Goal: Task Accomplishment & Management: Manage account settings

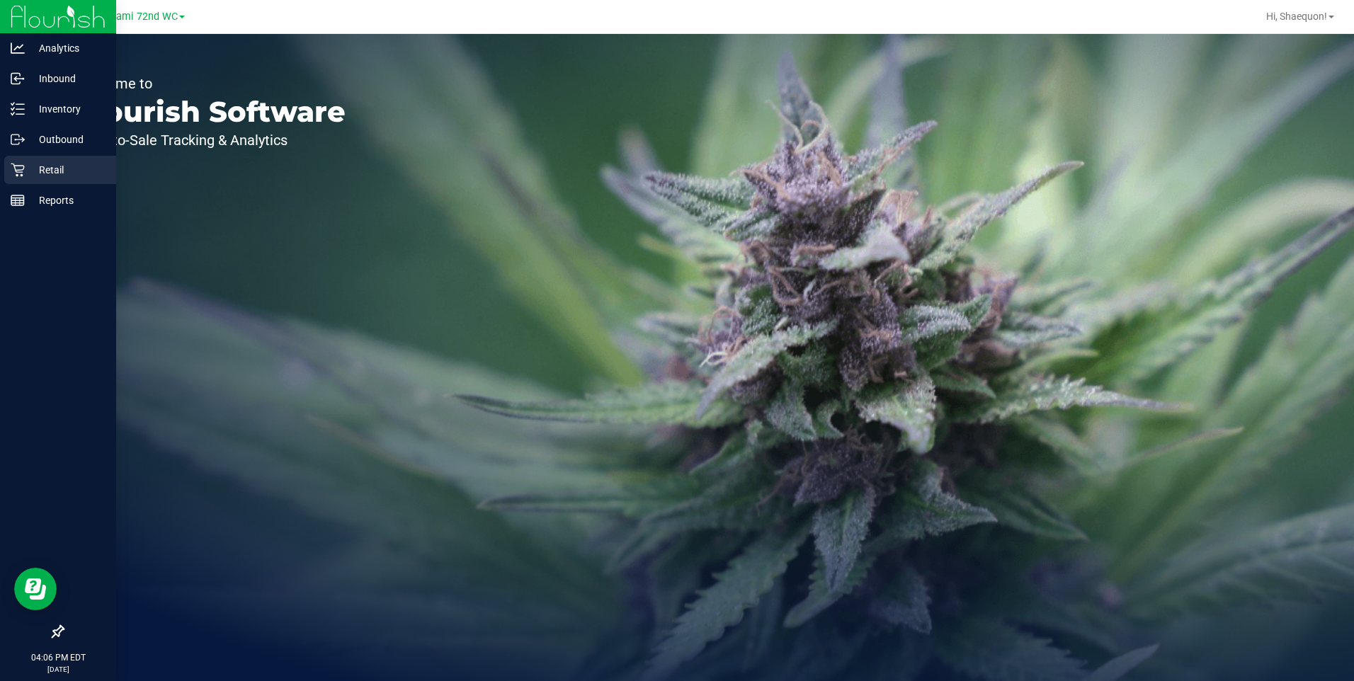
click at [46, 176] on p "Retail" at bounding box center [67, 169] width 85 height 17
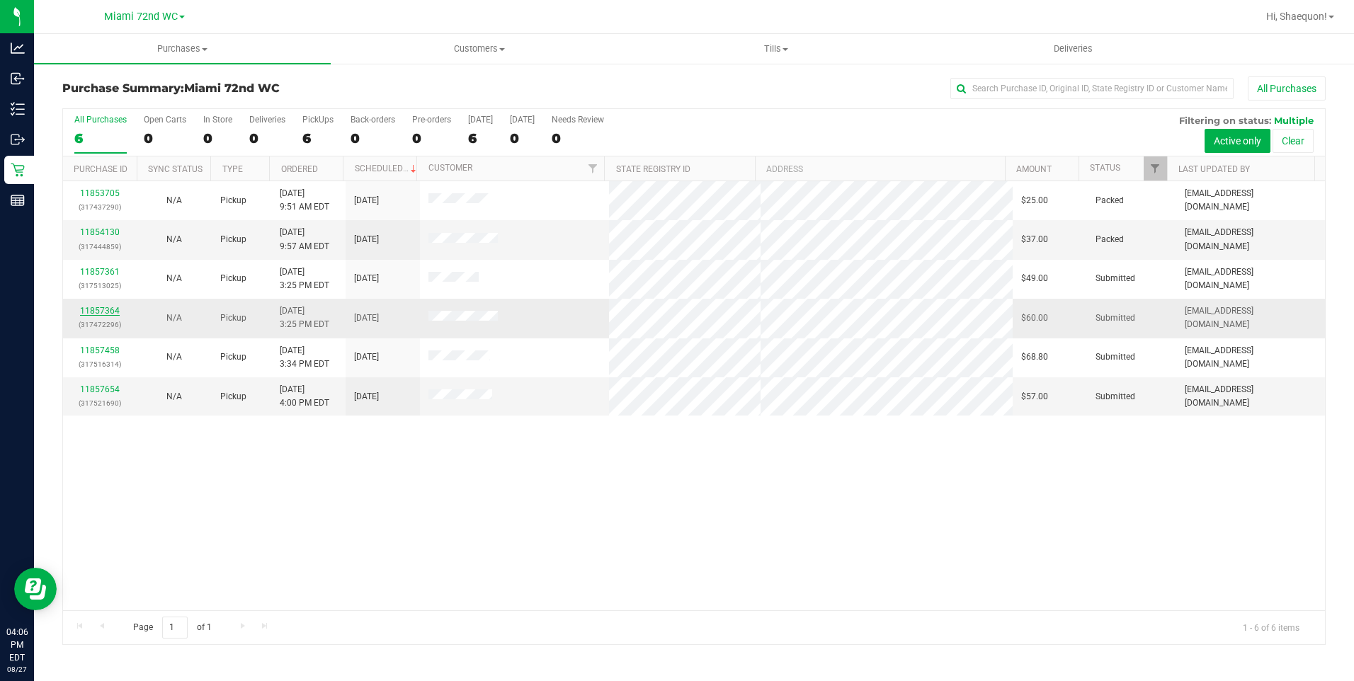
click at [107, 311] on link "11857364" at bounding box center [100, 311] width 40 height 10
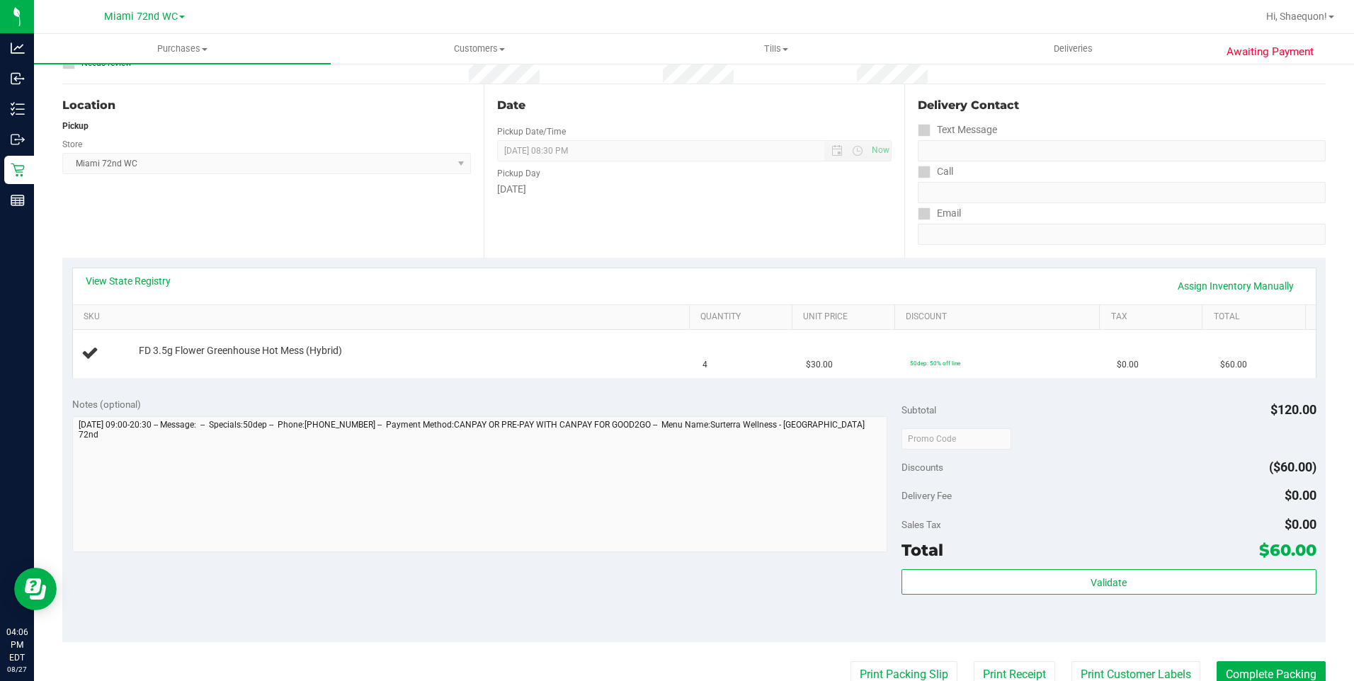
scroll to position [142, 0]
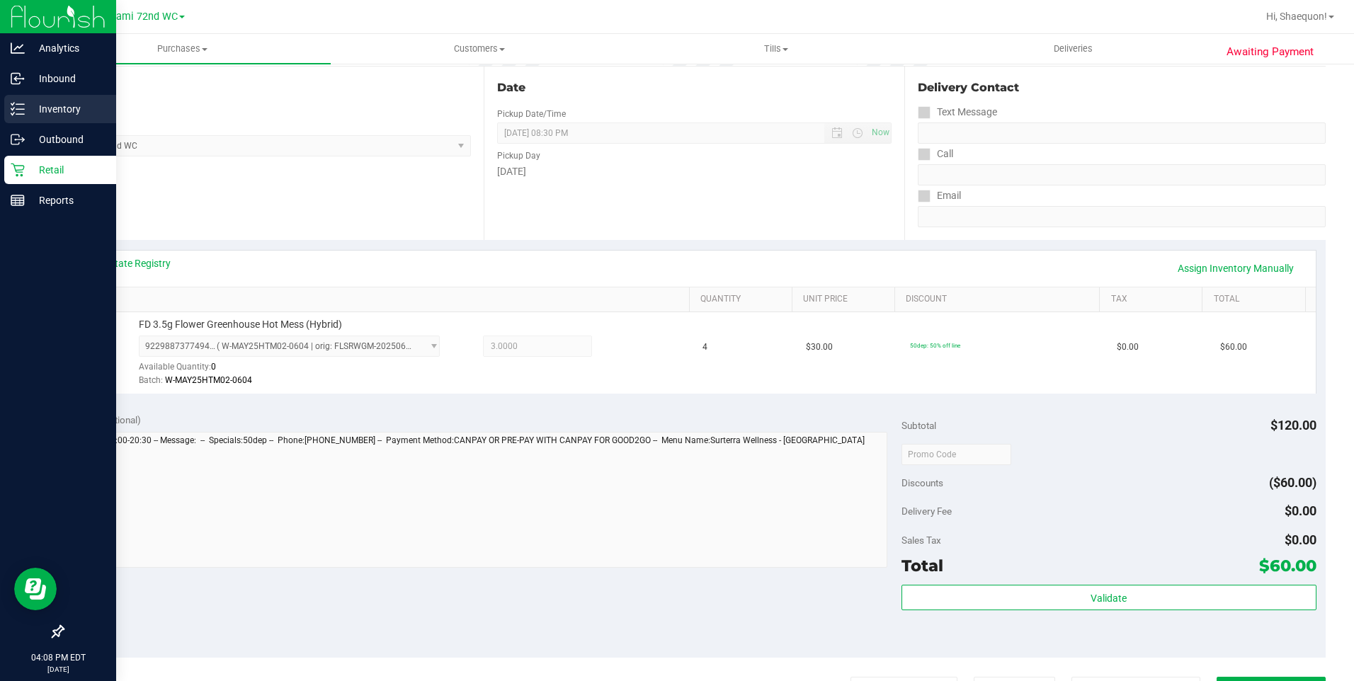
click at [35, 105] on p "Inventory" at bounding box center [67, 109] width 85 height 17
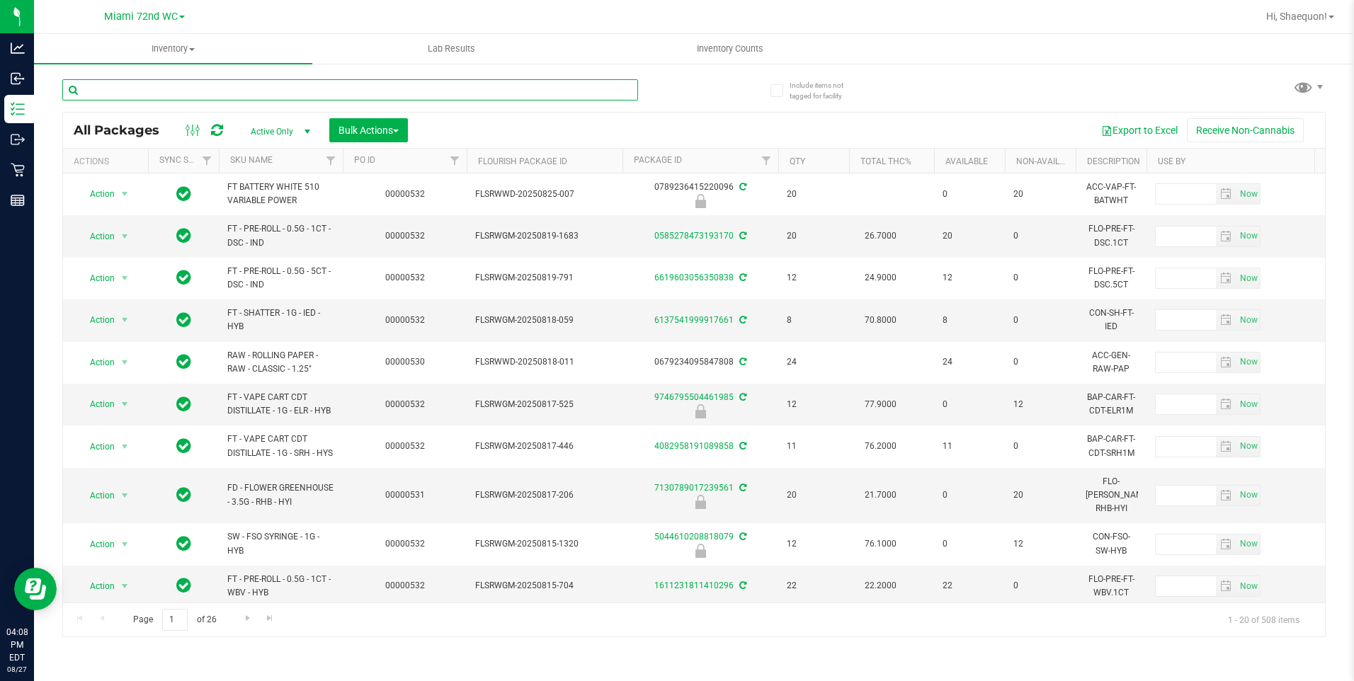
click at [287, 100] on input "text" at bounding box center [350, 89] width 576 height 21
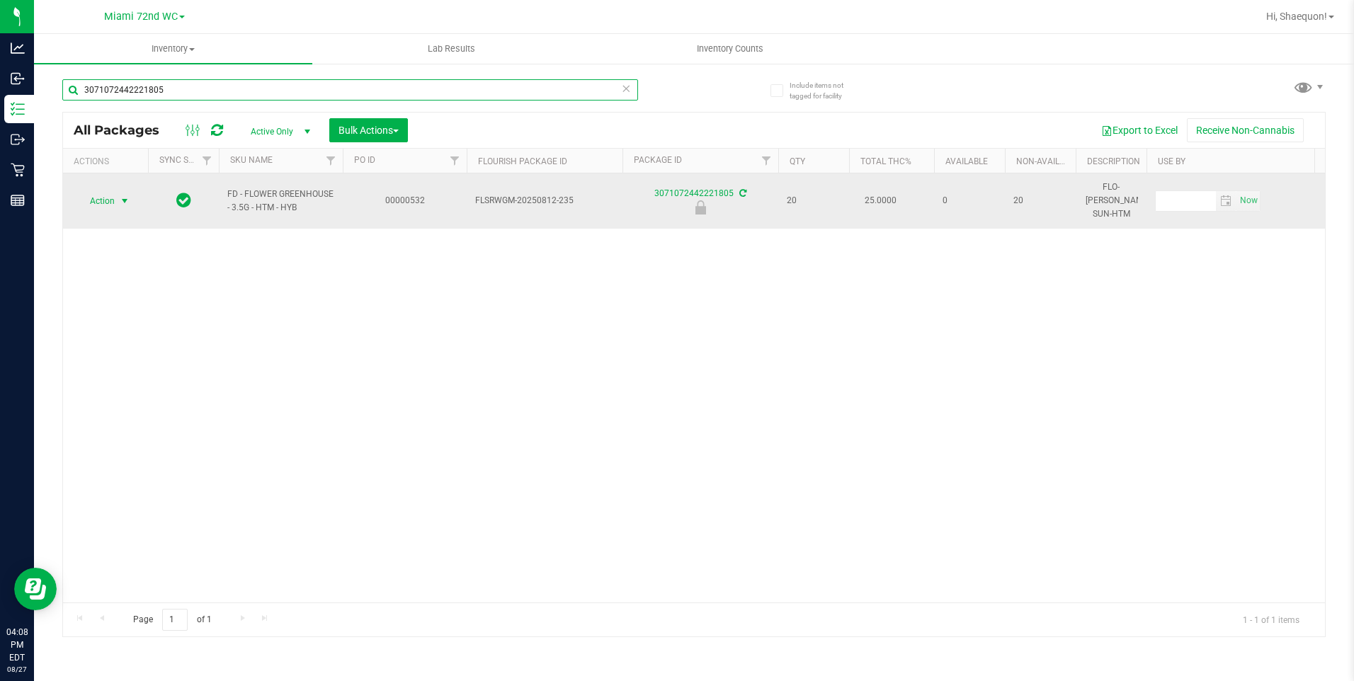
type input "3071072442221805"
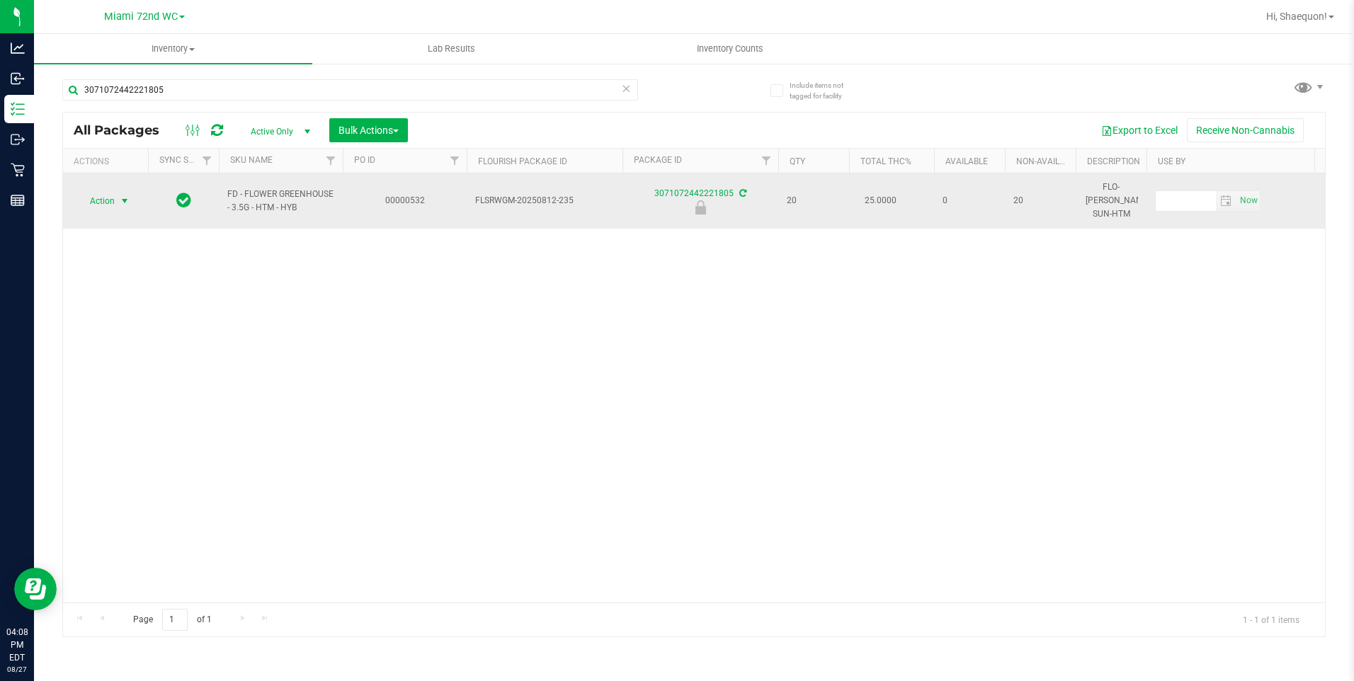
click at [123, 195] on span "select" at bounding box center [124, 200] width 11 height 11
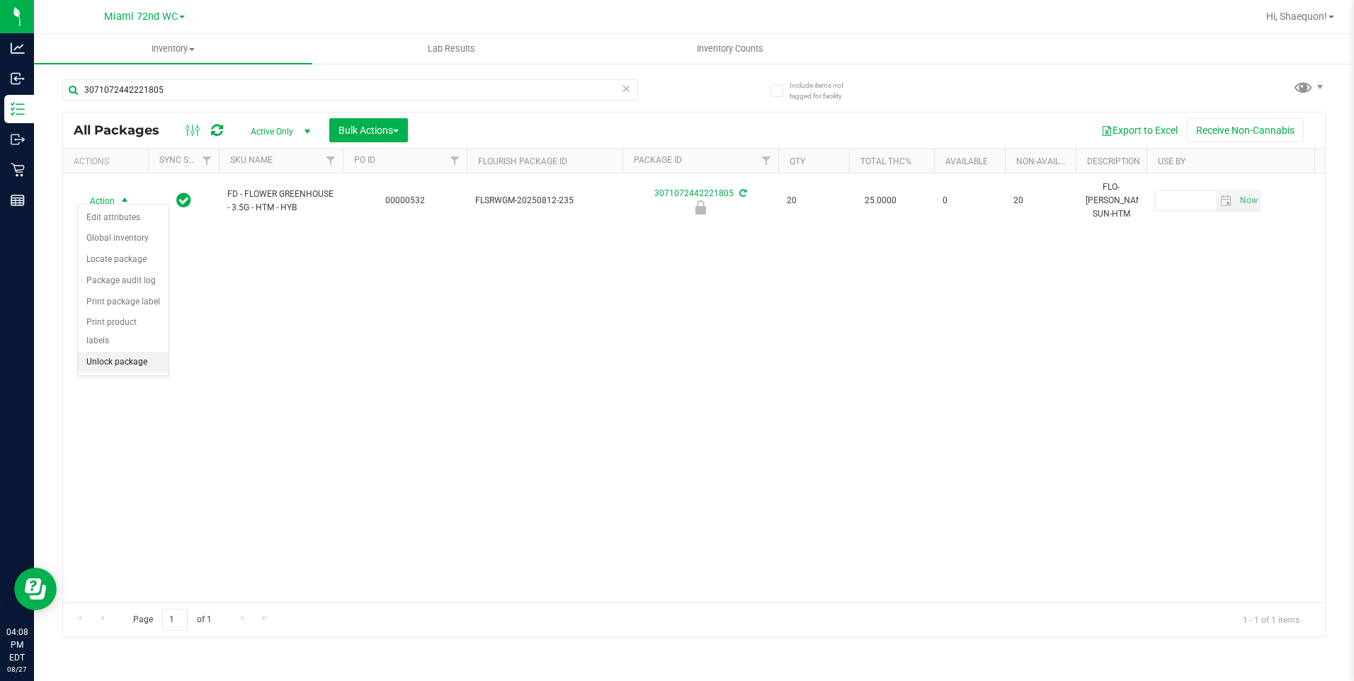
click at [129, 352] on li "Unlock package" at bounding box center [123, 362] width 91 height 21
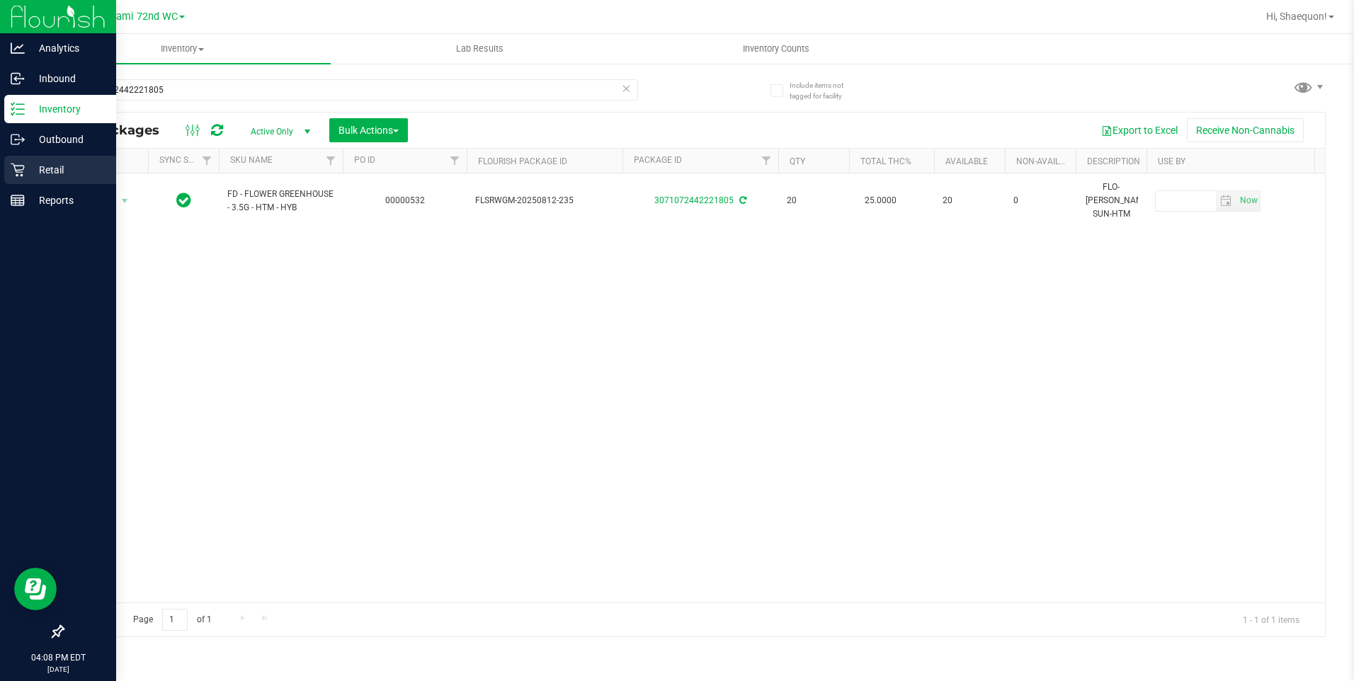
click at [38, 169] on p "Retail" at bounding box center [67, 169] width 85 height 17
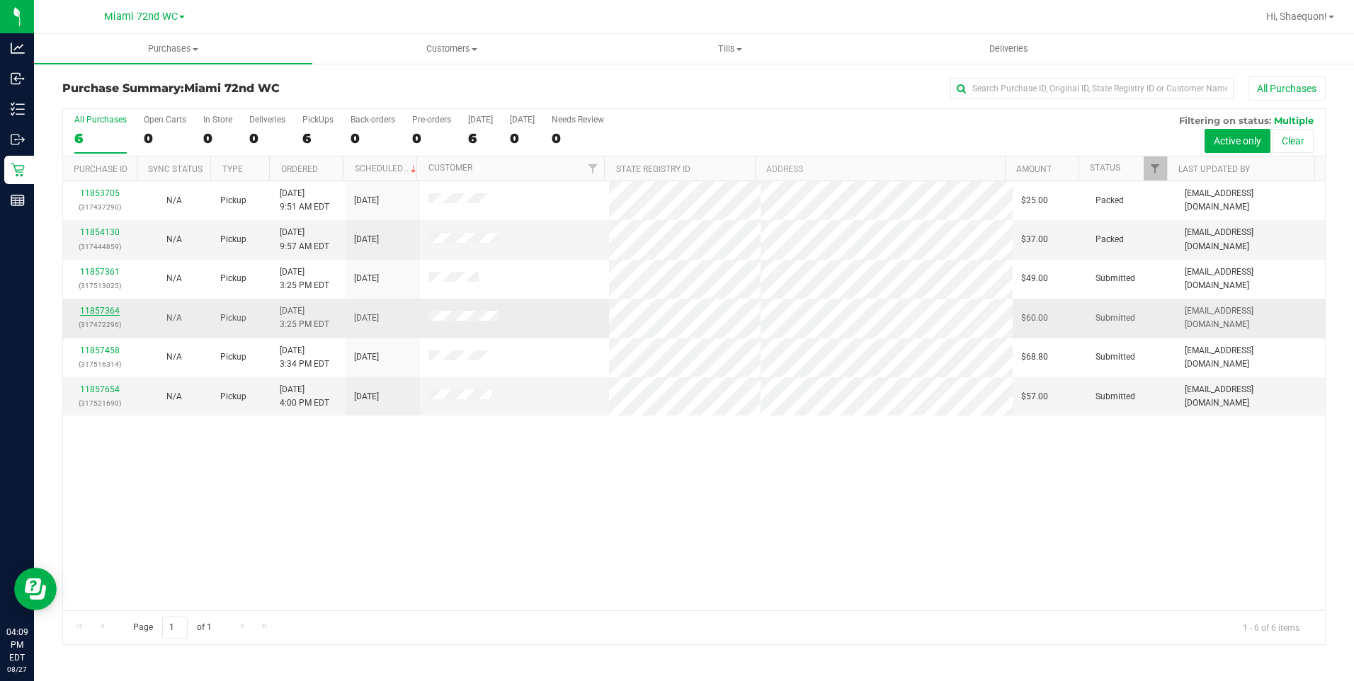
click at [104, 307] on link "11857364" at bounding box center [100, 311] width 40 height 10
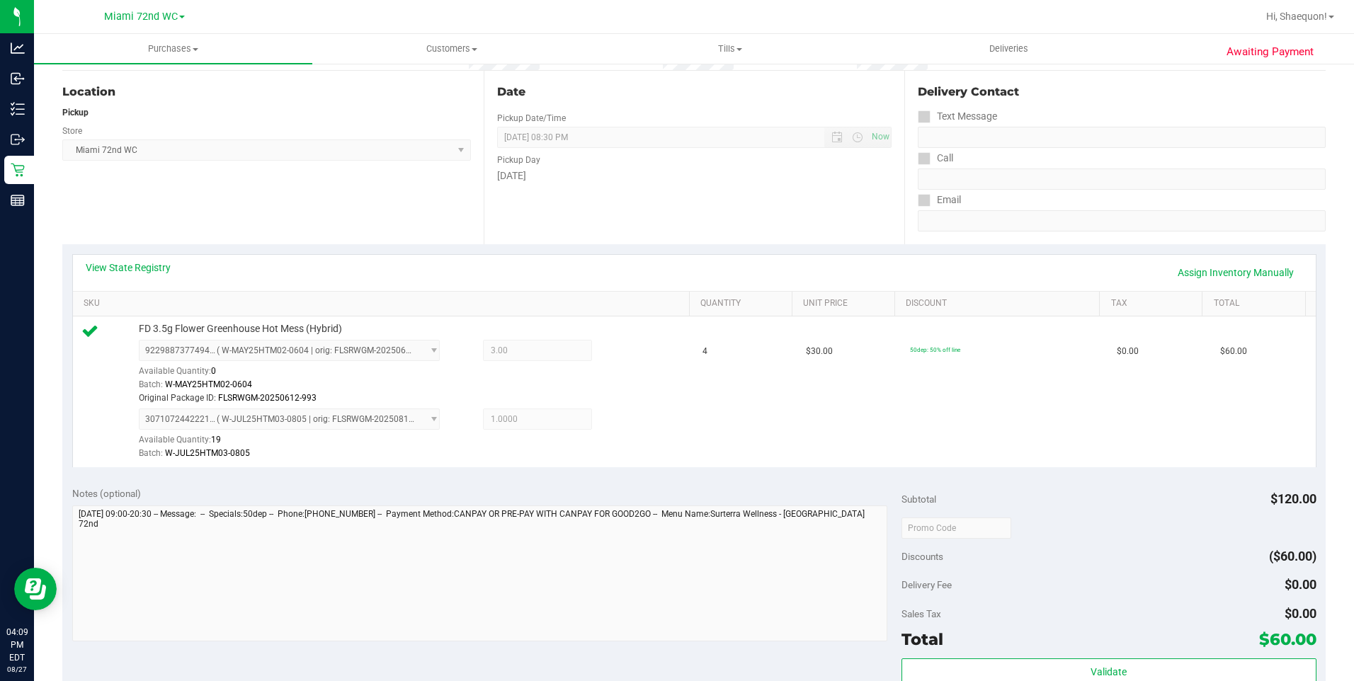
scroll to position [212, 0]
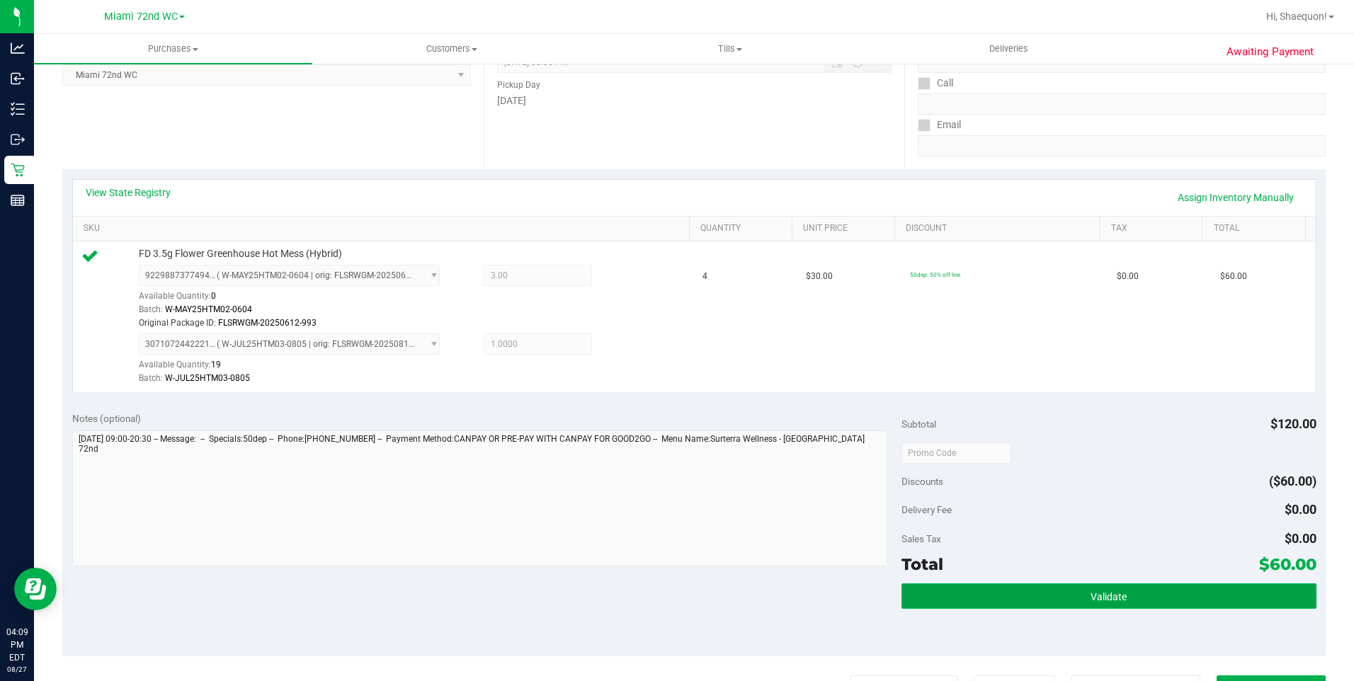
click at [1132, 601] on button "Validate" at bounding box center [1109, 596] width 415 height 25
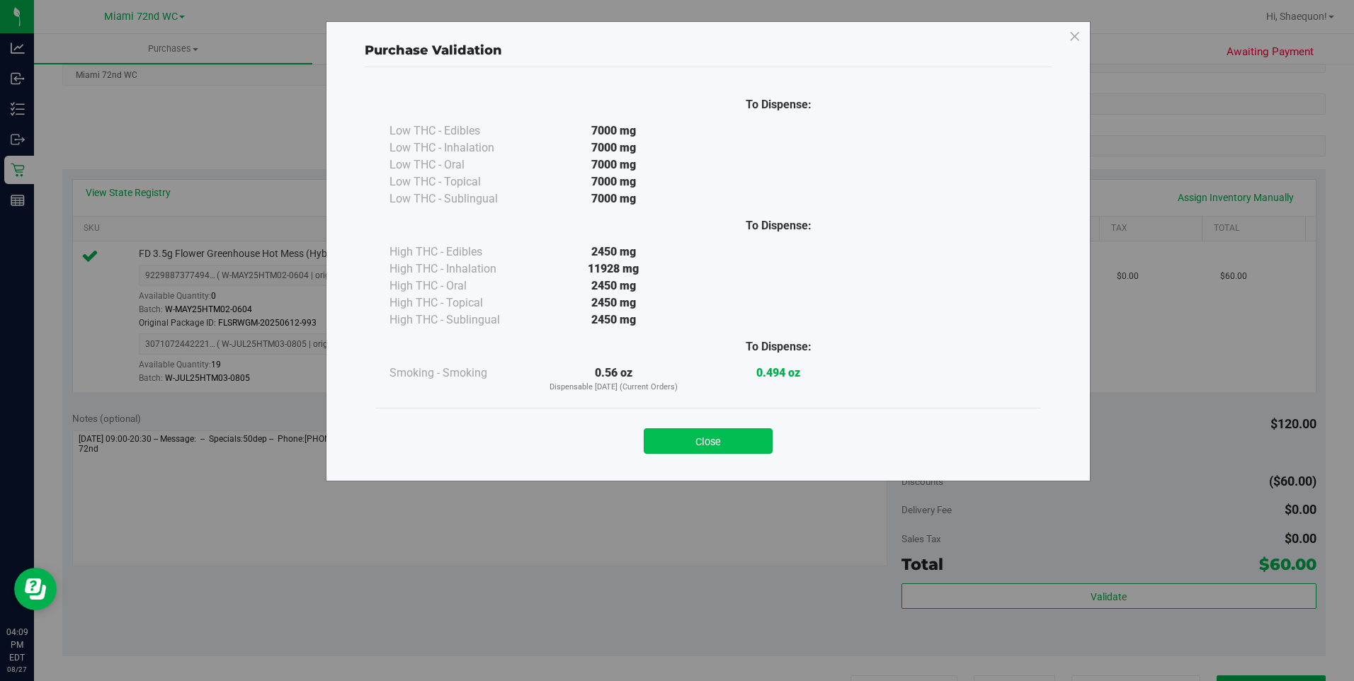
click at [718, 445] on button "Close" at bounding box center [708, 440] width 129 height 25
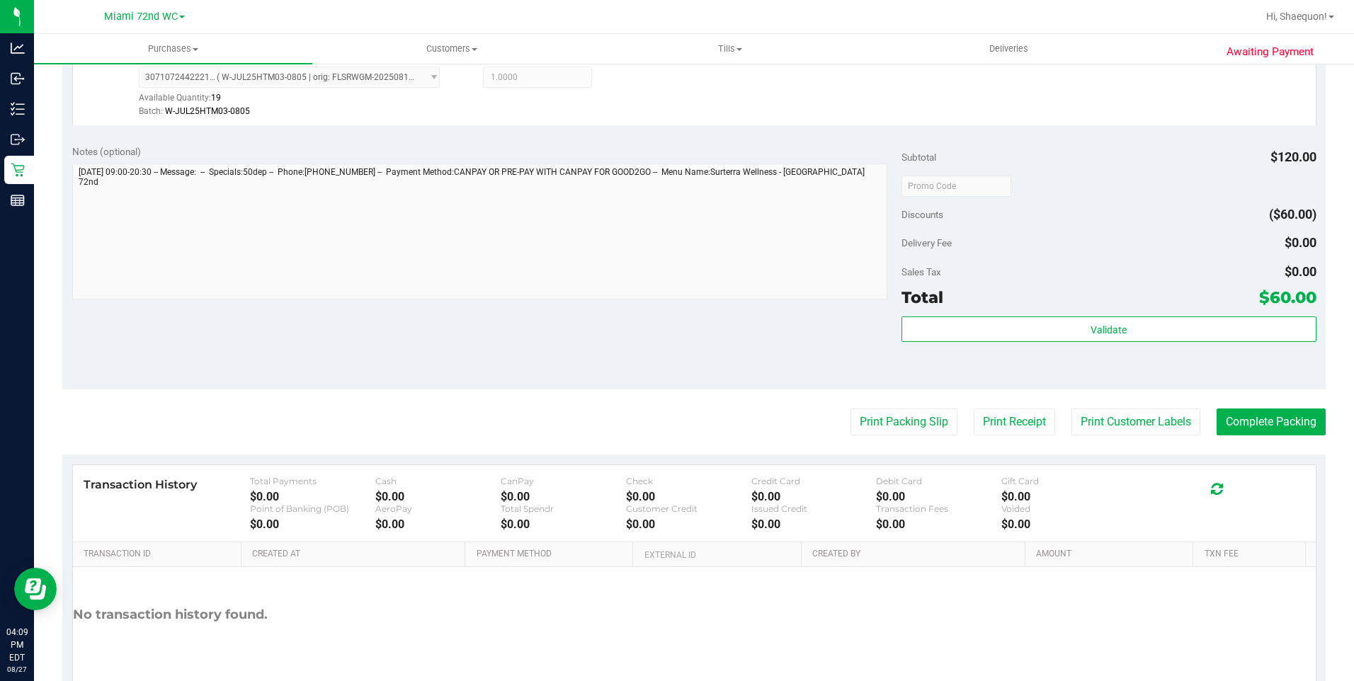
scroll to position [487, 0]
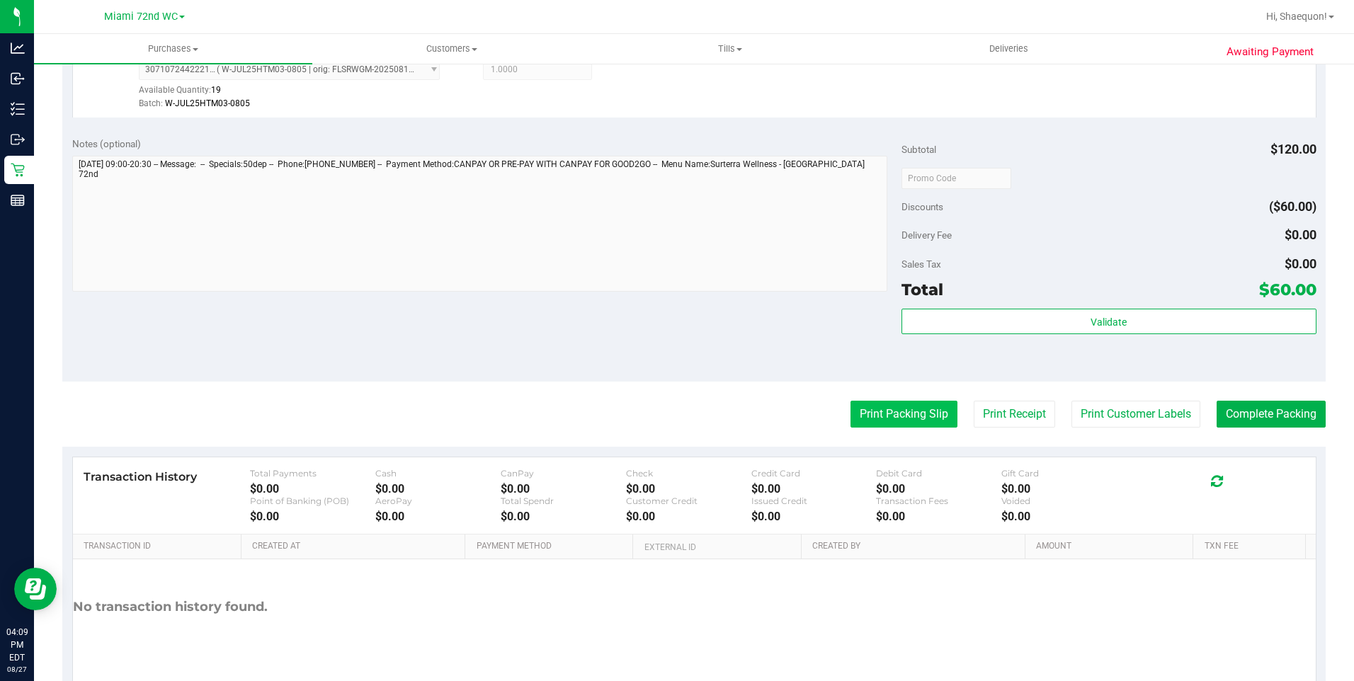
click at [904, 417] on button "Print Packing Slip" at bounding box center [904, 414] width 107 height 27
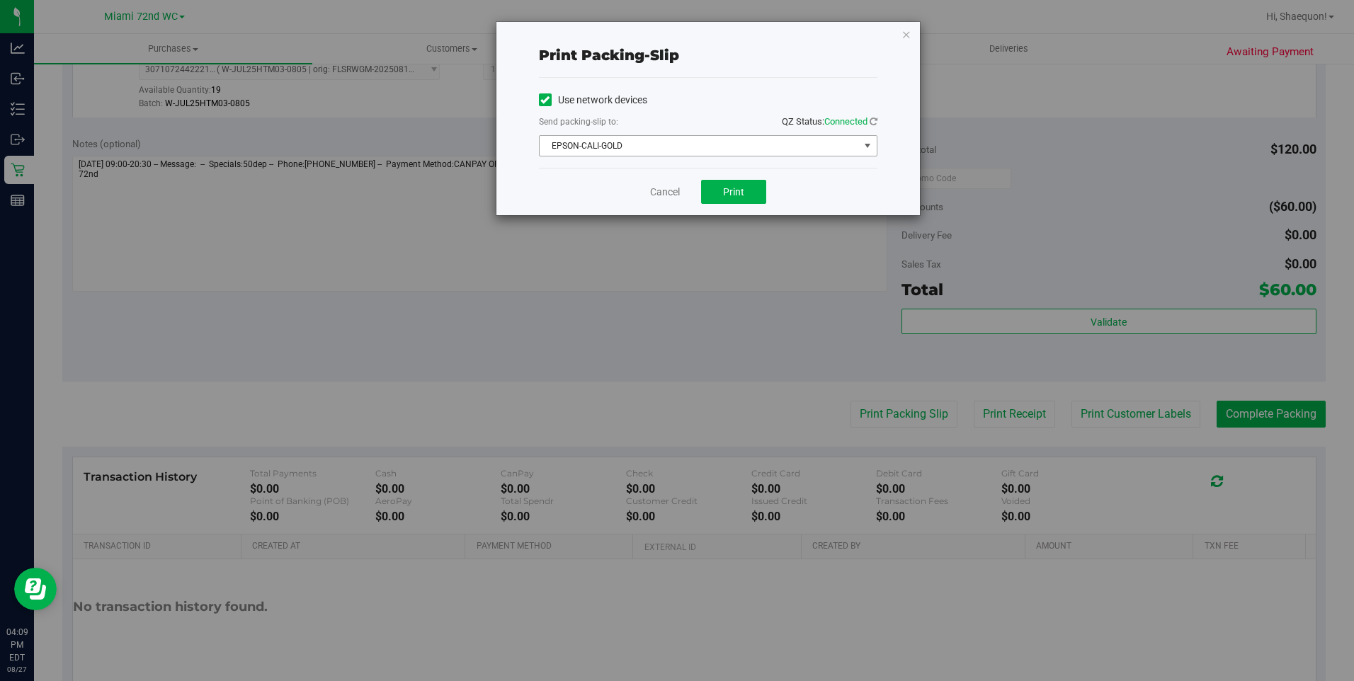
click at [865, 143] on span "select" at bounding box center [867, 145] width 11 height 11
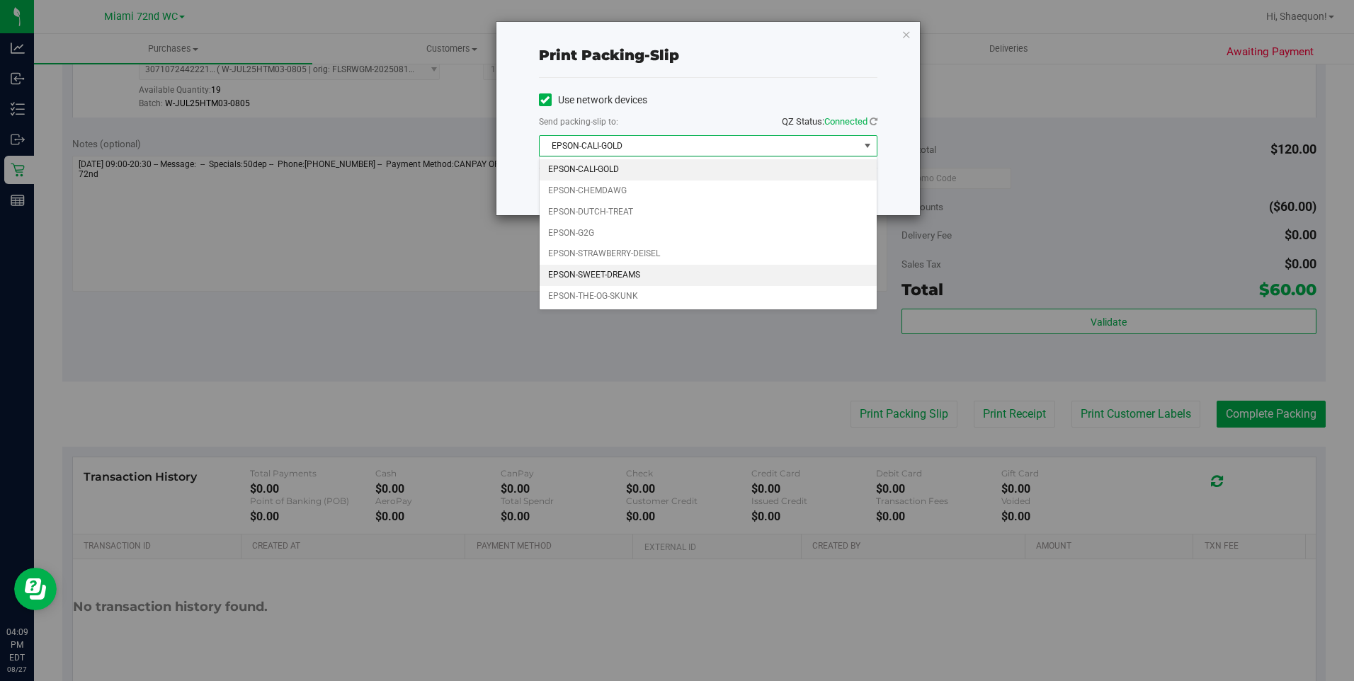
click at [766, 275] on li "EPSON-SWEET-DREAMS" at bounding box center [708, 275] width 337 height 21
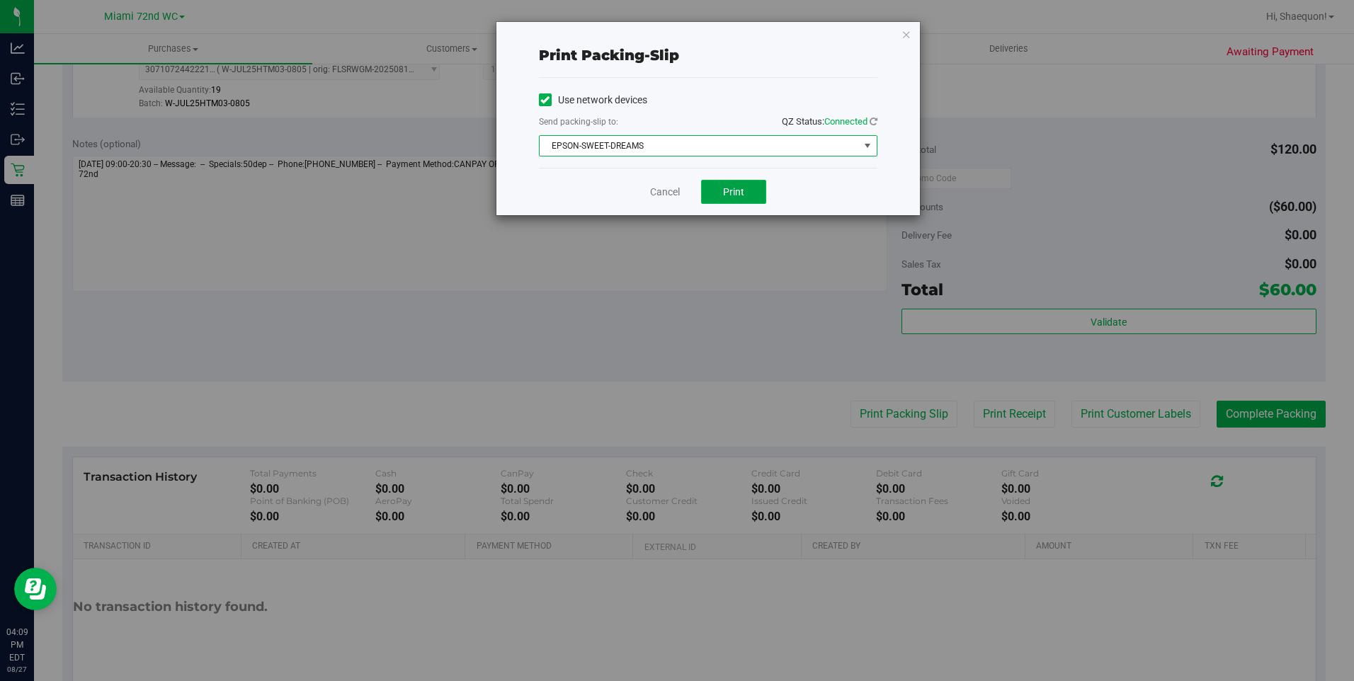
click at [741, 191] on span "Print" at bounding box center [733, 191] width 21 height 11
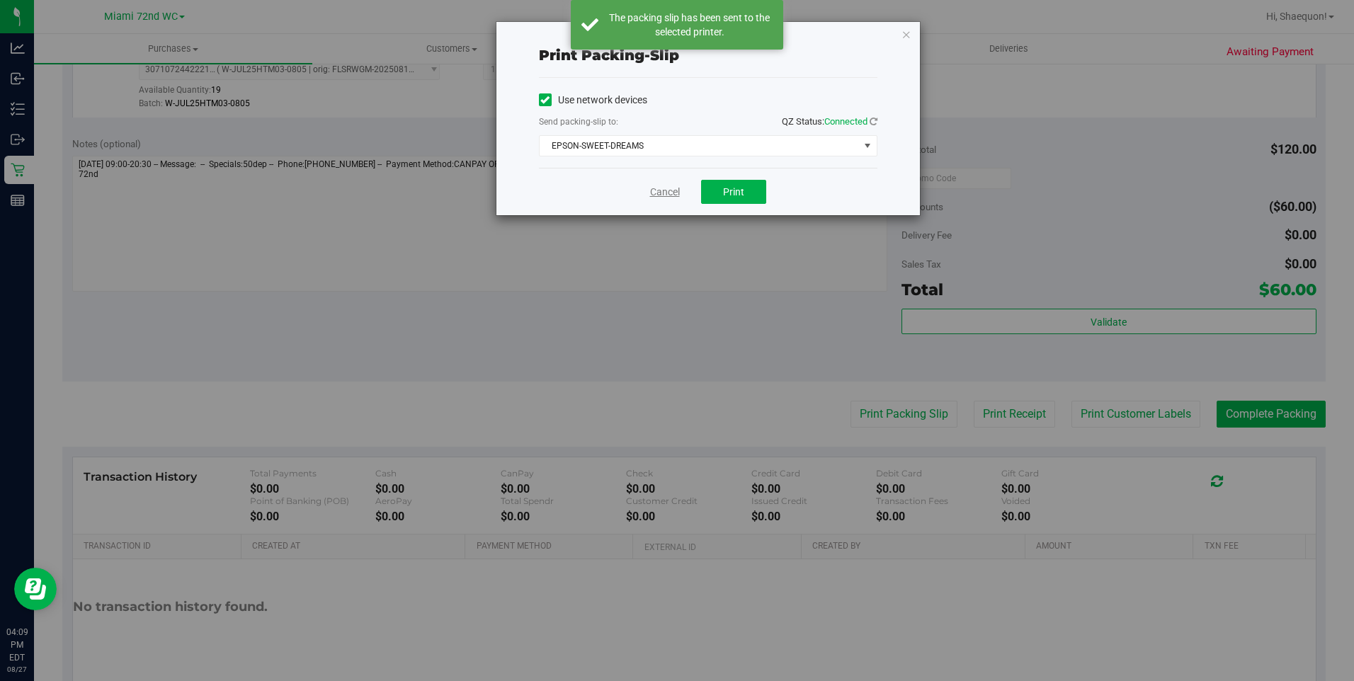
click at [673, 193] on link "Cancel" at bounding box center [665, 192] width 30 height 15
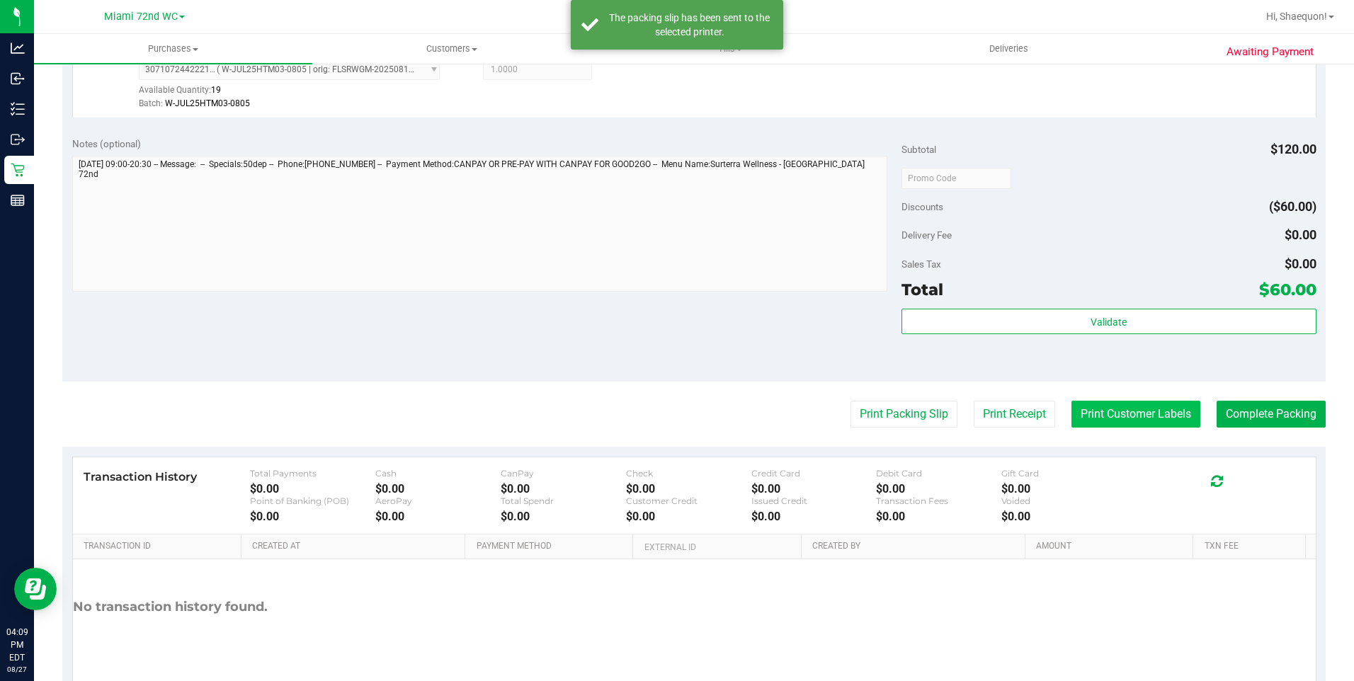
click at [1101, 409] on button "Print Customer Labels" at bounding box center [1136, 414] width 129 height 27
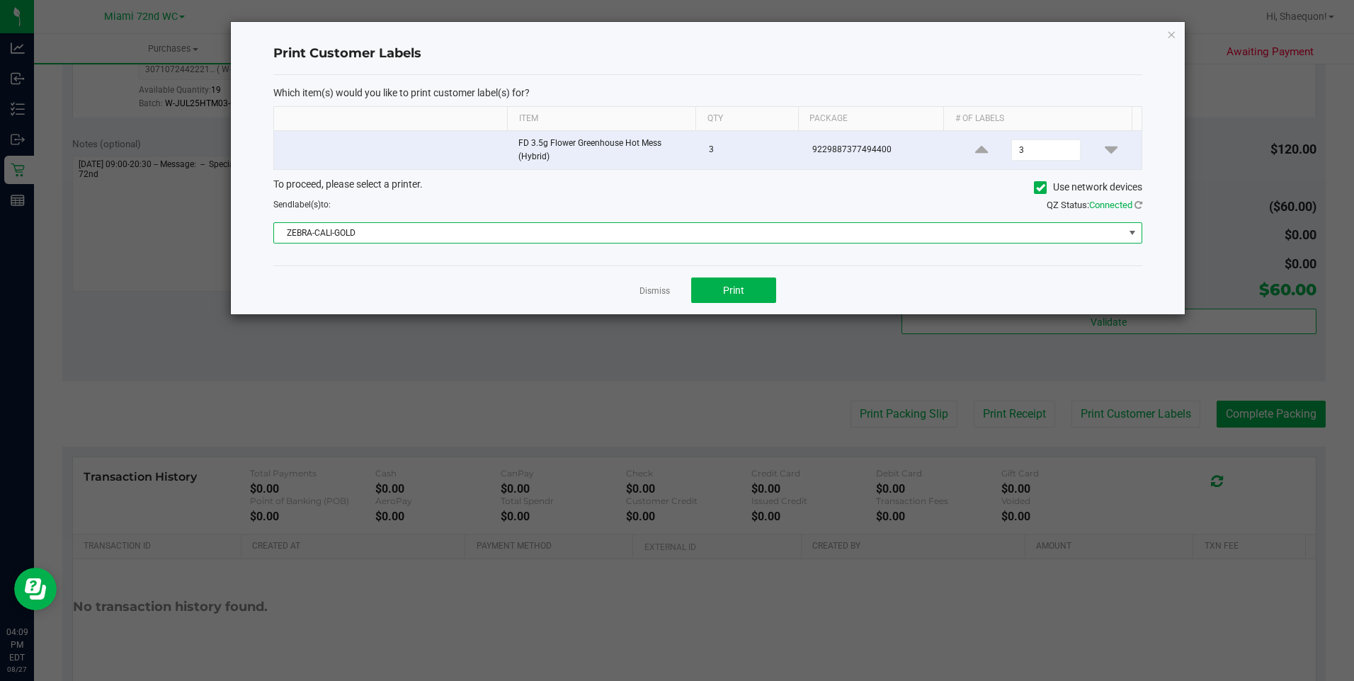
click at [1127, 233] on span at bounding box center [1132, 232] width 11 height 11
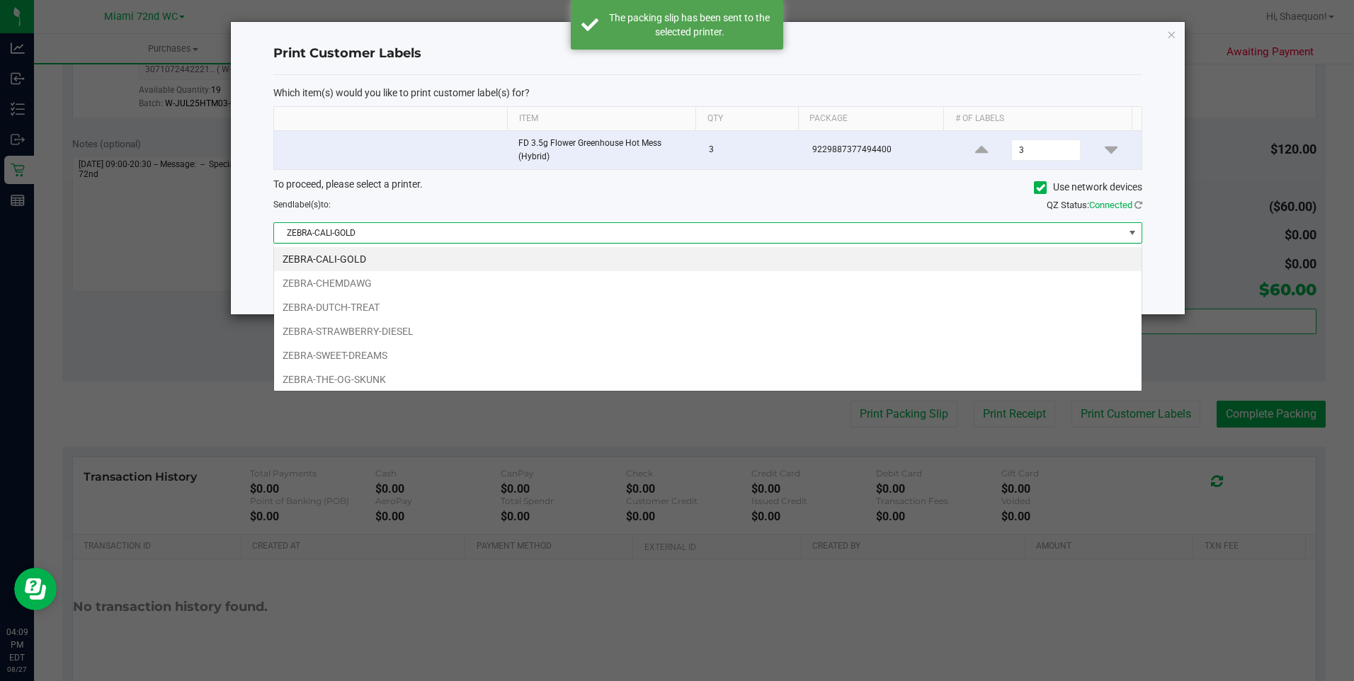
scroll to position [21, 869]
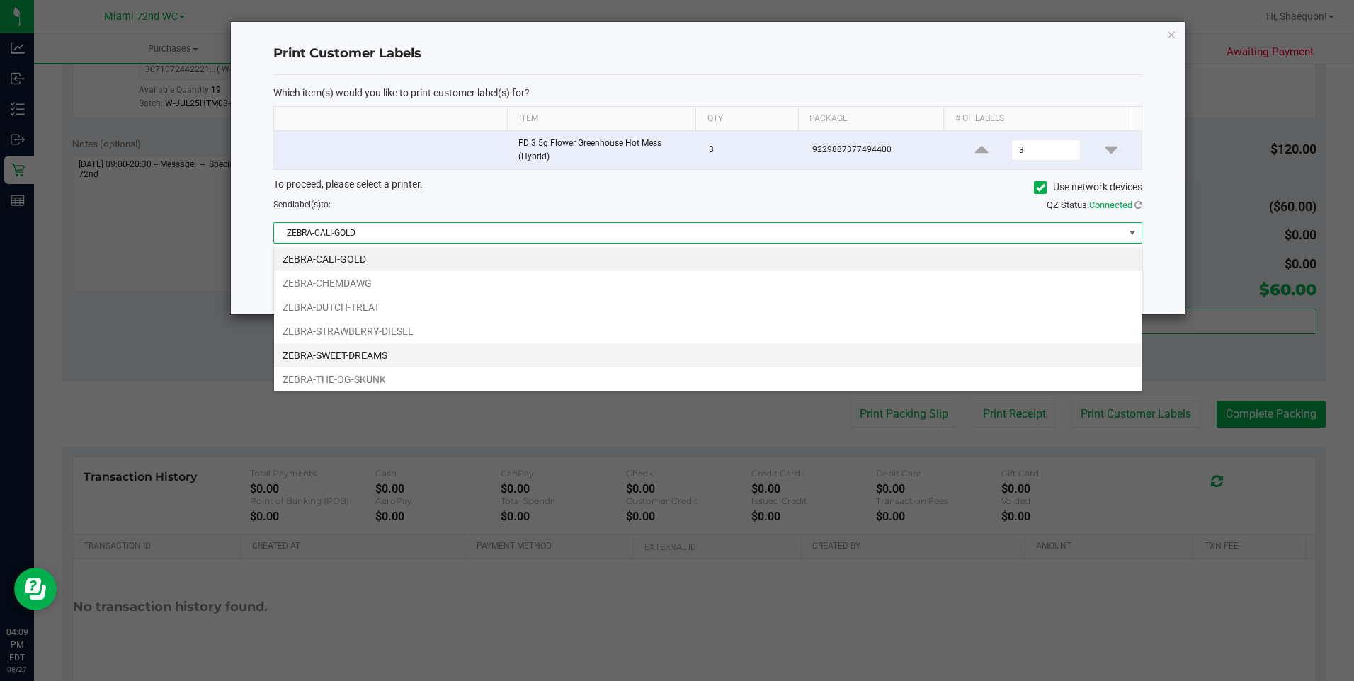
click at [992, 346] on li "ZEBRA-SWEET-DREAMS" at bounding box center [708, 355] width 868 height 24
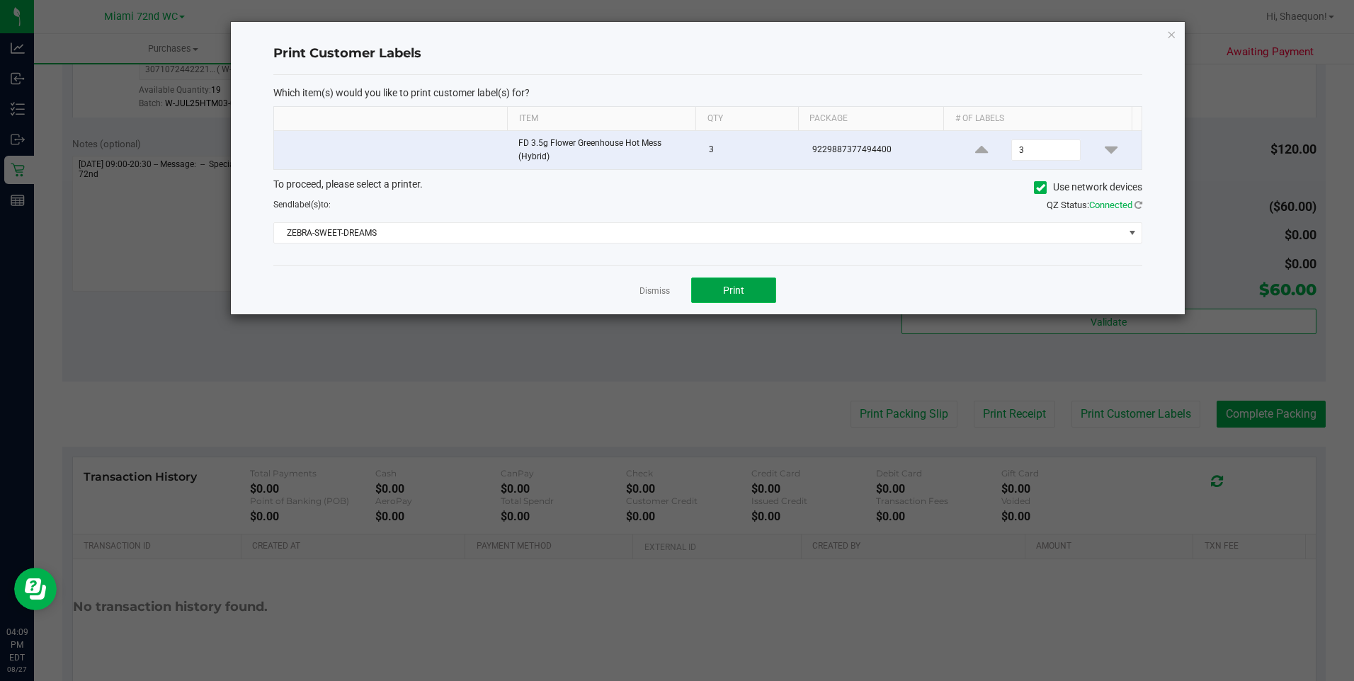
click at [751, 300] on button "Print" at bounding box center [733, 290] width 85 height 25
click at [654, 292] on link "Dismiss" at bounding box center [655, 291] width 30 height 12
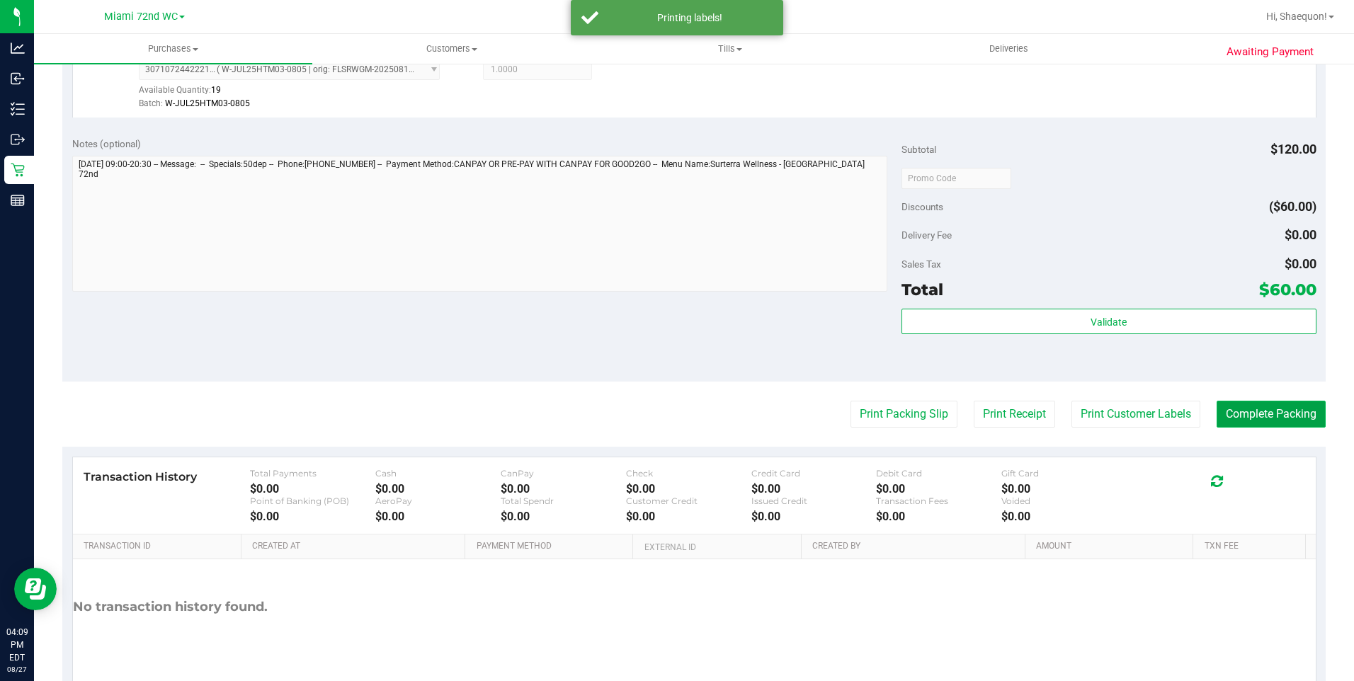
click at [1266, 414] on button "Complete Packing" at bounding box center [1271, 414] width 109 height 27
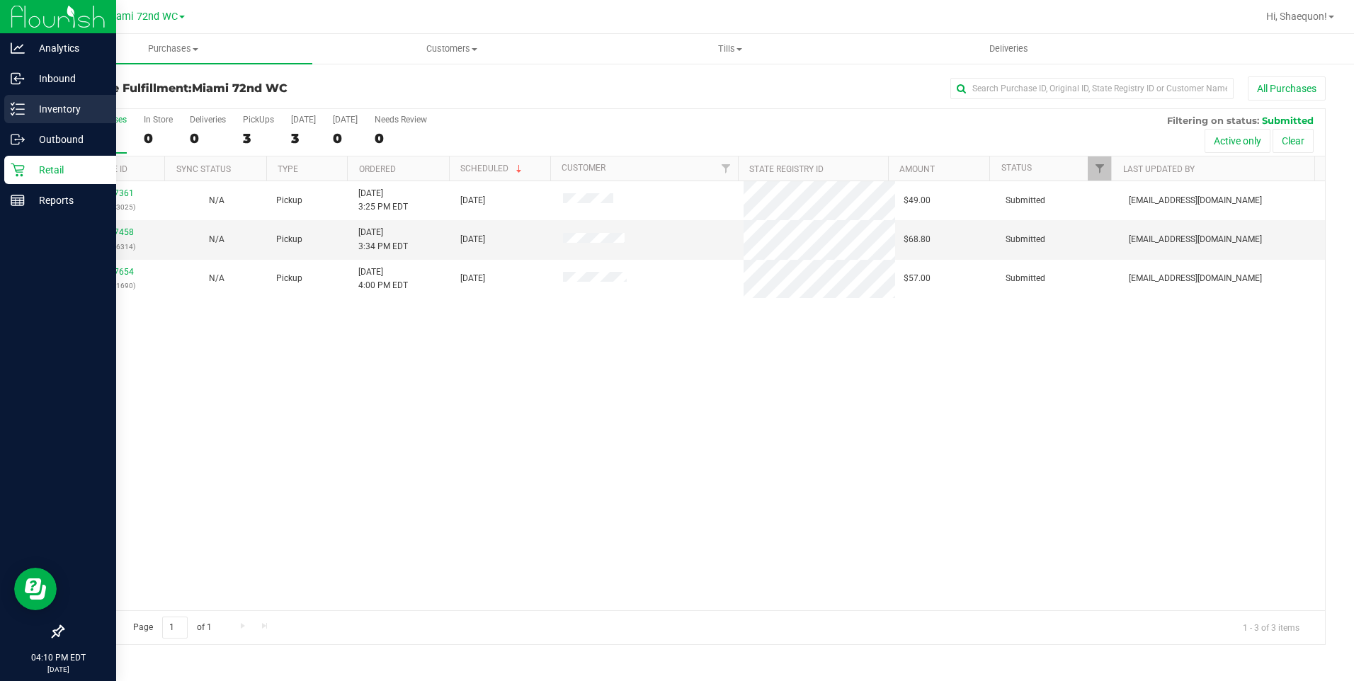
click at [45, 103] on p "Inventory" at bounding box center [67, 109] width 85 height 17
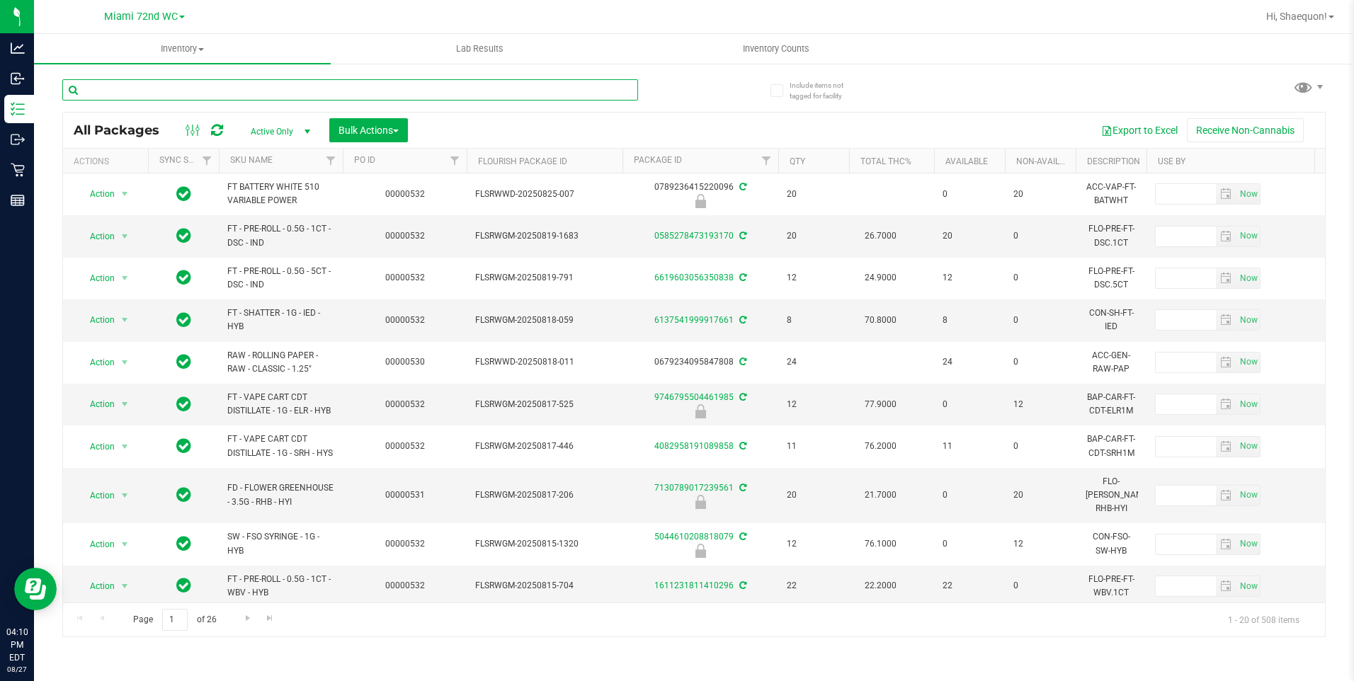
click at [309, 95] on input "text" at bounding box center [350, 89] width 576 height 21
type input "bct"
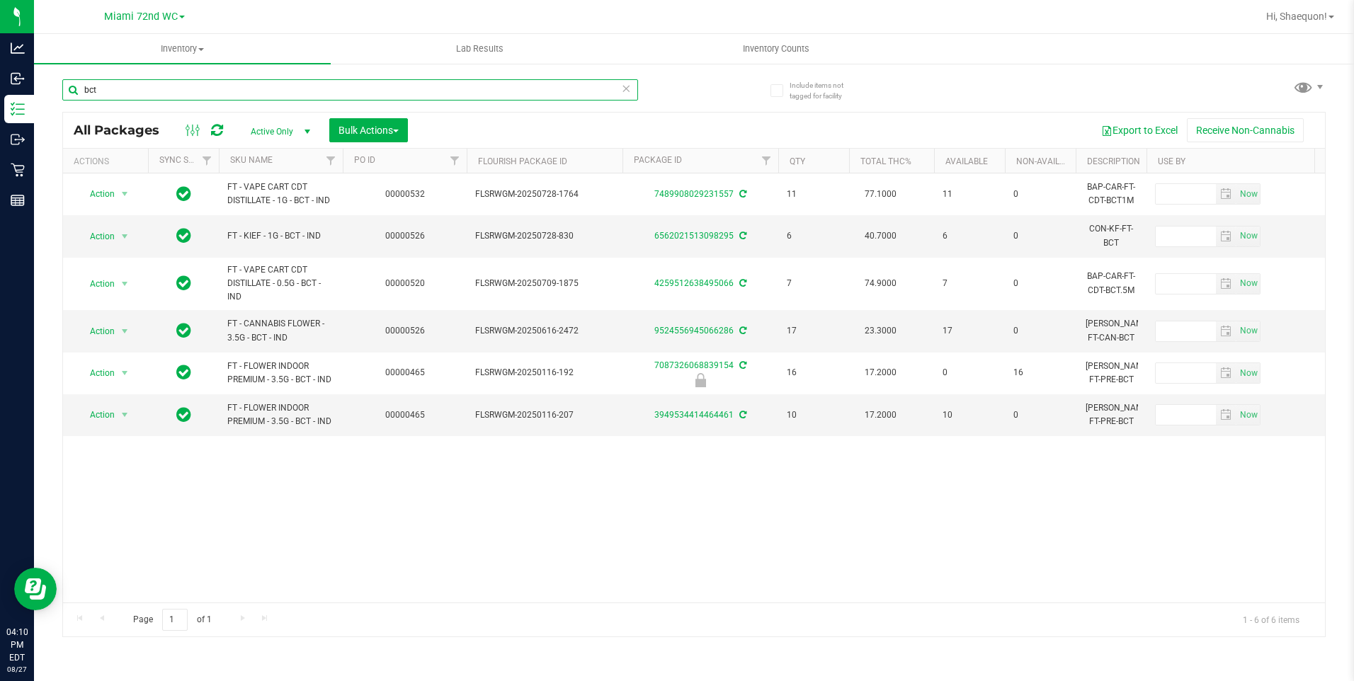
drag, startPoint x: 125, startPoint y: 90, endPoint x: 42, endPoint y: 89, distance: 82.9
click at [42, 89] on div "Include items not tagged for facility bct All Packages Active Only Active Only …" at bounding box center [694, 278] width 1320 height 432
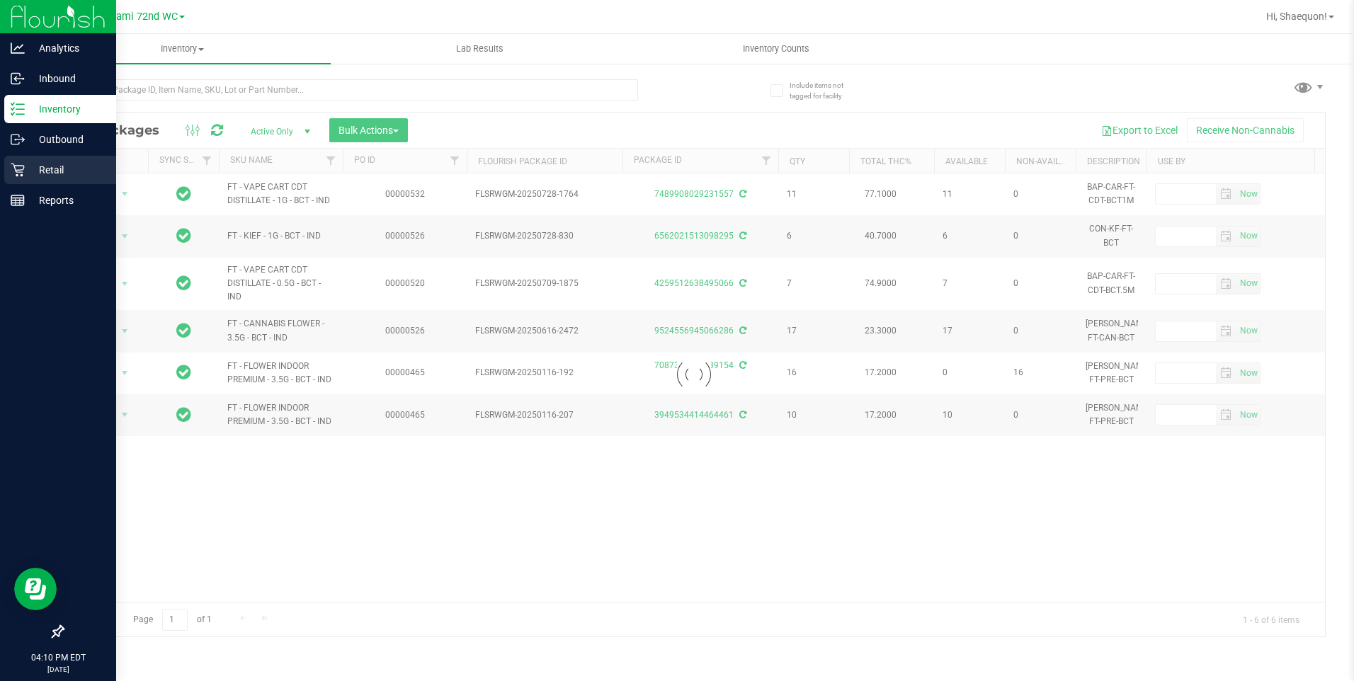
click at [52, 170] on p "Retail" at bounding box center [67, 169] width 85 height 17
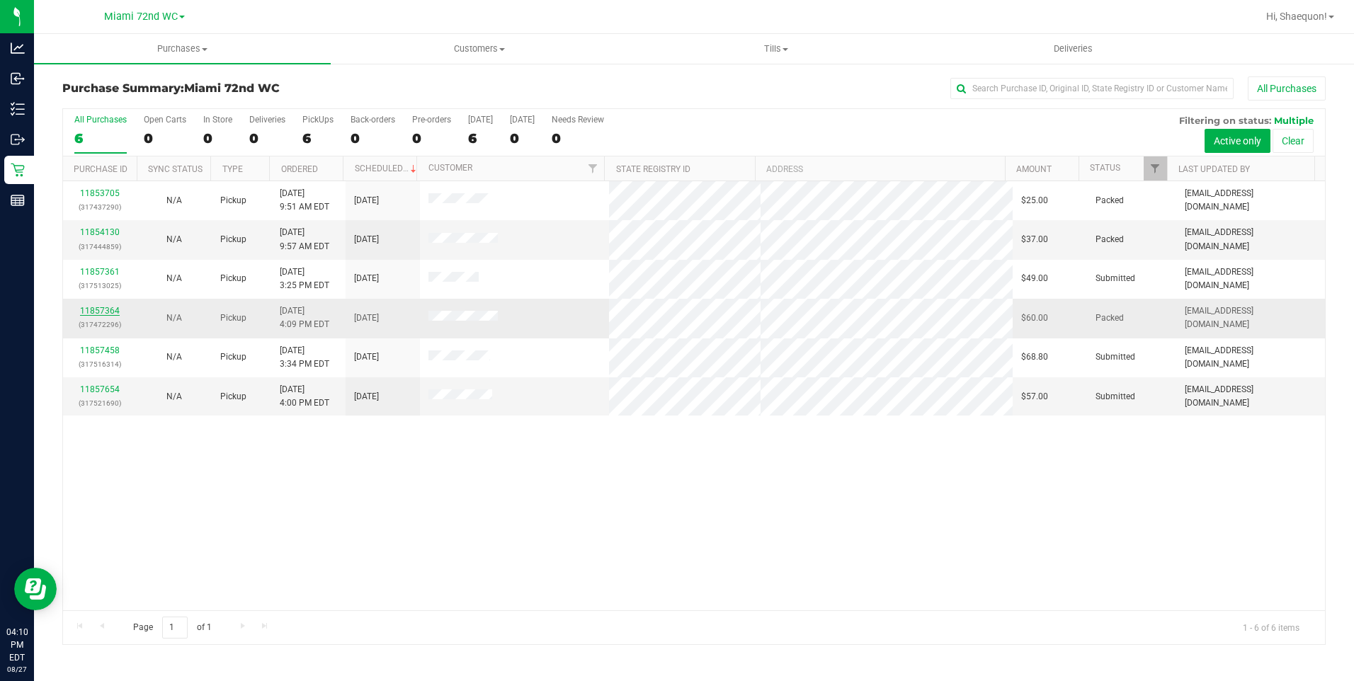
click at [96, 310] on link "11857364" at bounding box center [100, 311] width 40 height 10
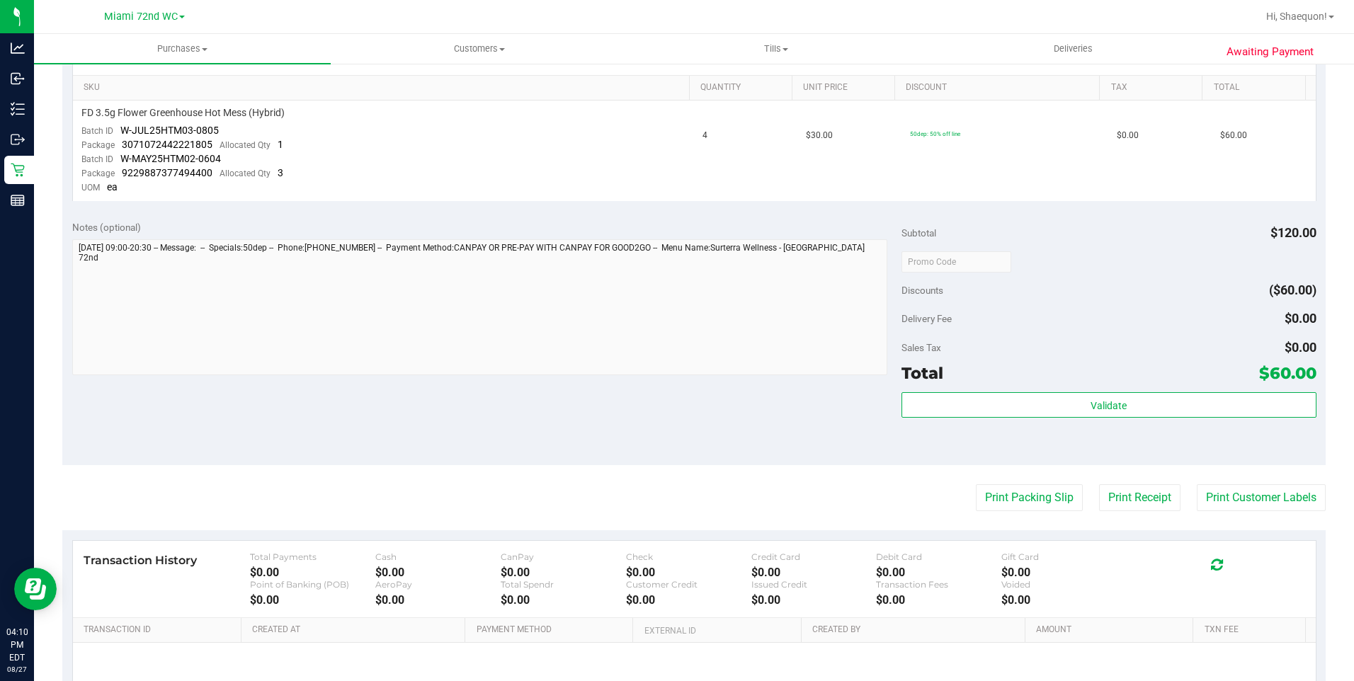
scroll to position [354, 0]
click at [1226, 502] on button "Print Customer Labels" at bounding box center [1261, 497] width 129 height 27
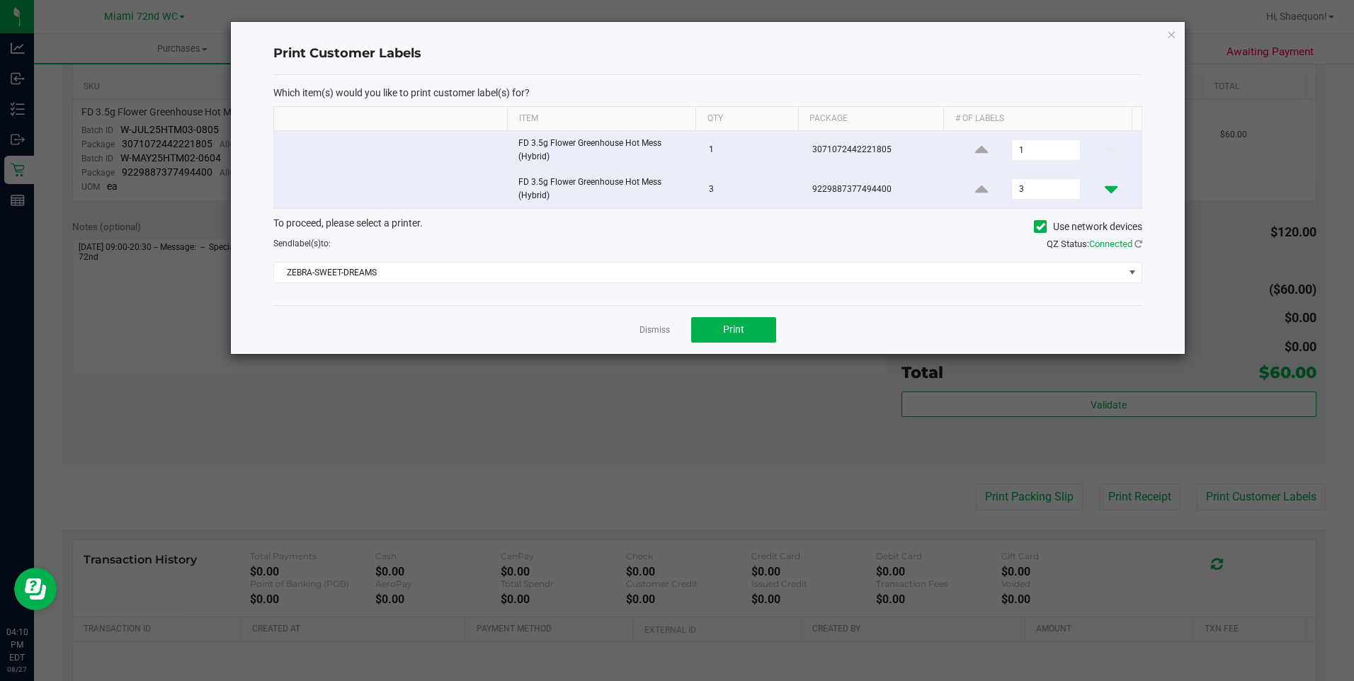
click at [1105, 191] on icon at bounding box center [1111, 190] width 13 height 18
type input "1"
click at [725, 329] on span "Print" at bounding box center [733, 329] width 21 height 11
click at [648, 328] on link "Dismiss" at bounding box center [655, 330] width 30 height 12
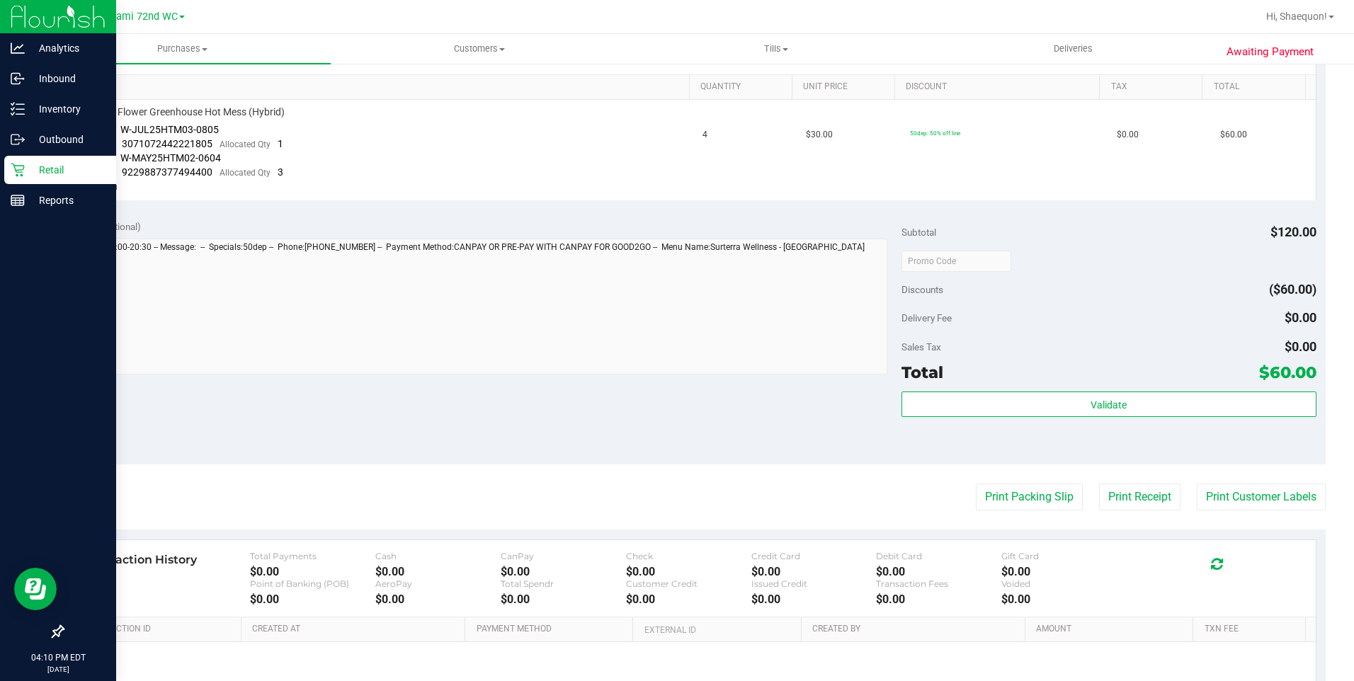
click at [67, 172] on p "Retail" at bounding box center [67, 169] width 85 height 17
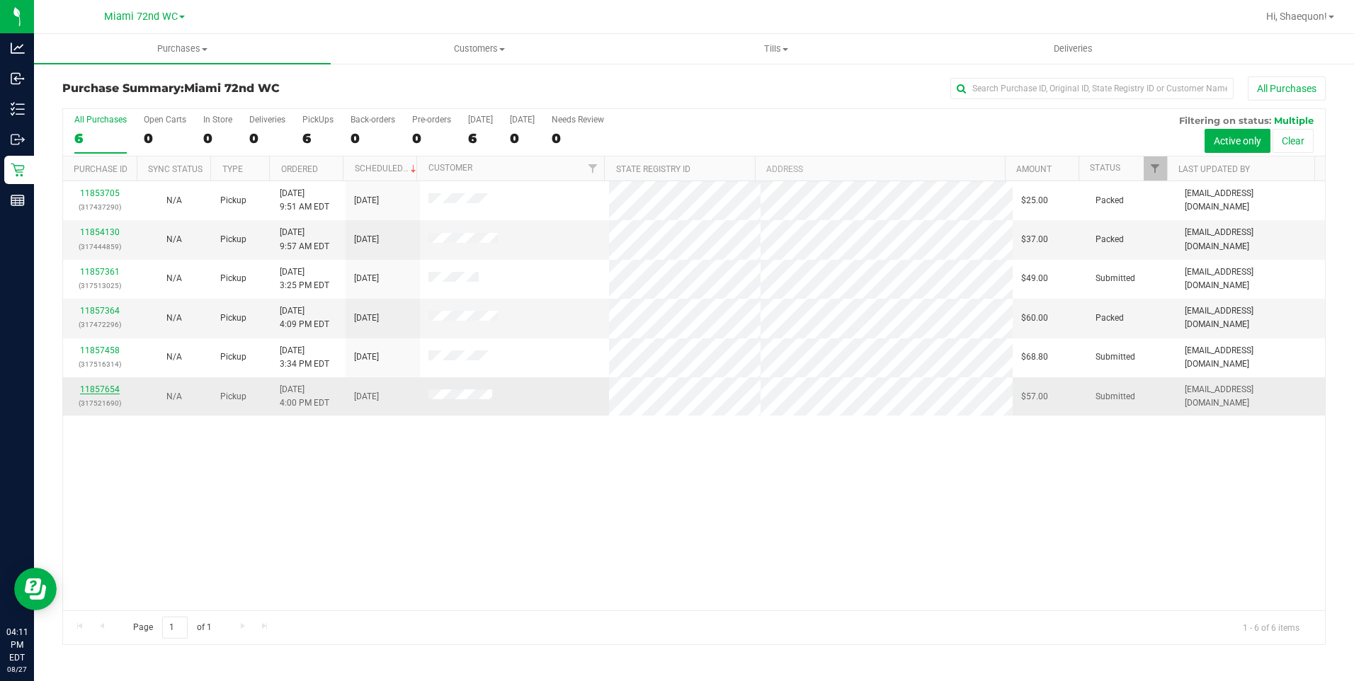
click at [110, 392] on div "All Purchases 6 Open Carts 0 In Store 0 Deliveries 0 PickUps 6 Back-orders 0 Pr…" at bounding box center [693, 376] width 1263 height 537
click at [103, 388] on link "11857654" at bounding box center [100, 390] width 40 height 10
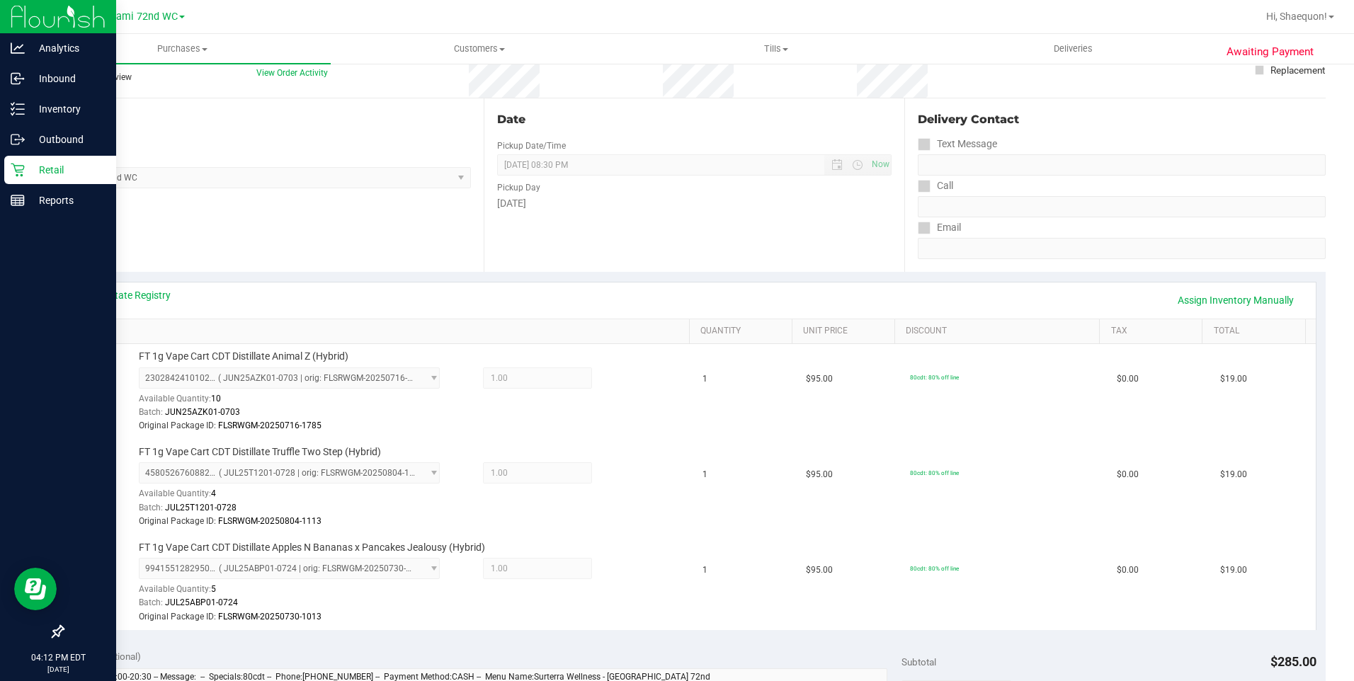
scroll to position [71, 0]
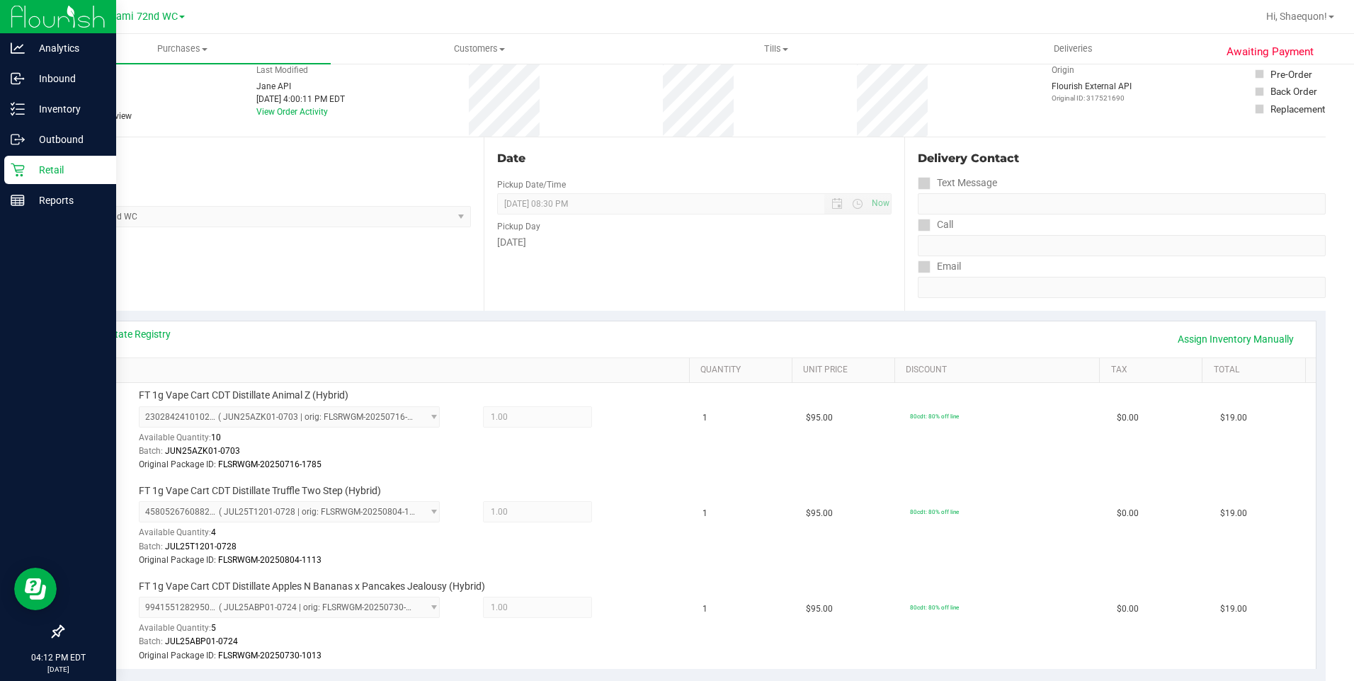
click at [25, 173] on p "Retail" at bounding box center [67, 169] width 85 height 17
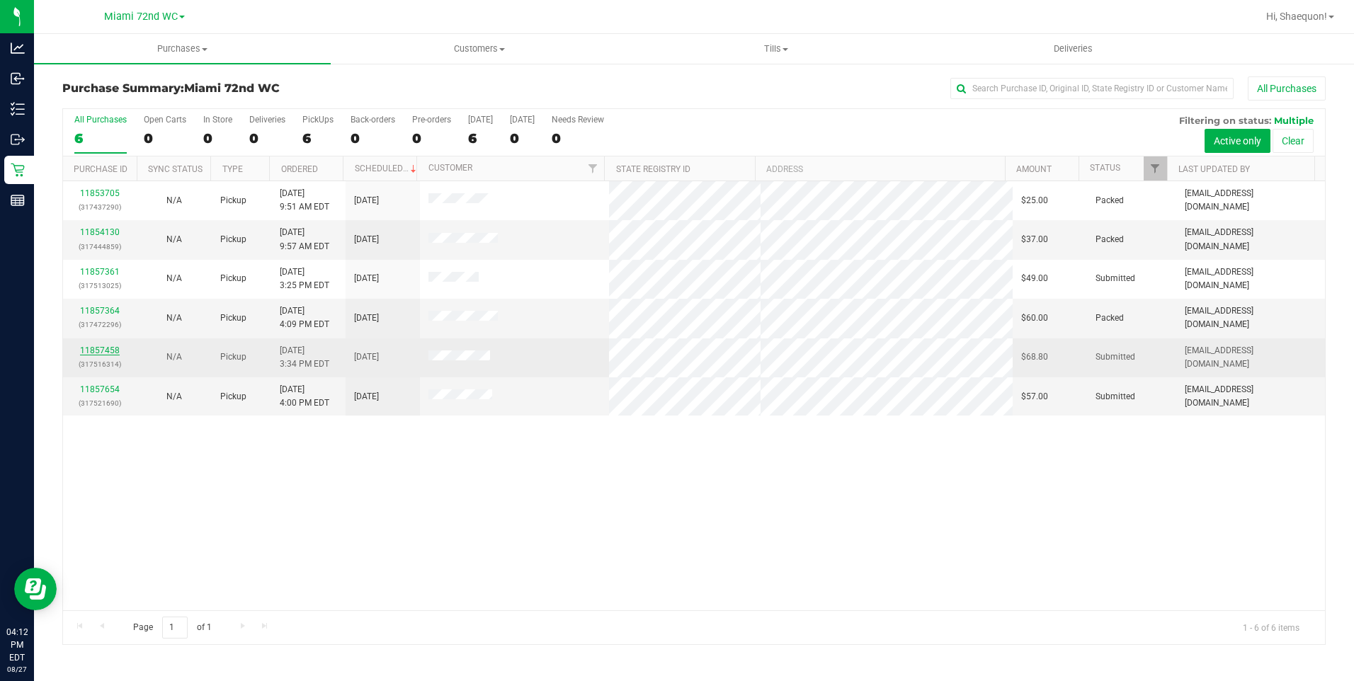
click at [106, 348] on link "11857458" at bounding box center [100, 351] width 40 height 10
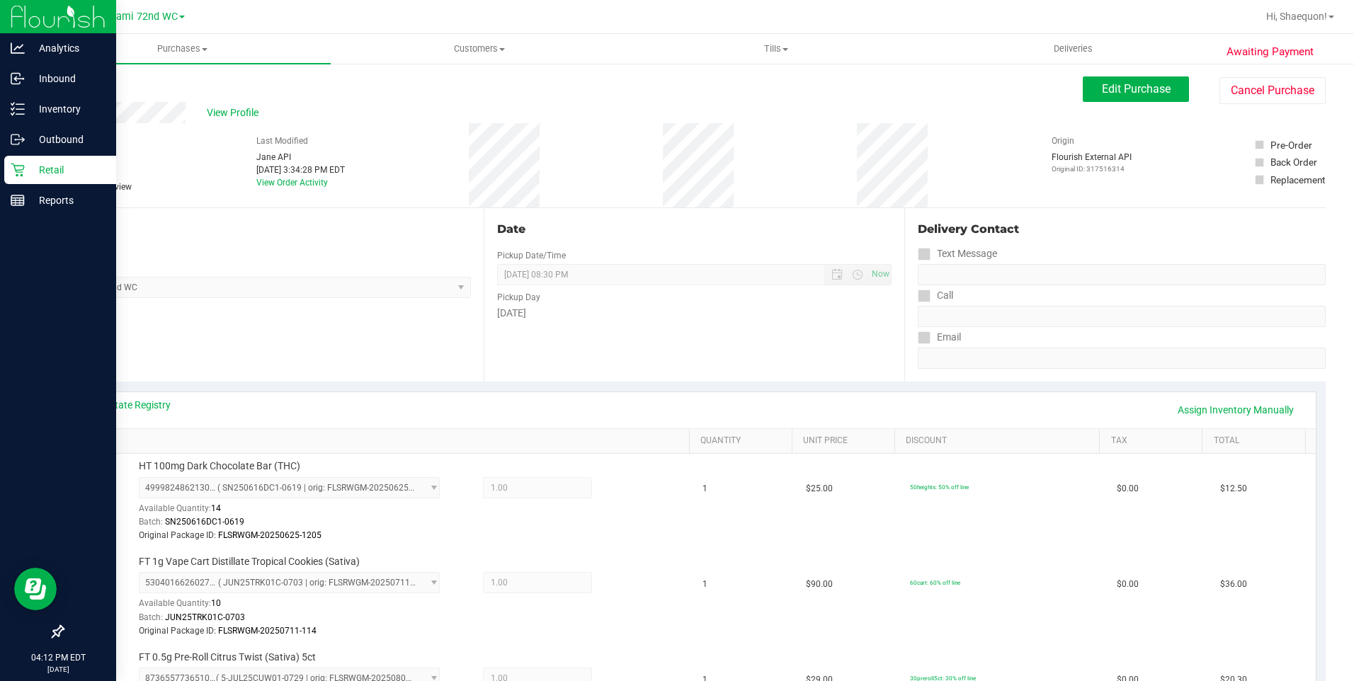
click at [41, 164] on p "Retail" at bounding box center [67, 169] width 85 height 17
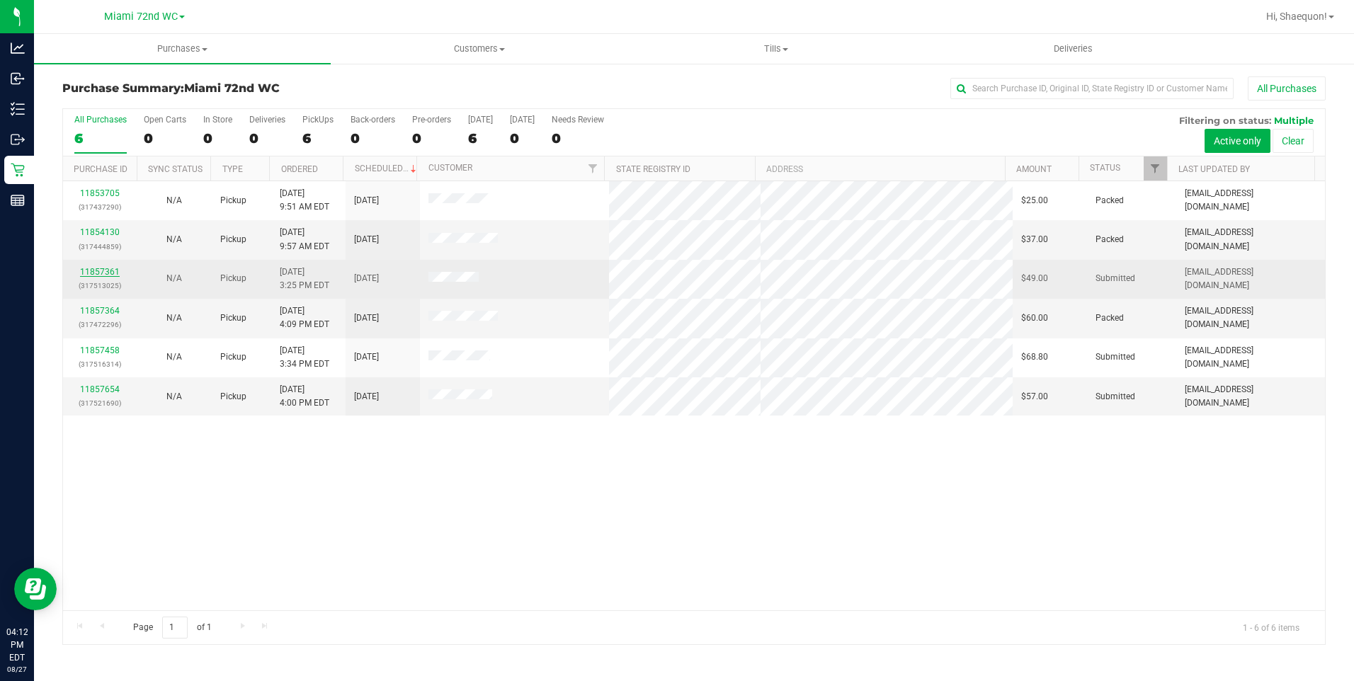
click at [110, 276] on link "11857361" at bounding box center [100, 272] width 40 height 10
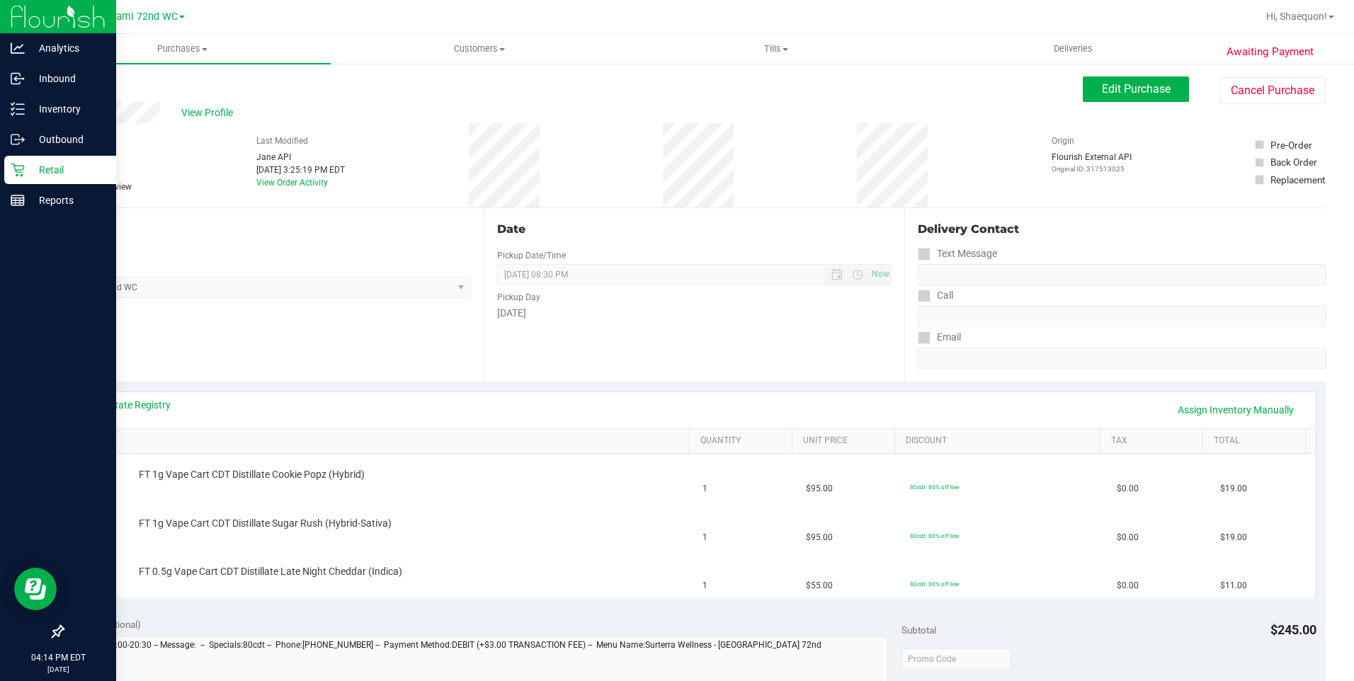
click at [38, 178] on p "Retail" at bounding box center [67, 169] width 85 height 17
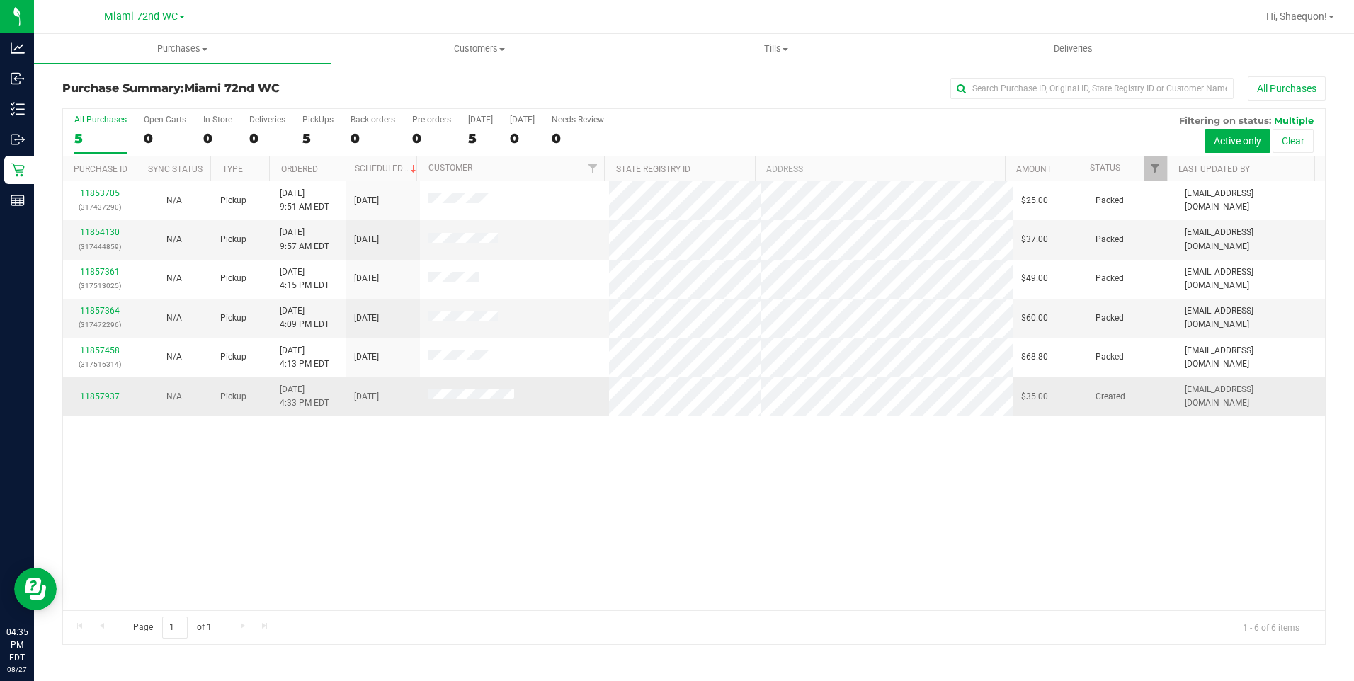
click at [95, 396] on link "11857937" at bounding box center [100, 397] width 40 height 10
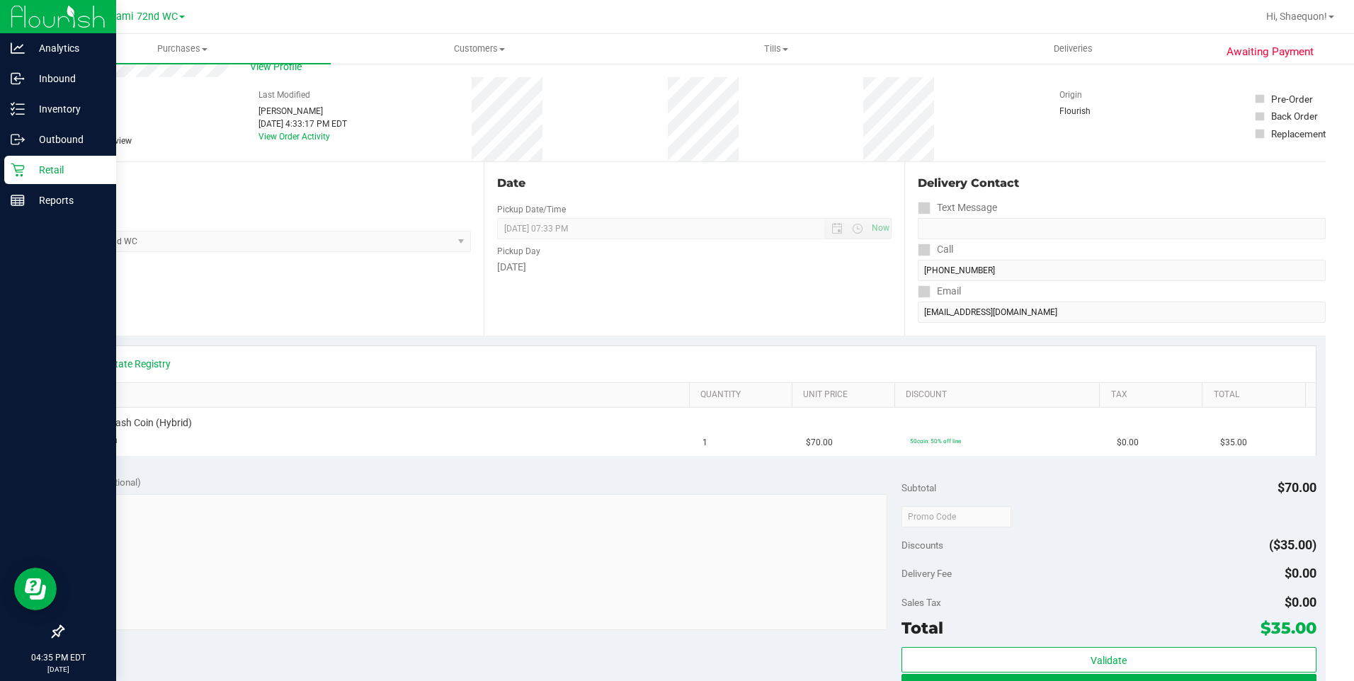
scroll to position [71, 0]
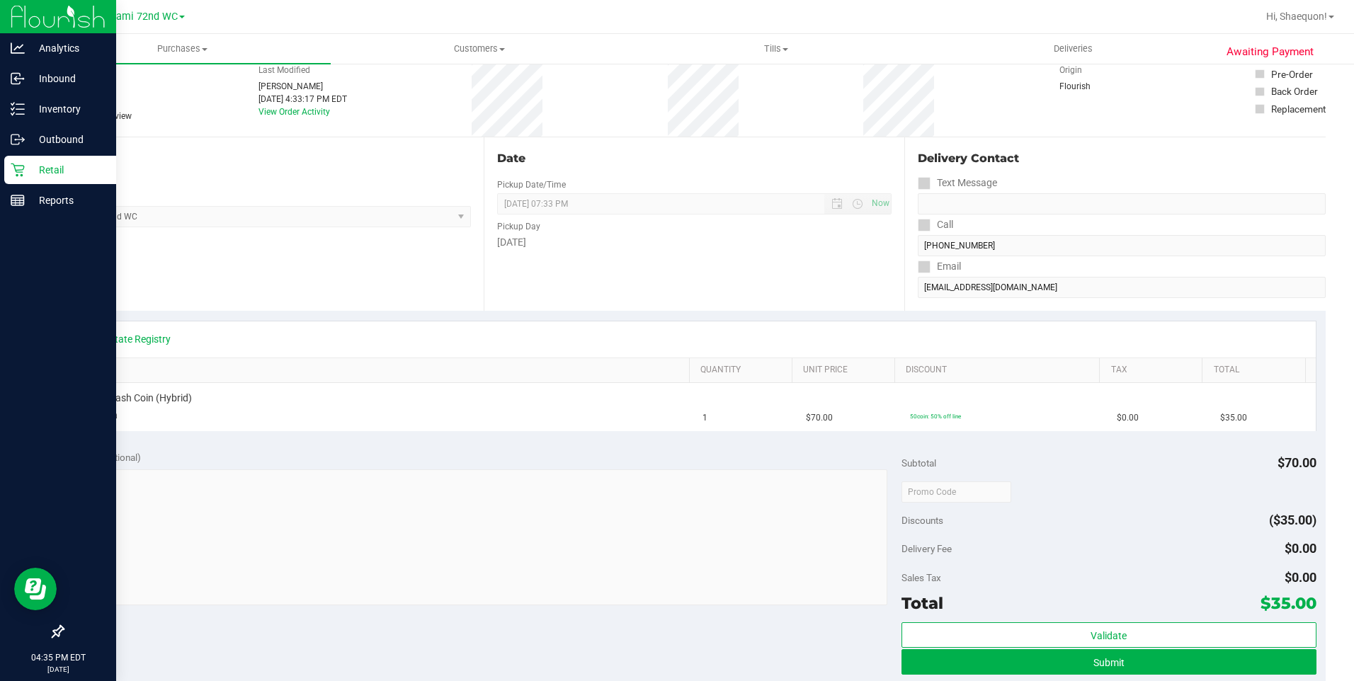
click at [24, 171] on icon at bounding box center [18, 170] width 14 height 14
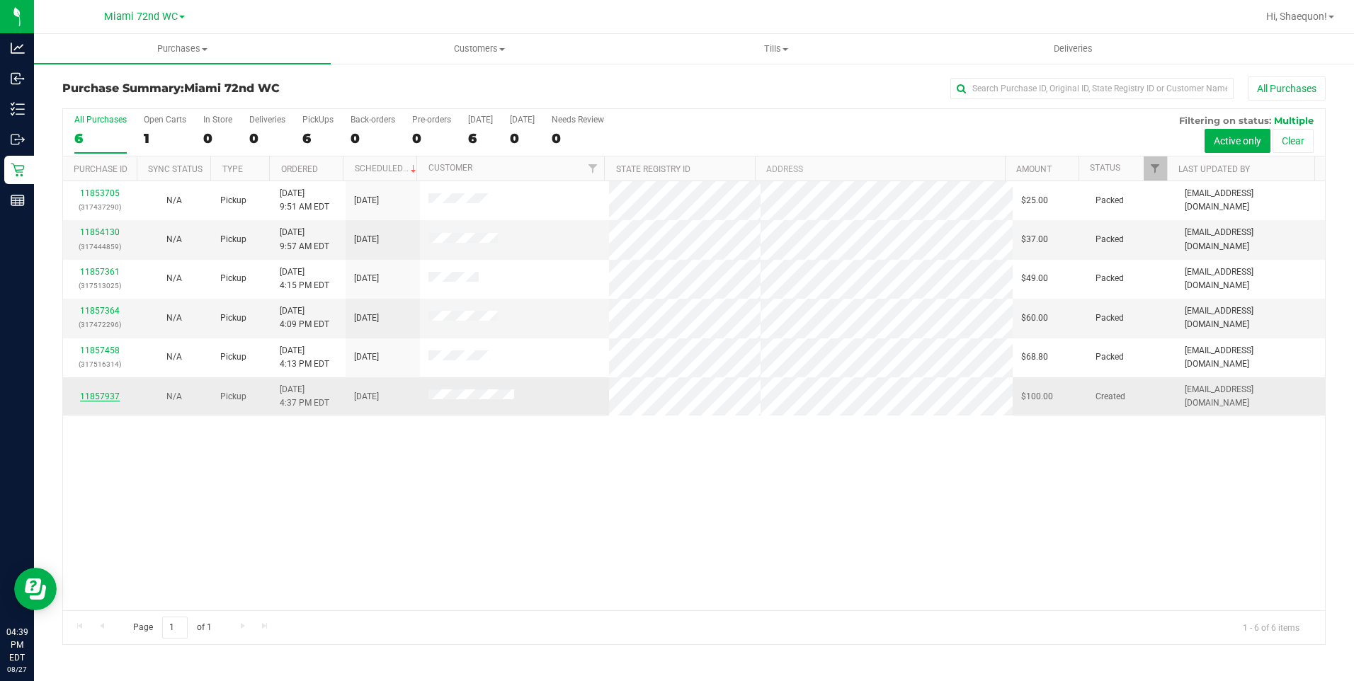
click at [90, 399] on link "11857937" at bounding box center [100, 397] width 40 height 10
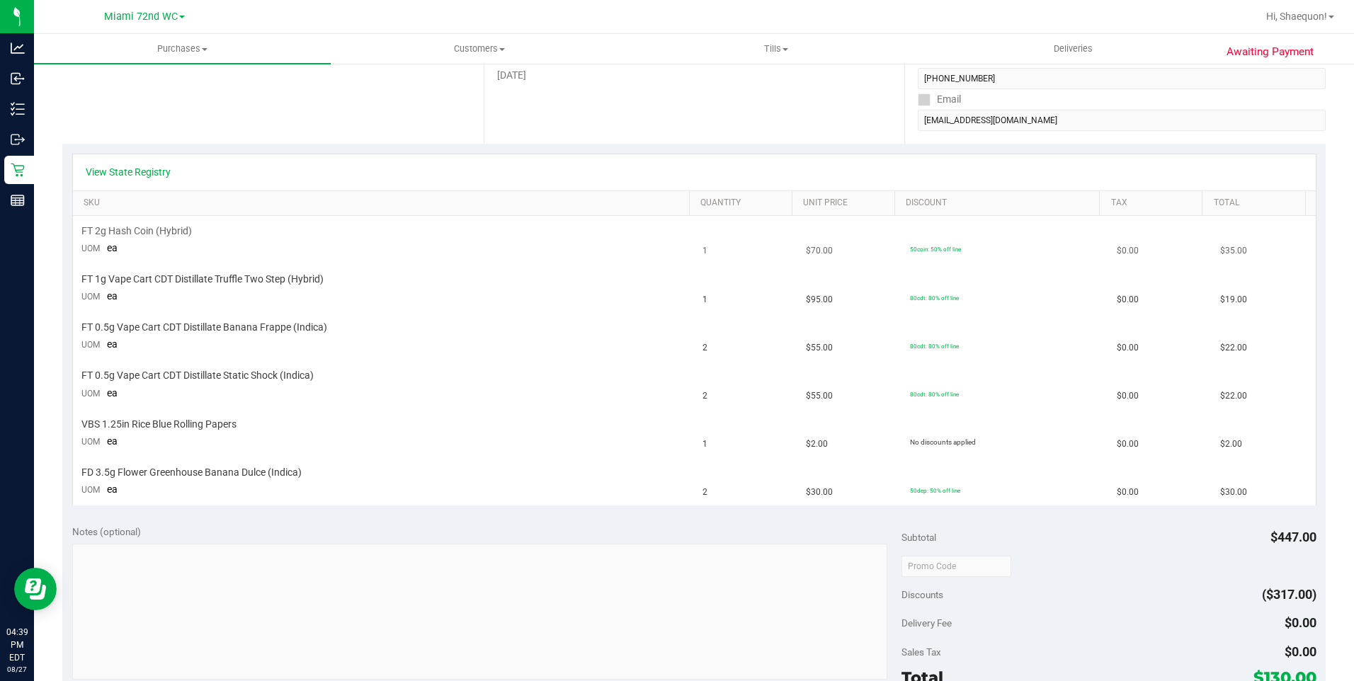
scroll to position [212, 0]
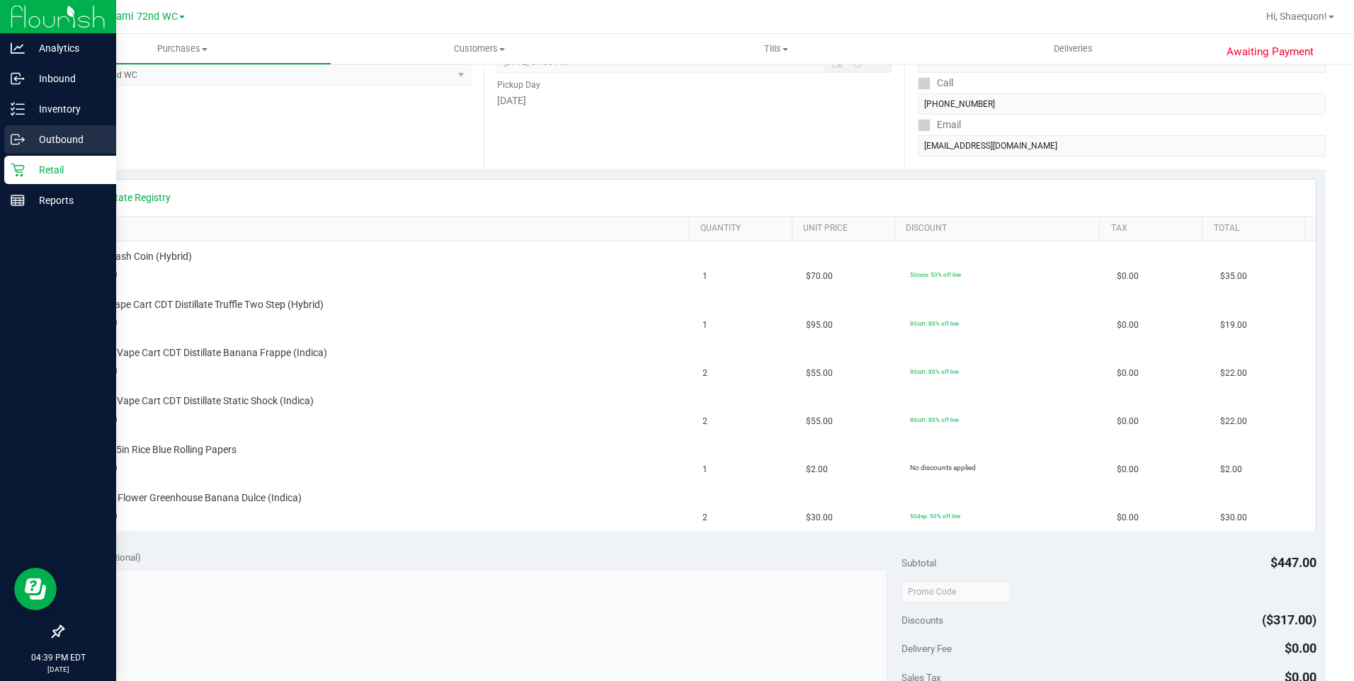
click at [18, 154] on link "Outbound" at bounding box center [58, 140] width 116 height 30
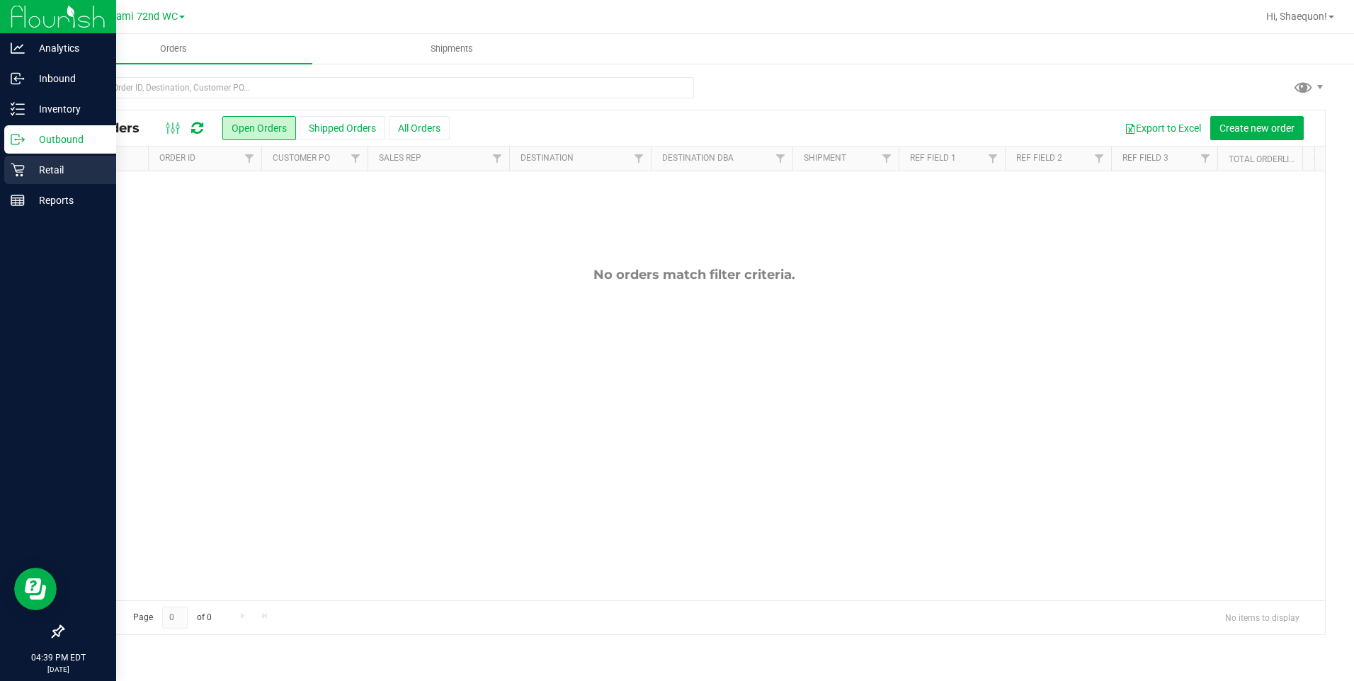
click at [23, 168] on icon at bounding box center [17, 170] width 13 height 13
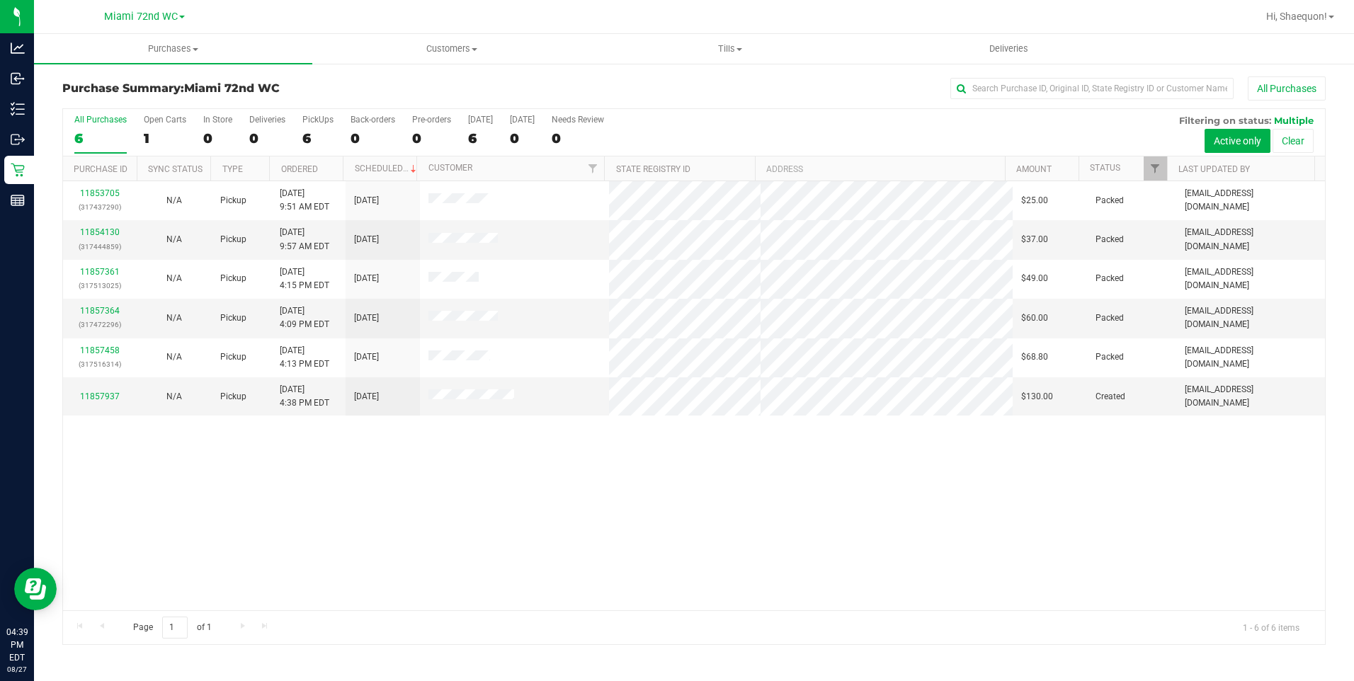
click at [438, 458] on div "11853705 (317437290) N/A Pickup [DATE] 9:51 AM EDT 8/27/2025 $25.00 Packed [EMA…" at bounding box center [694, 395] width 1262 height 429
click at [572, 474] on div "11853705 (317437290) N/A Pickup [DATE] 9:51 AM EDT 8/27/2025 $25.00 Packed [EMA…" at bounding box center [694, 395] width 1262 height 429
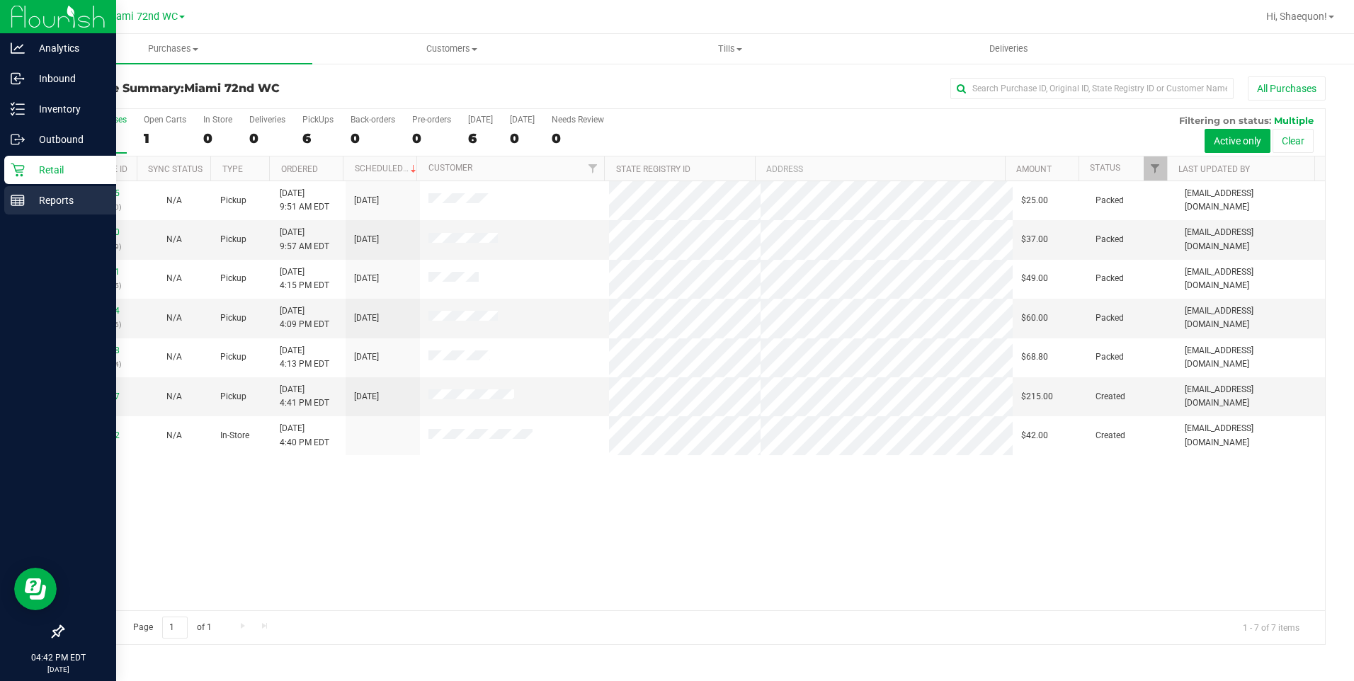
click at [38, 200] on p "Reports" at bounding box center [67, 200] width 85 height 17
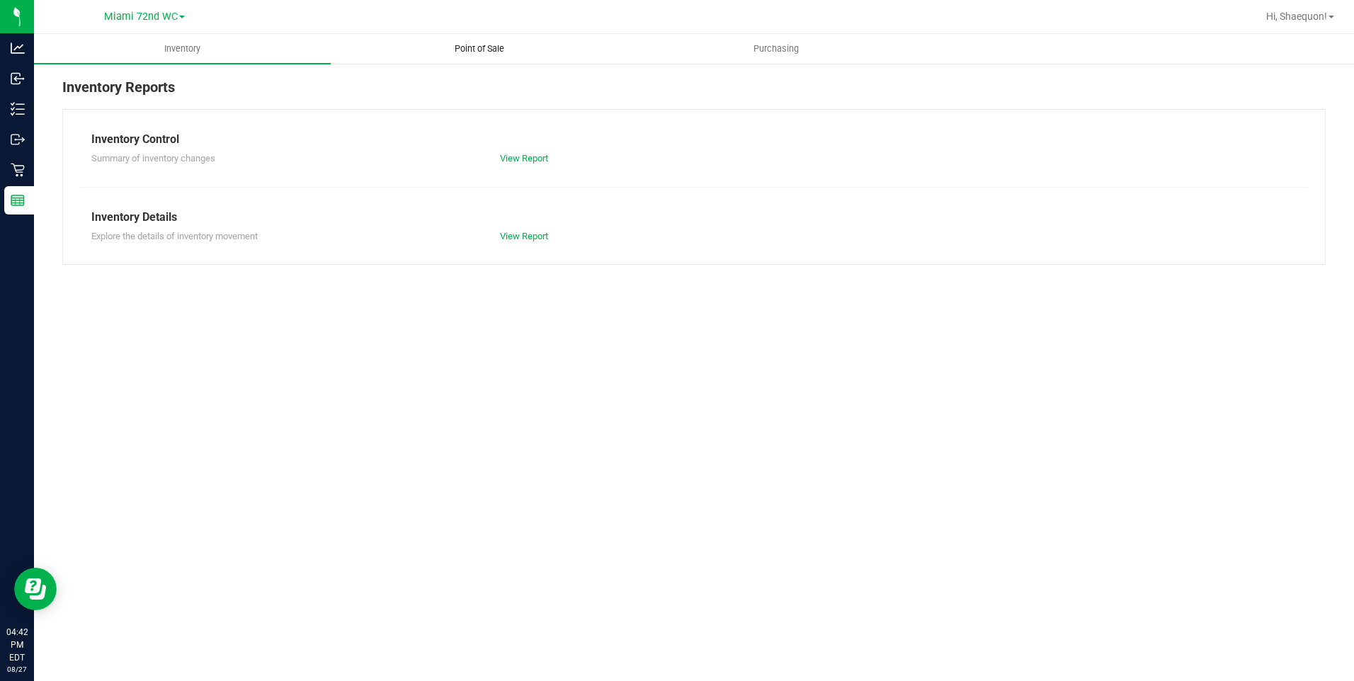
click at [498, 43] on span "Point of Sale" at bounding box center [480, 48] width 88 height 13
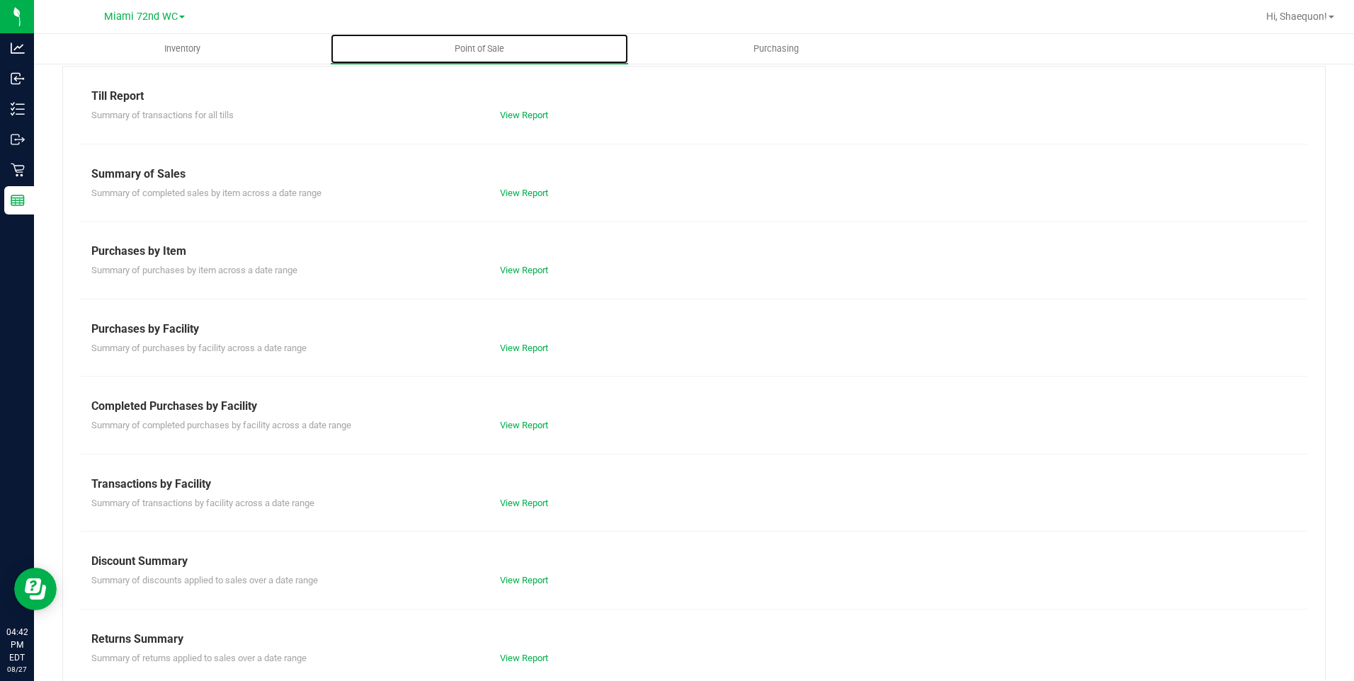
scroll to position [63, 0]
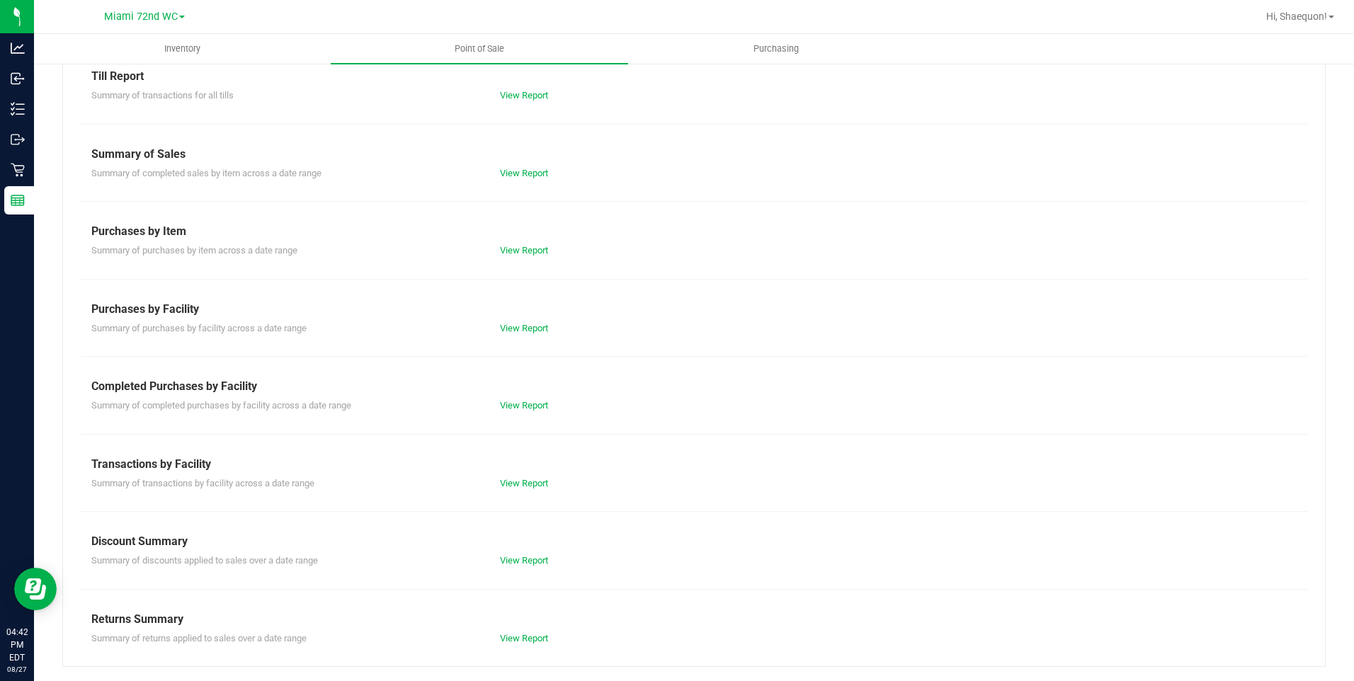
click at [530, 477] on div "View Report" at bounding box center [591, 484] width 205 height 14
click at [525, 481] on link "View Report" at bounding box center [524, 483] width 48 height 11
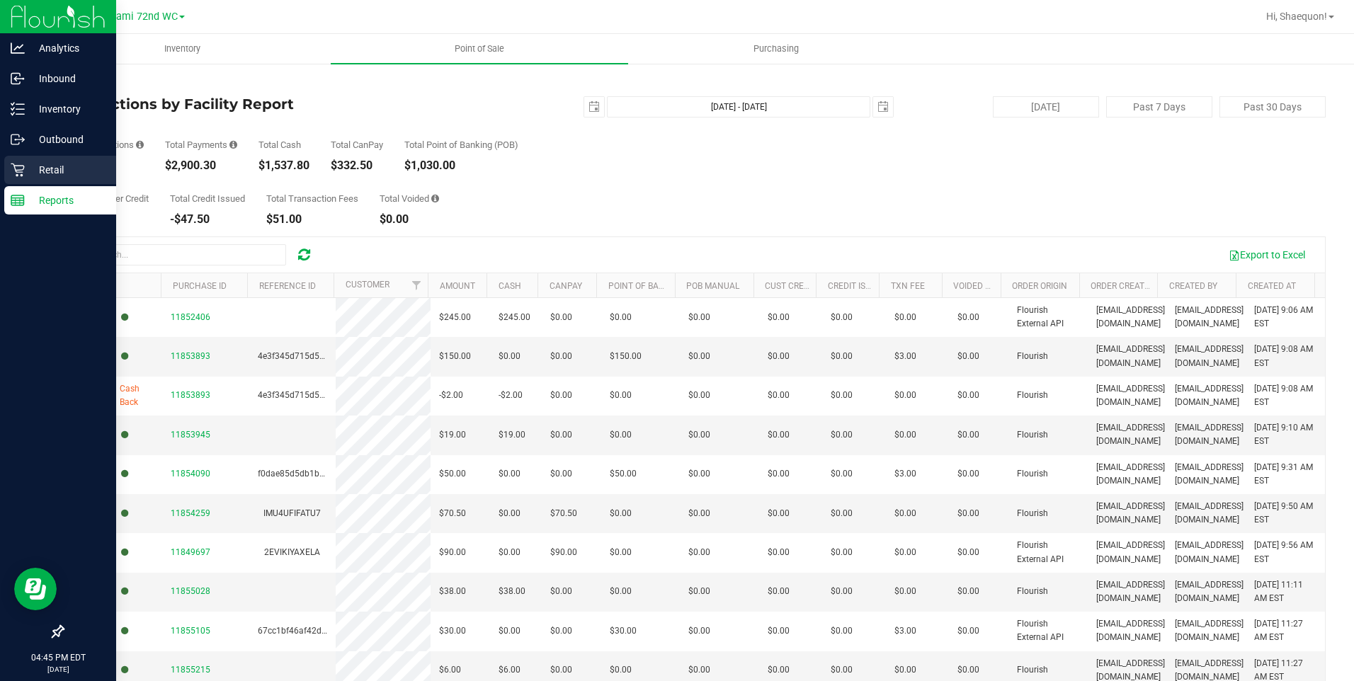
click at [39, 174] on p "Retail" at bounding box center [67, 169] width 85 height 17
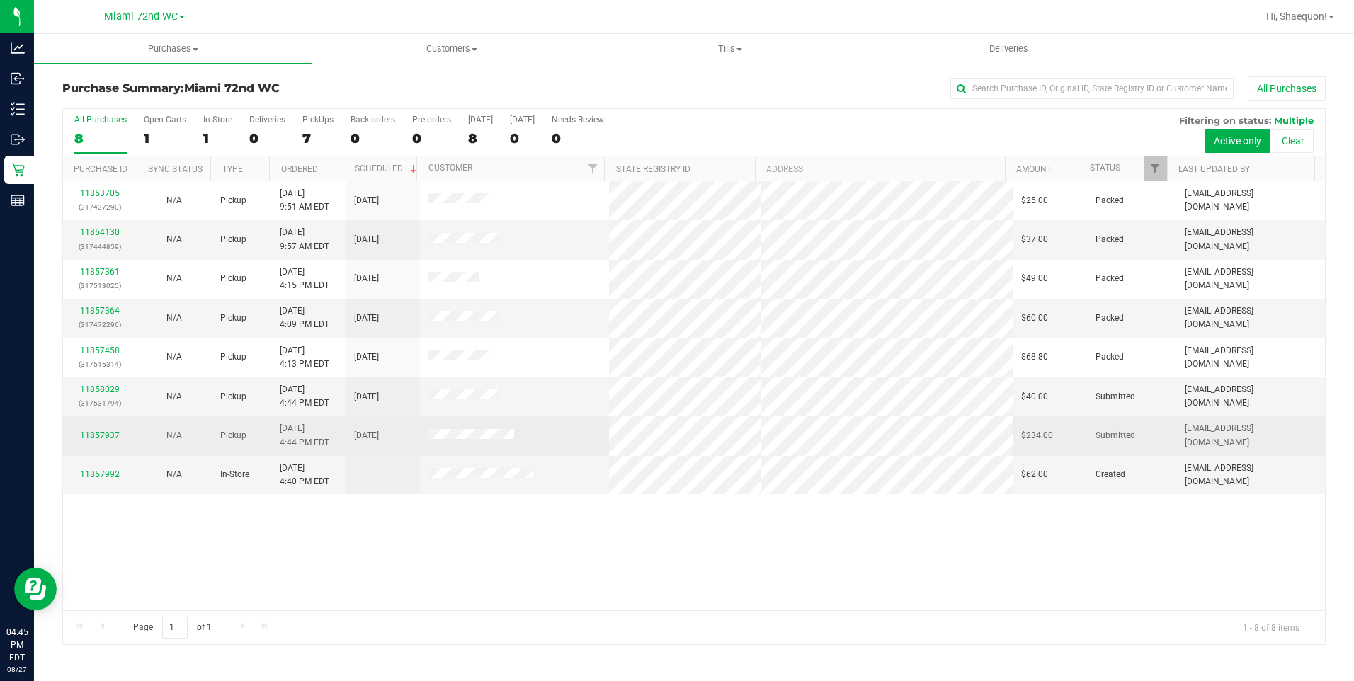
click at [93, 433] on link "11857937" at bounding box center [100, 436] width 40 height 10
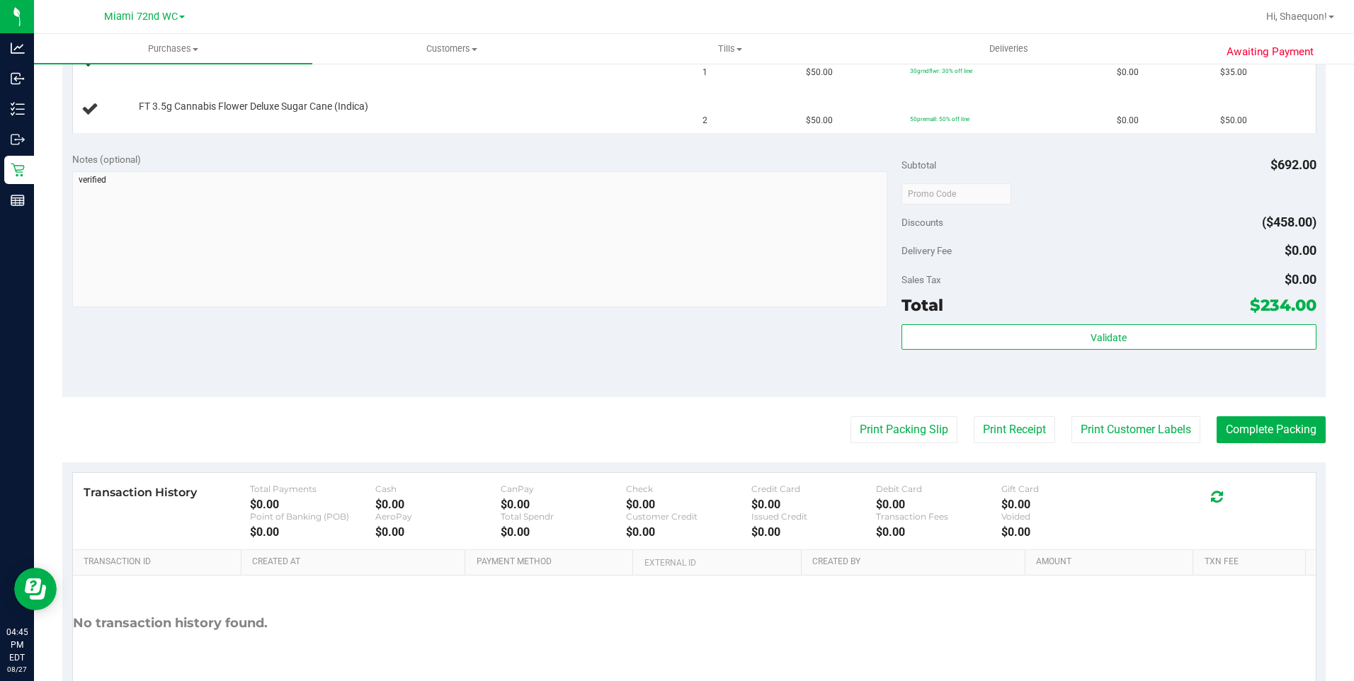
scroll to position [708, 0]
click at [911, 433] on button "Print Packing Slip" at bounding box center [904, 428] width 107 height 27
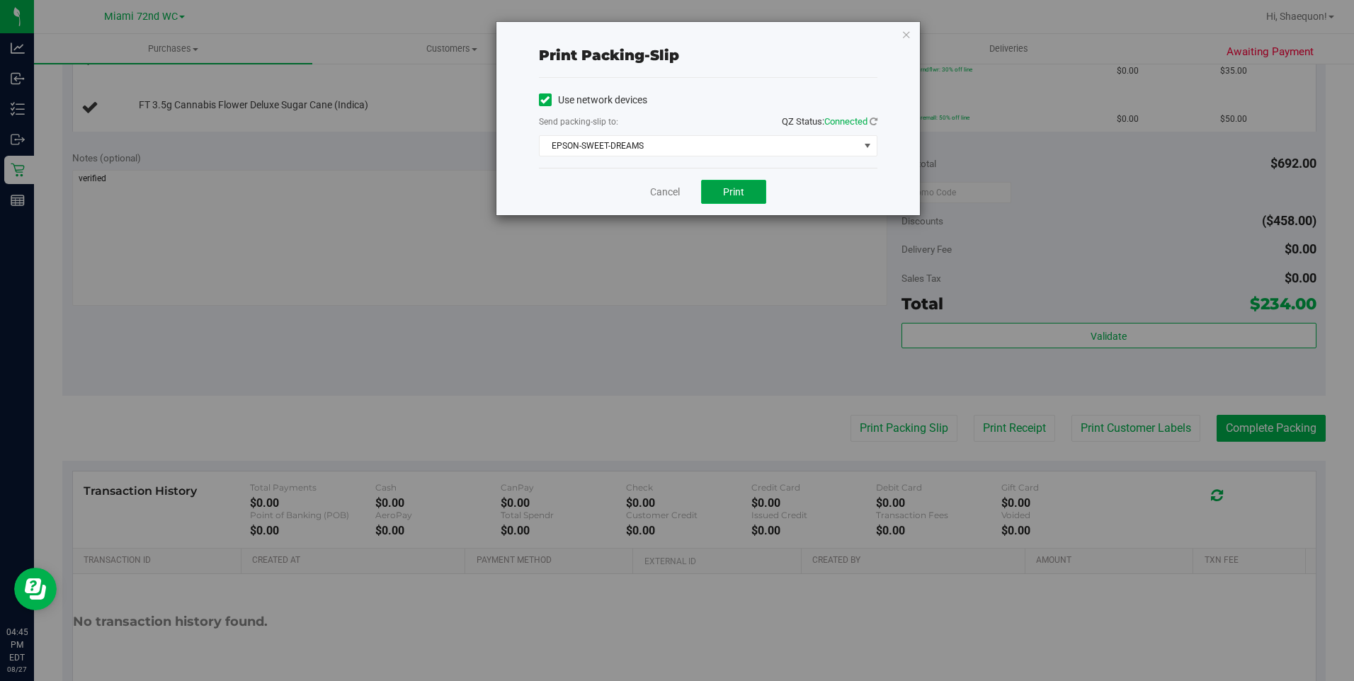
click at [737, 192] on span "Print" at bounding box center [733, 191] width 21 height 11
click at [664, 191] on link "Cancel" at bounding box center [665, 192] width 30 height 15
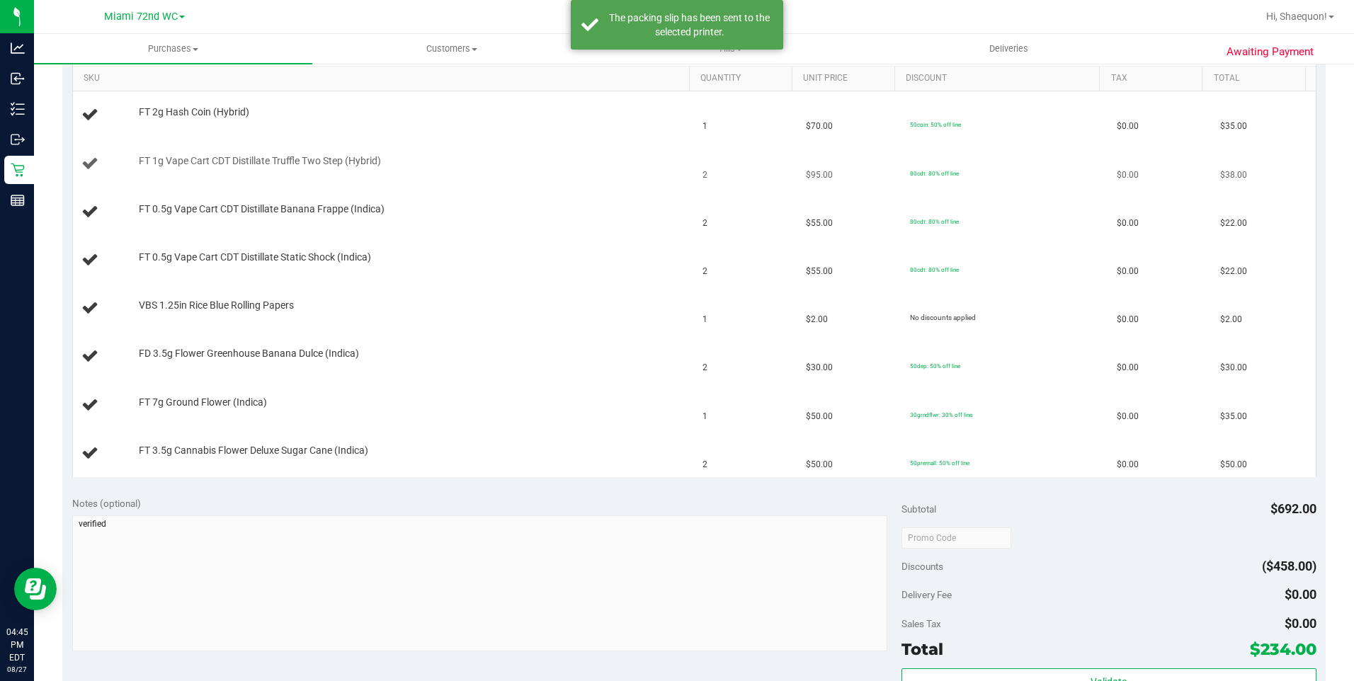
scroll to position [283, 0]
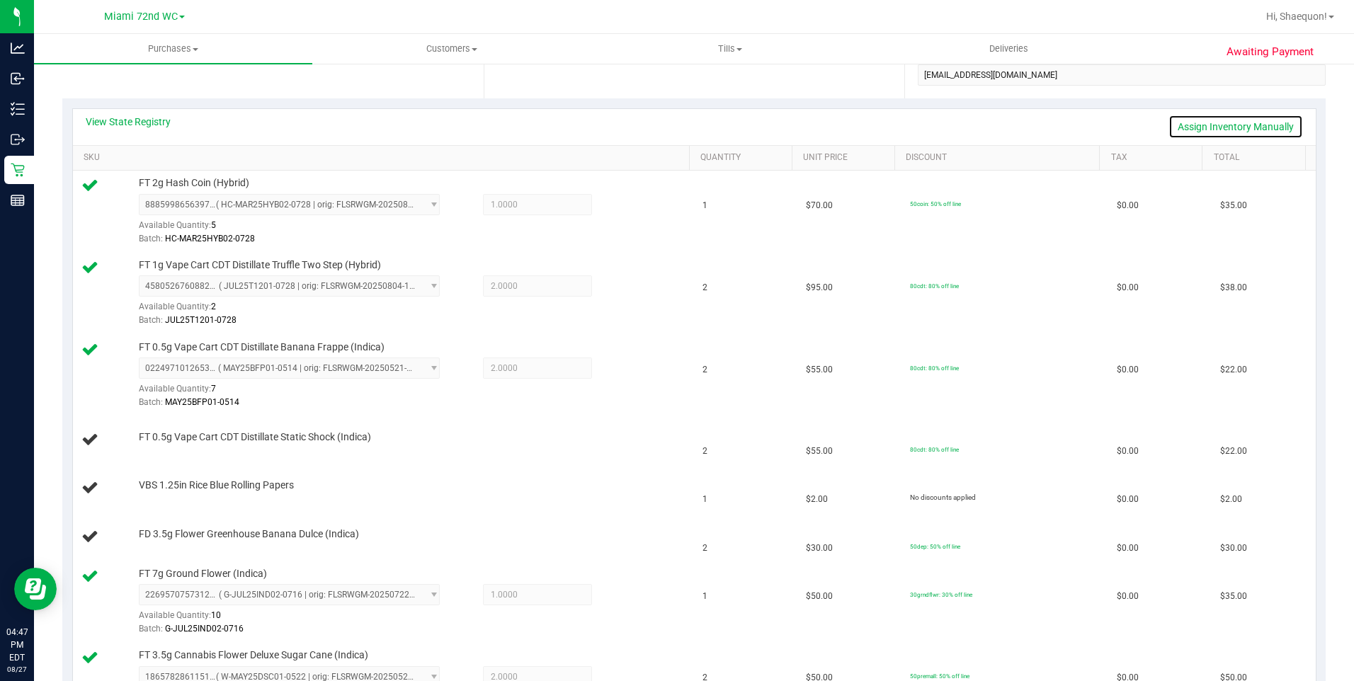
click at [1227, 129] on link "Assign Inventory Manually" at bounding box center [1236, 127] width 135 height 24
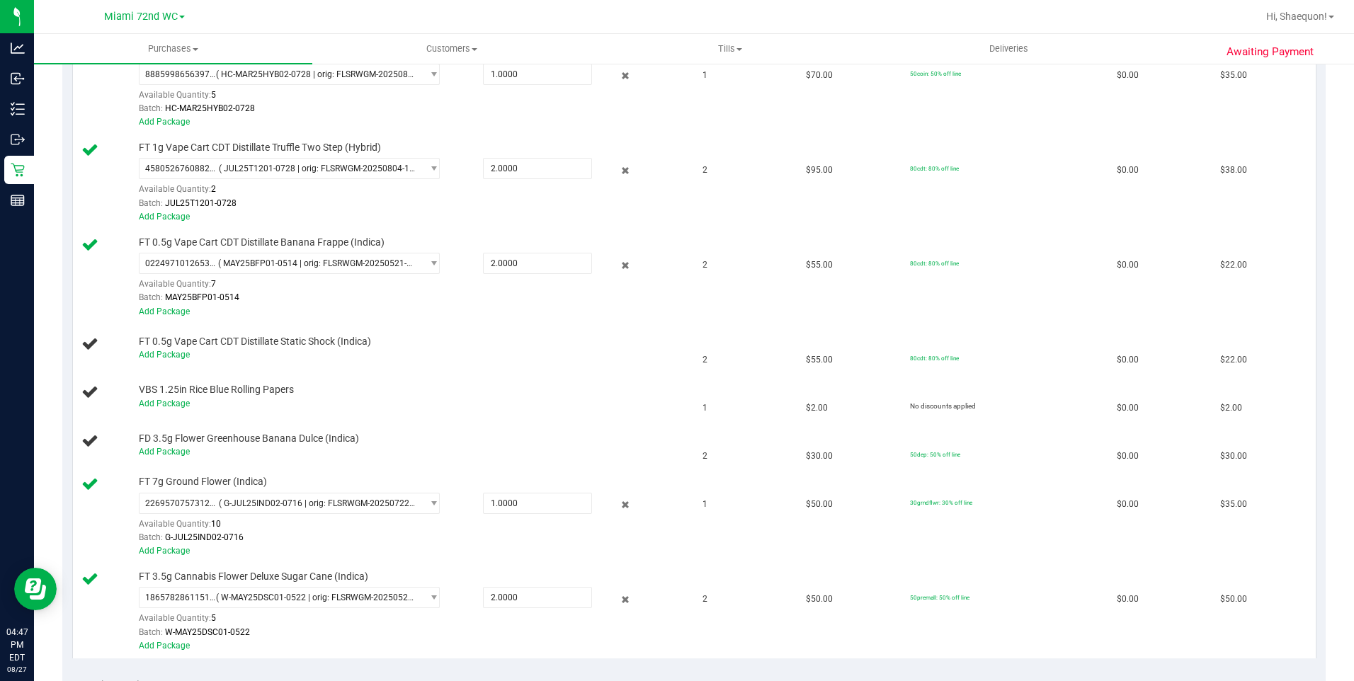
scroll to position [425, 0]
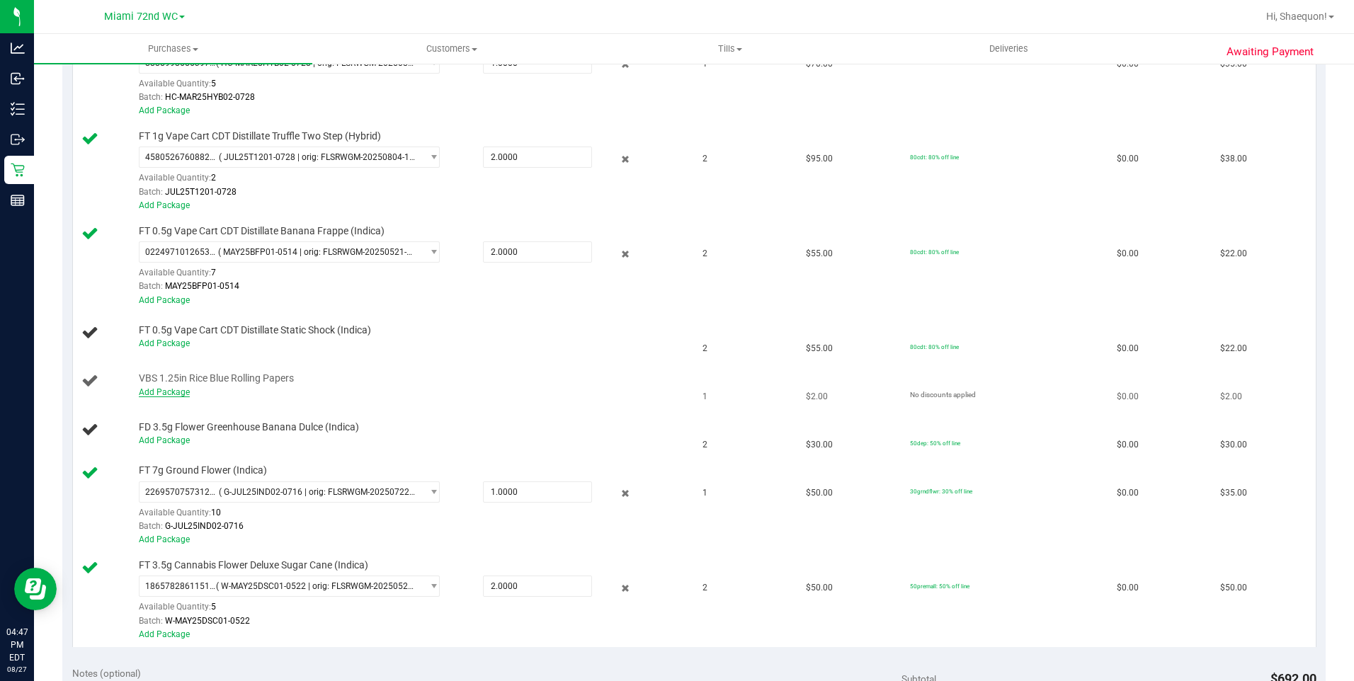
click at [164, 393] on link "Add Package" at bounding box center [164, 392] width 51 height 10
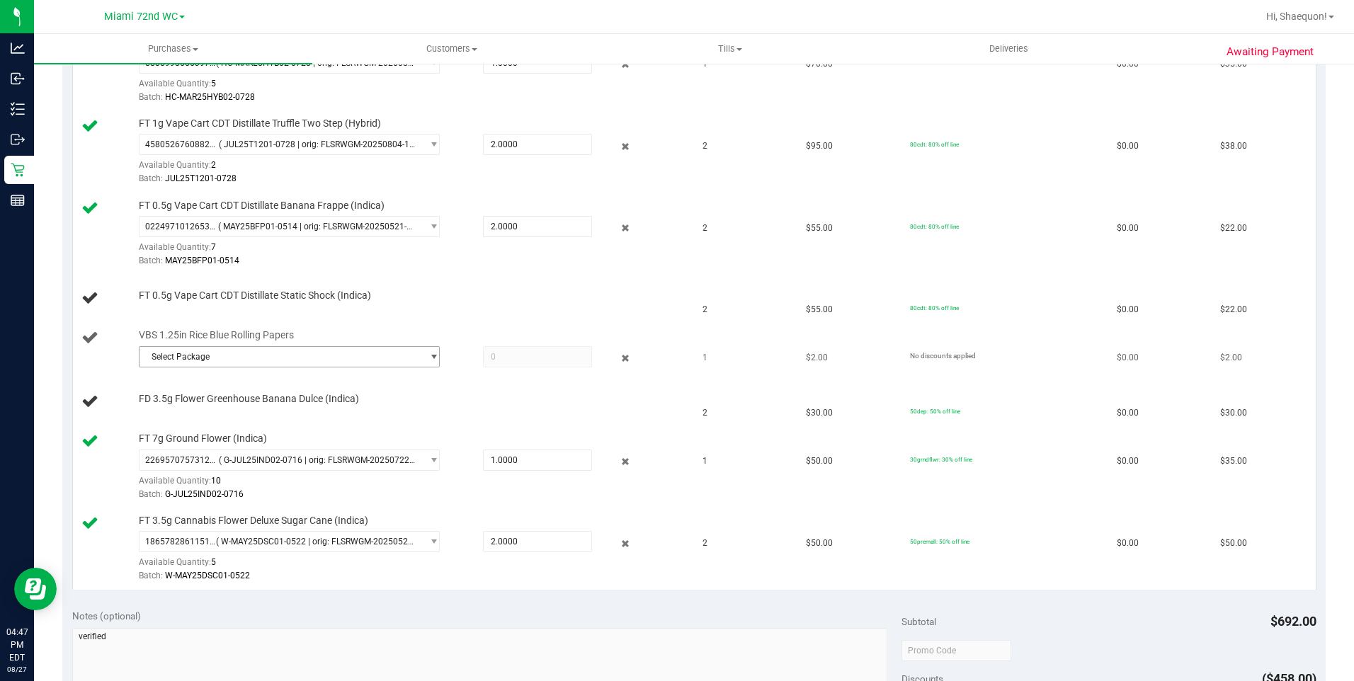
click at [424, 363] on span "select" at bounding box center [430, 357] width 18 height 20
click at [380, 415] on span "( 1992409 - 112024 | orig: FLSRWWD-20250424-017 )" at bounding box center [330, 415] width 205 height 10
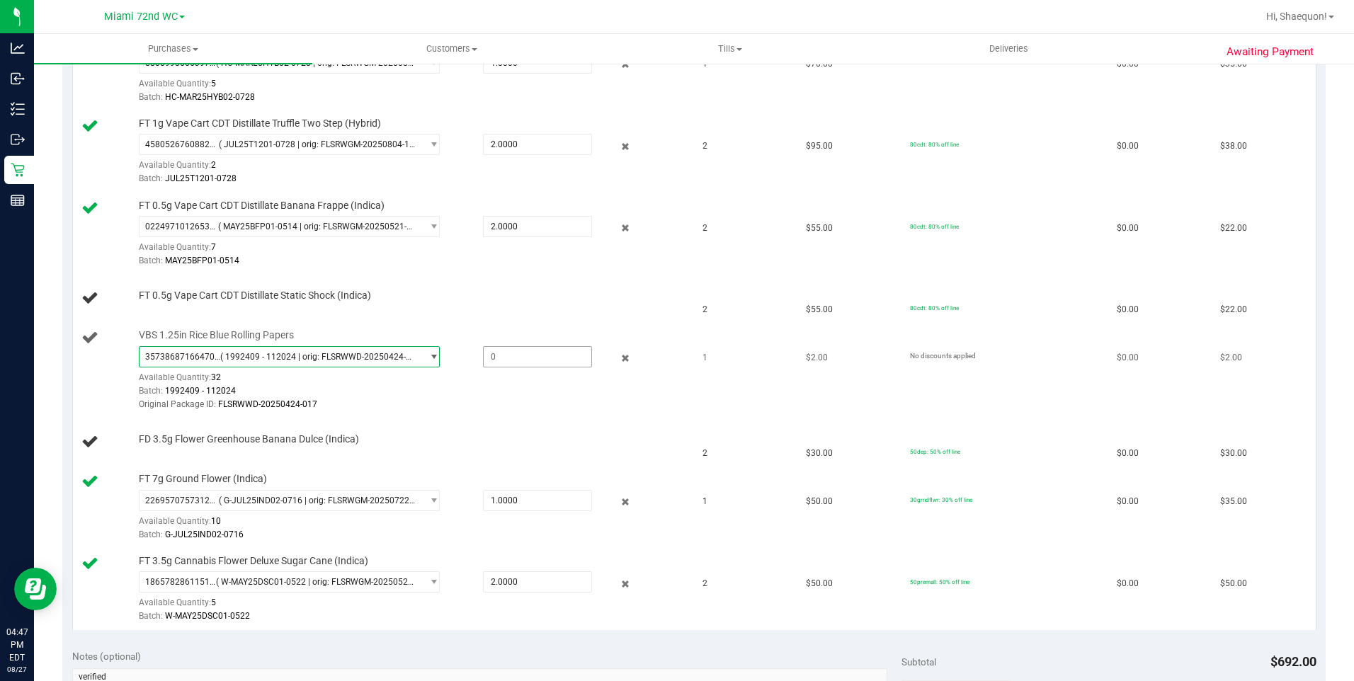
click at [533, 365] on span at bounding box center [537, 356] width 109 height 21
type input "1"
type input "1.0000"
click at [518, 421] on td "FD 3.5g Flower Greenhouse Banana Dulce (Indica)" at bounding box center [384, 443] width 622 height 48
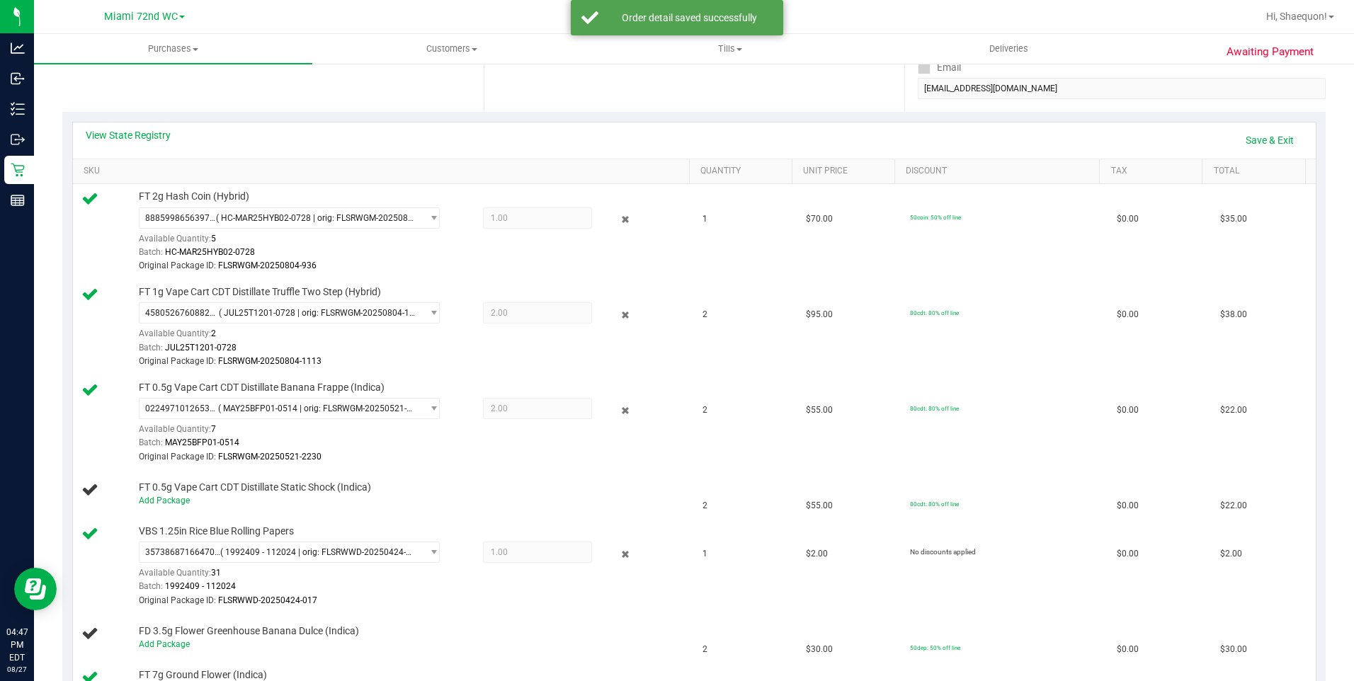
scroll to position [212, 0]
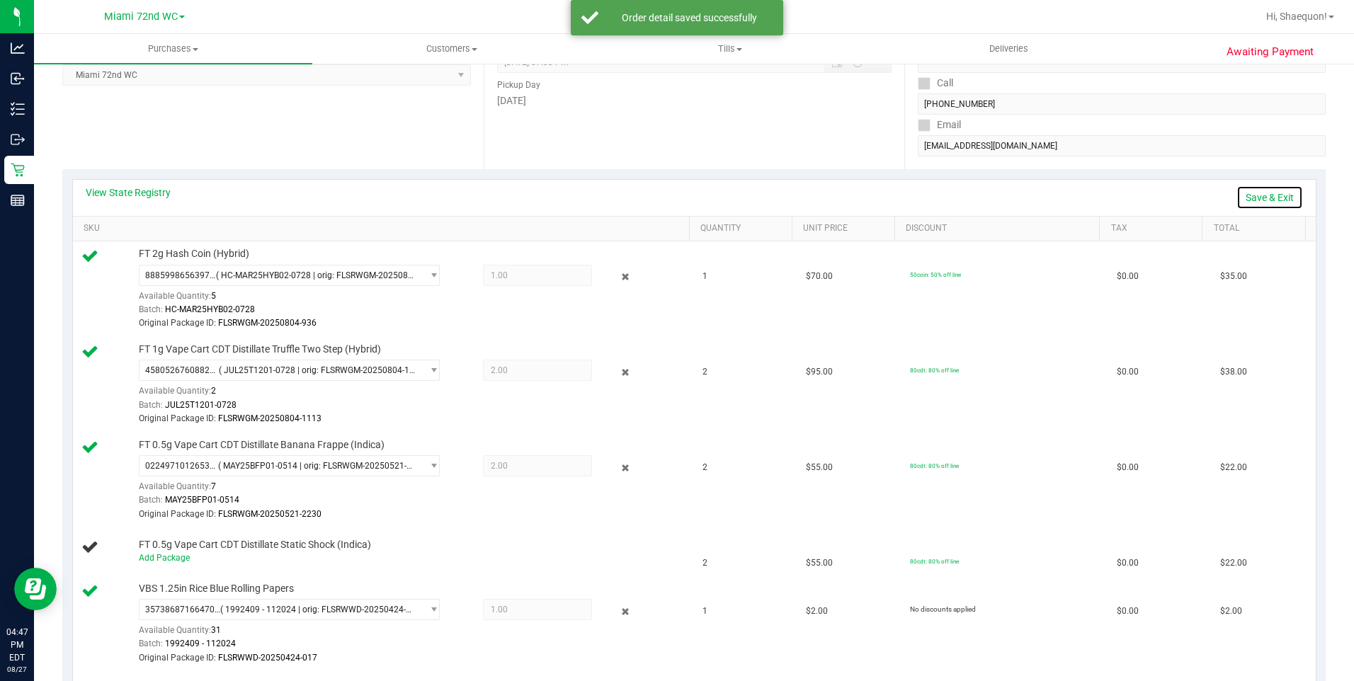
click at [1246, 198] on link "Save & Exit" at bounding box center [1270, 198] width 67 height 24
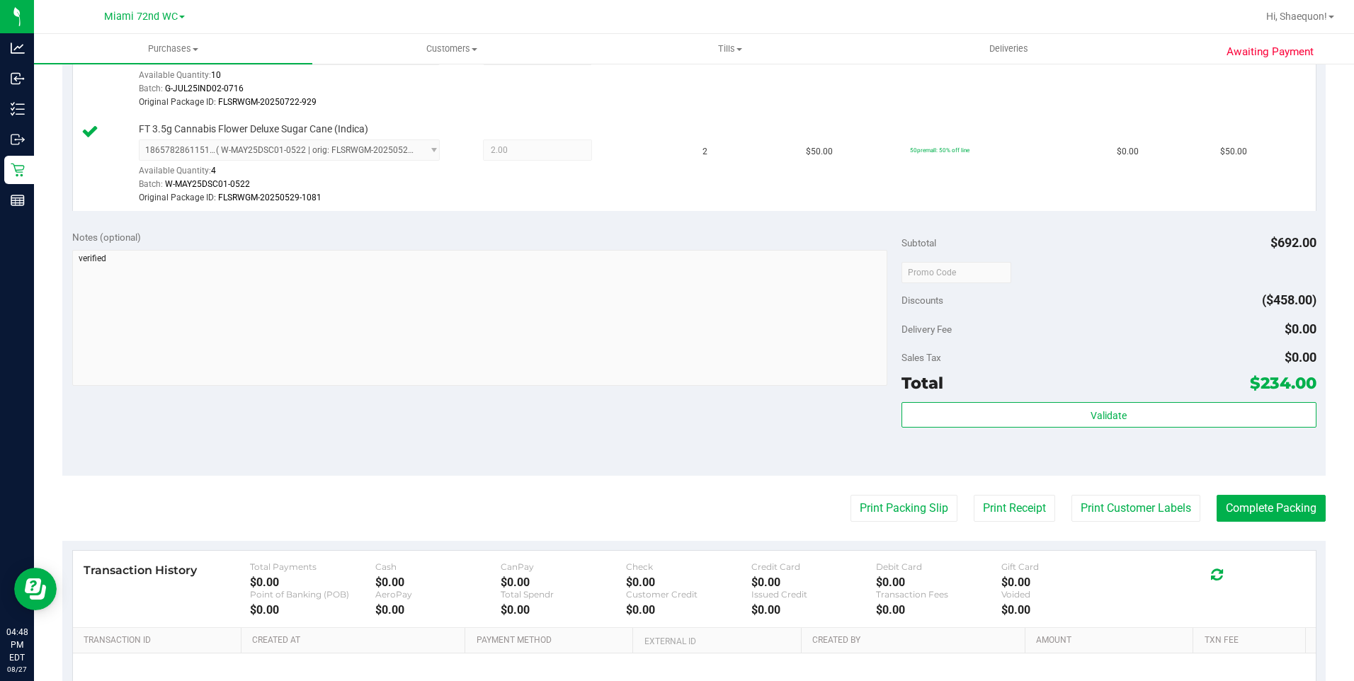
scroll to position [992, 0]
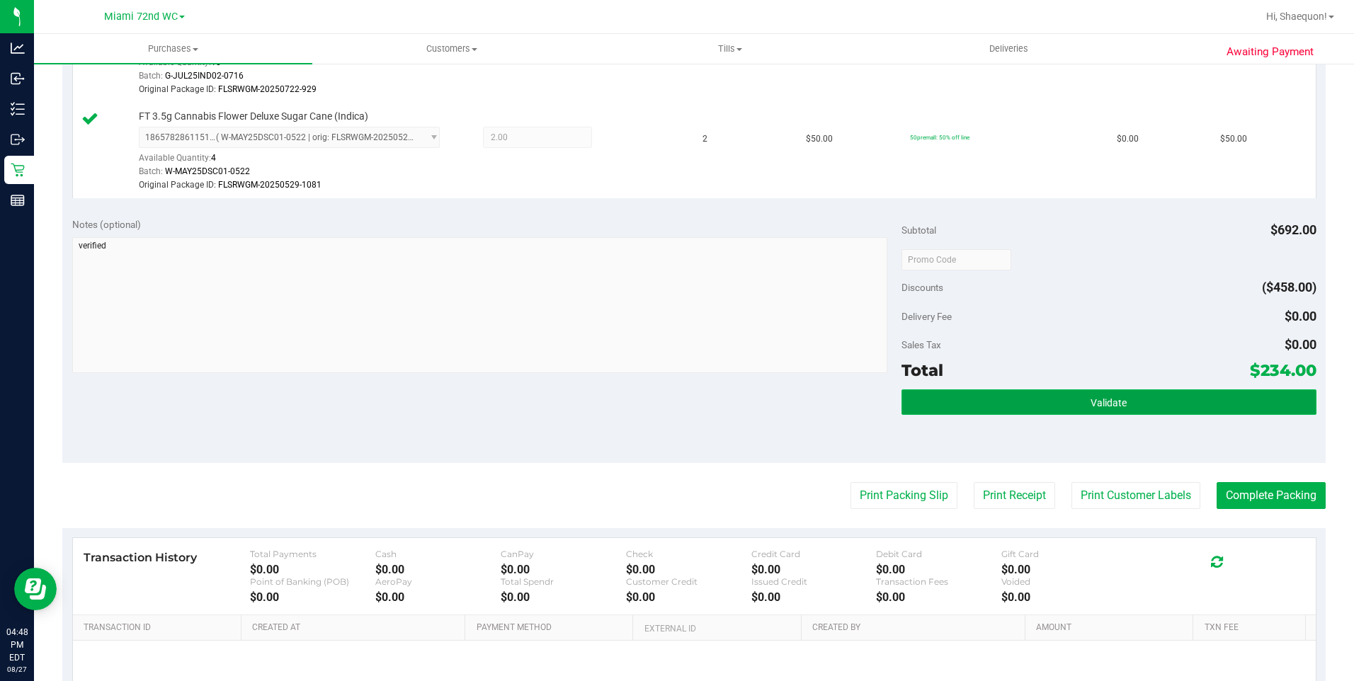
click at [1111, 397] on span "Validate" at bounding box center [1109, 402] width 36 height 11
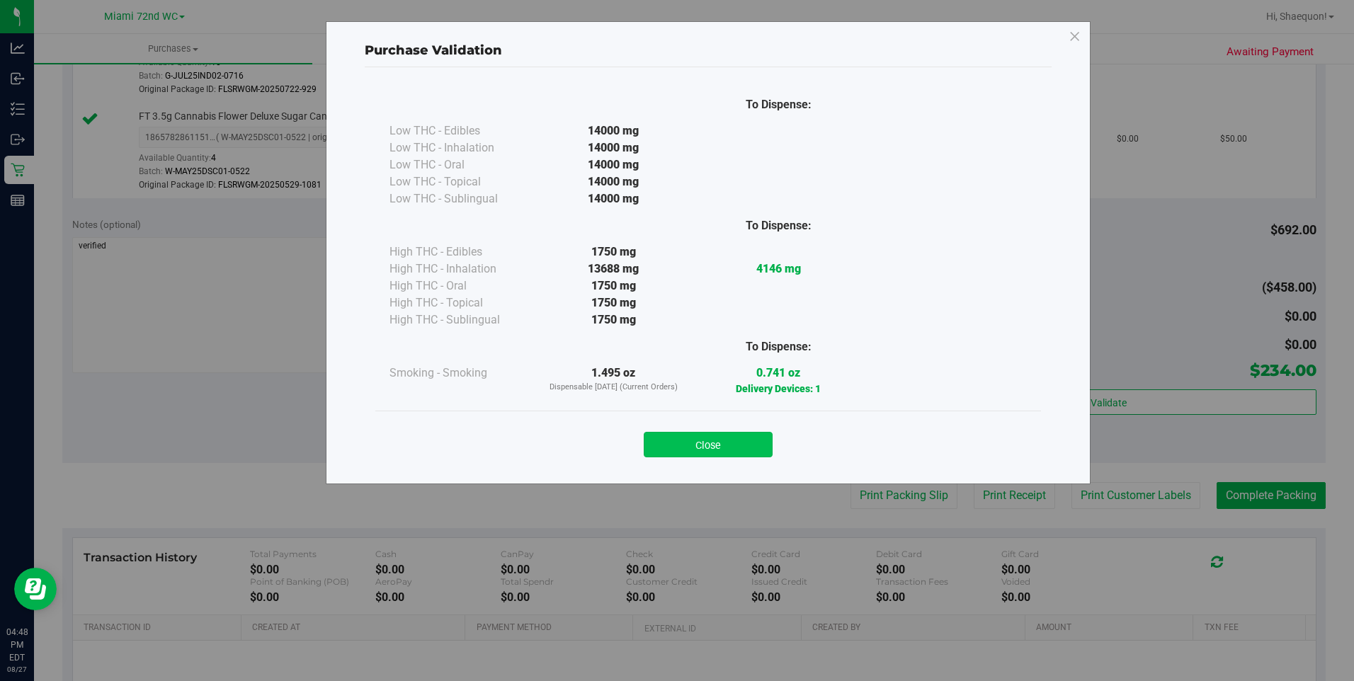
click at [740, 443] on button "Close" at bounding box center [708, 444] width 129 height 25
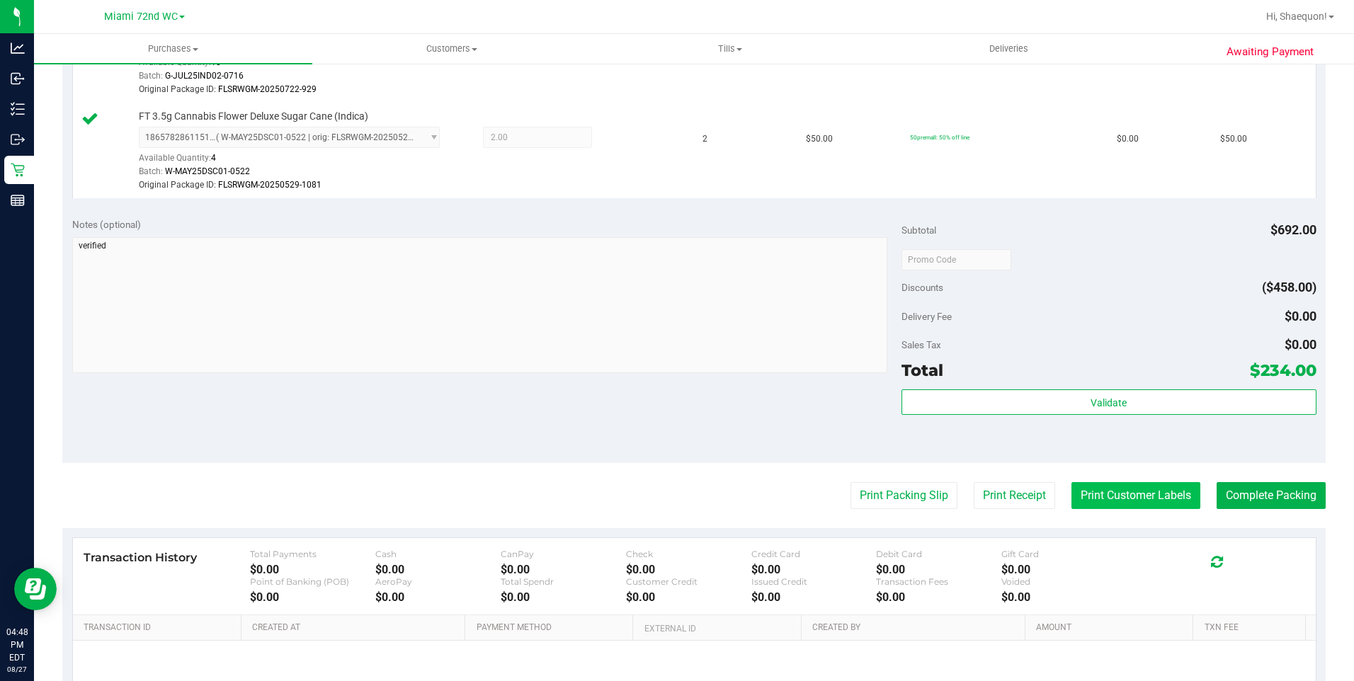
click at [1174, 492] on button "Print Customer Labels" at bounding box center [1136, 495] width 129 height 27
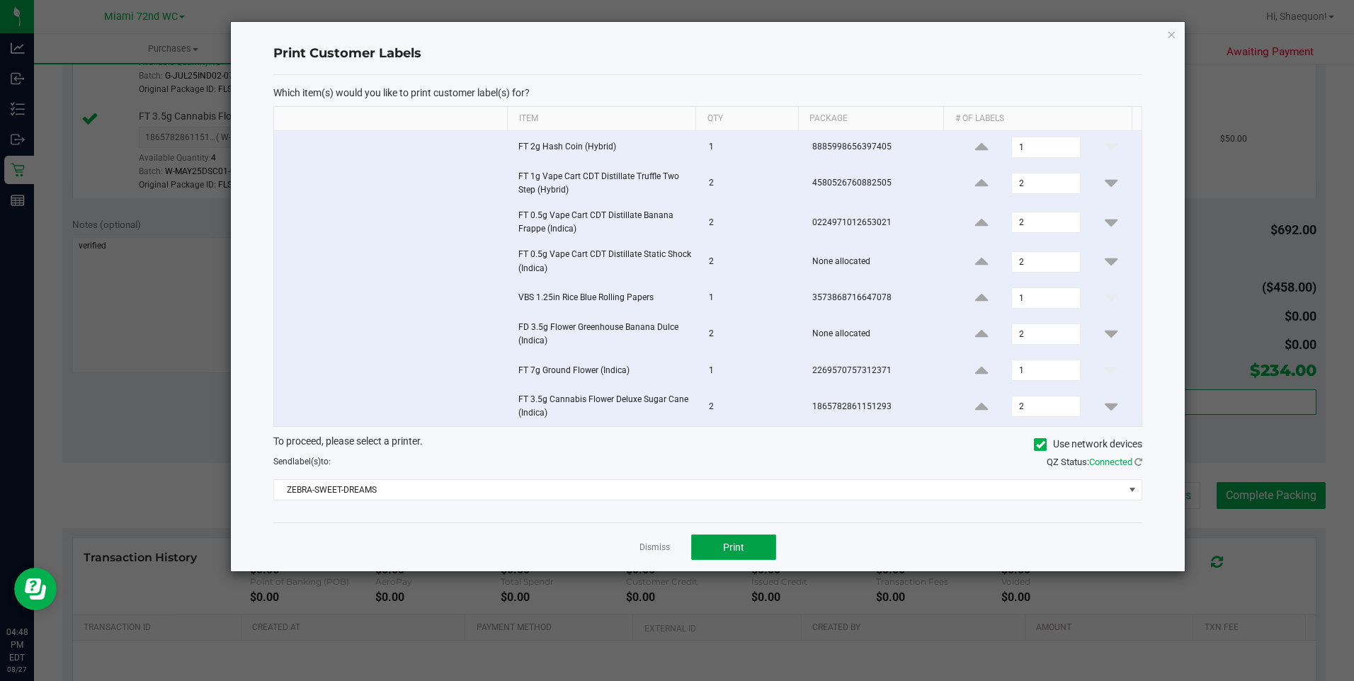
click at [740, 547] on span "Print" at bounding box center [733, 547] width 21 height 11
click at [652, 544] on link "Dismiss" at bounding box center [655, 548] width 30 height 12
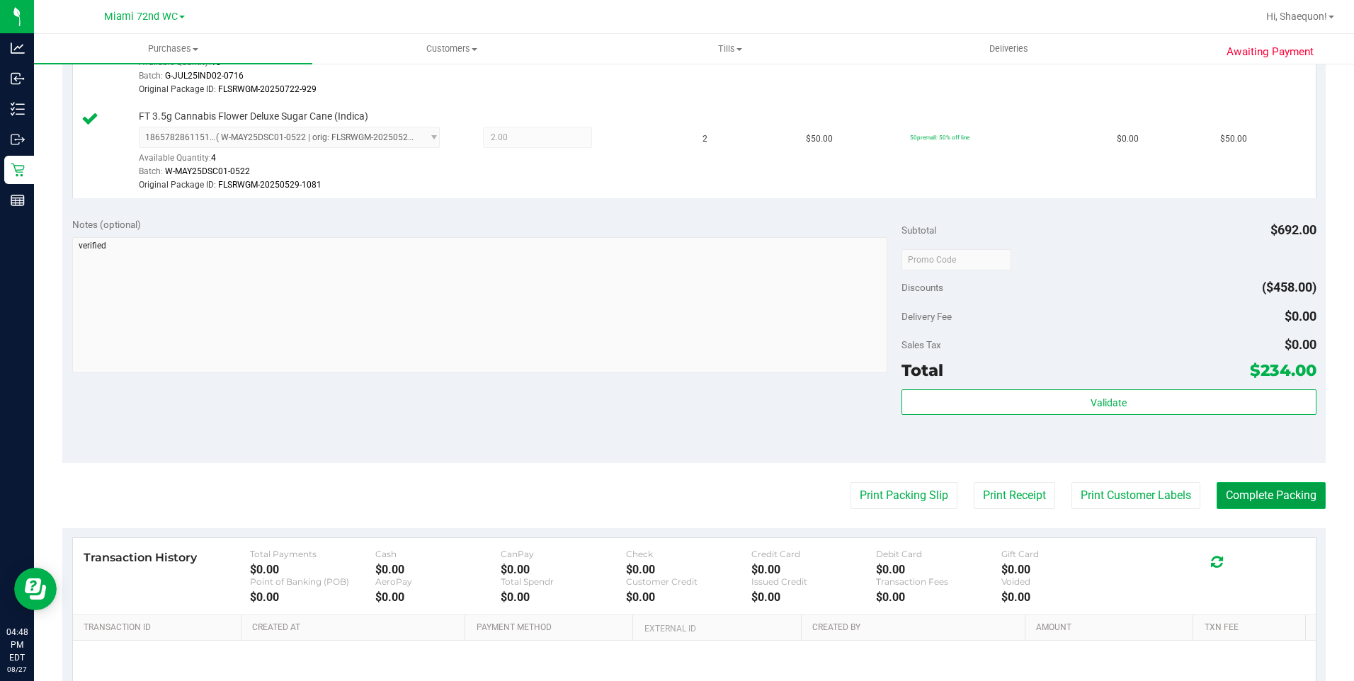
click at [1232, 495] on button "Complete Packing" at bounding box center [1271, 495] width 109 height 27
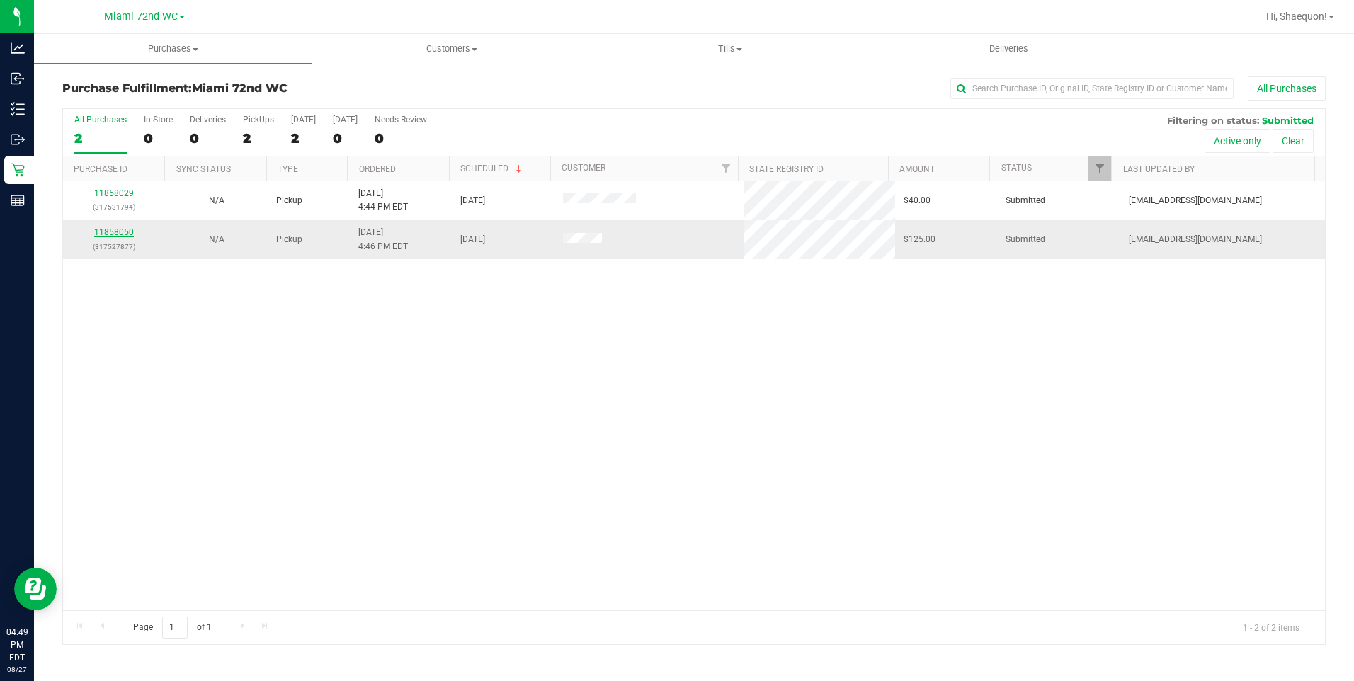
click at [122, 234] on link "11858050" at bounding box center [114, 232] width 40 height 10
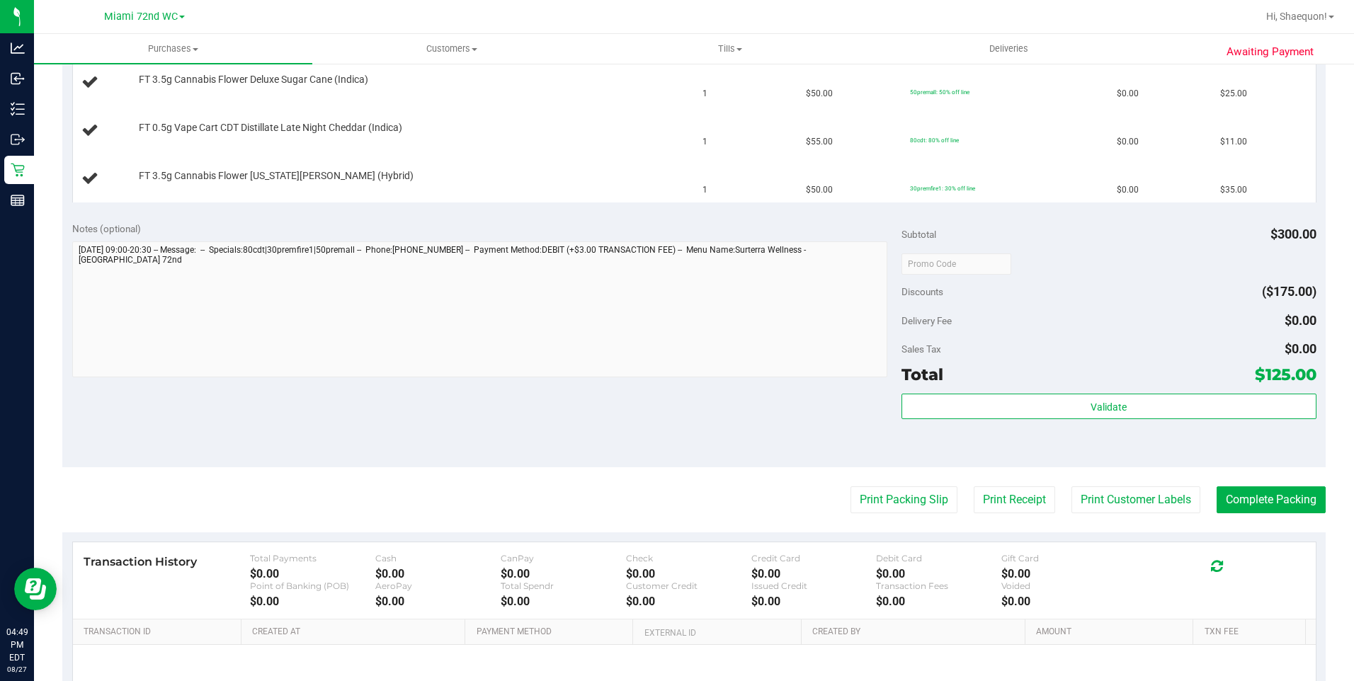
scroll to position [496, 0]
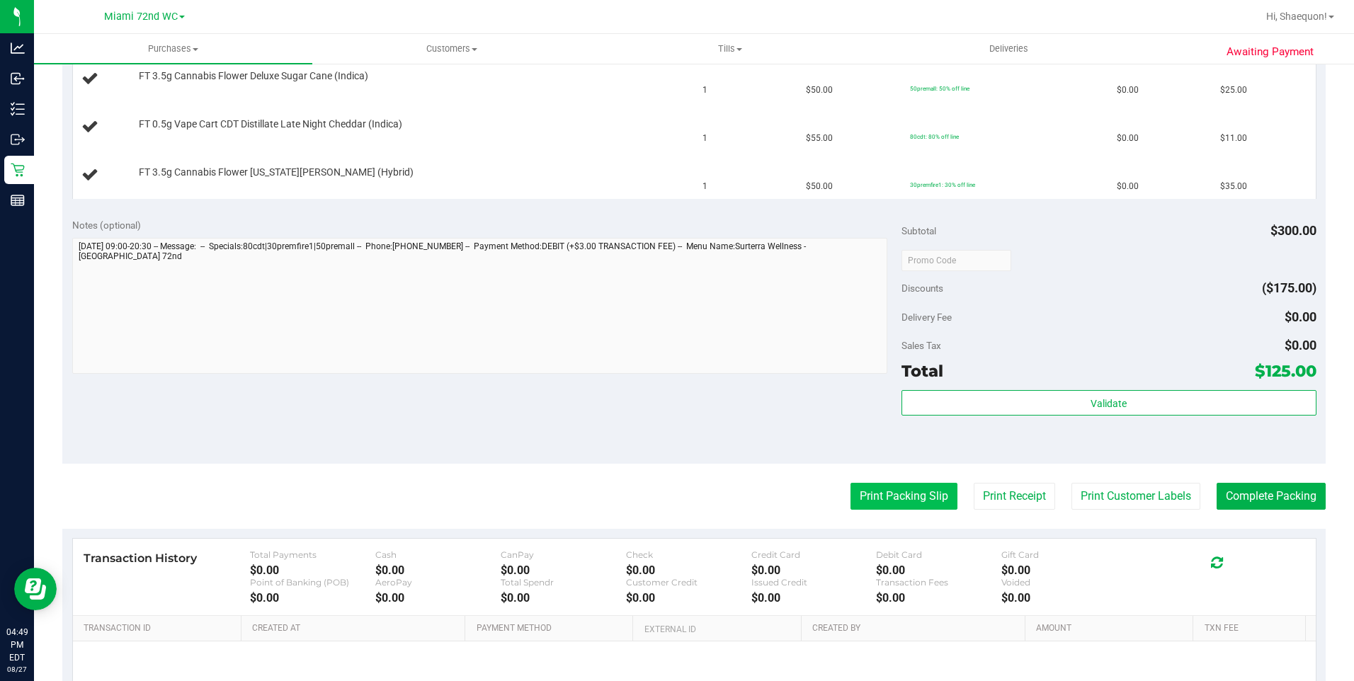
click at [866, 501] on button "Print Packing Slip" at bounding box center [904, 496] width 107 height 27
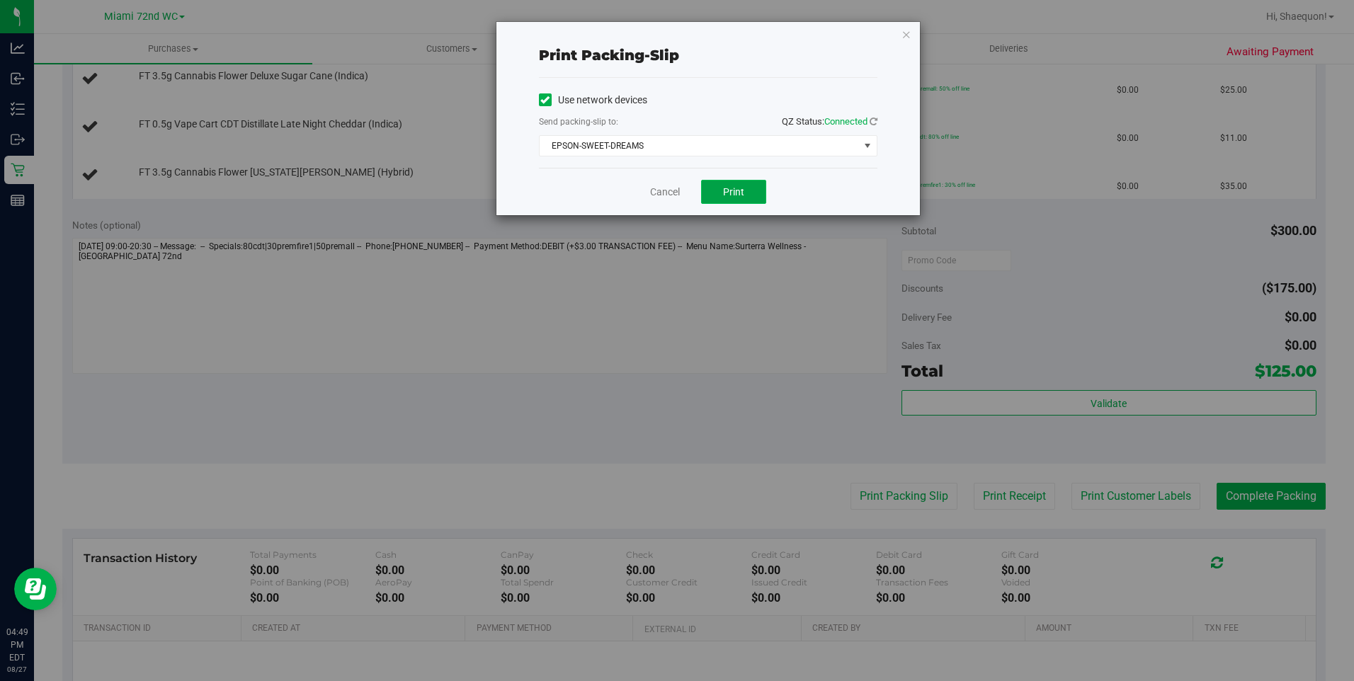
click at [738, 192] on span "Print" at bounding box center [733, 191] width 21 height 11
click at [664, 192] on link "Cancel" at bounding box center [665, 192] width 30 height 15
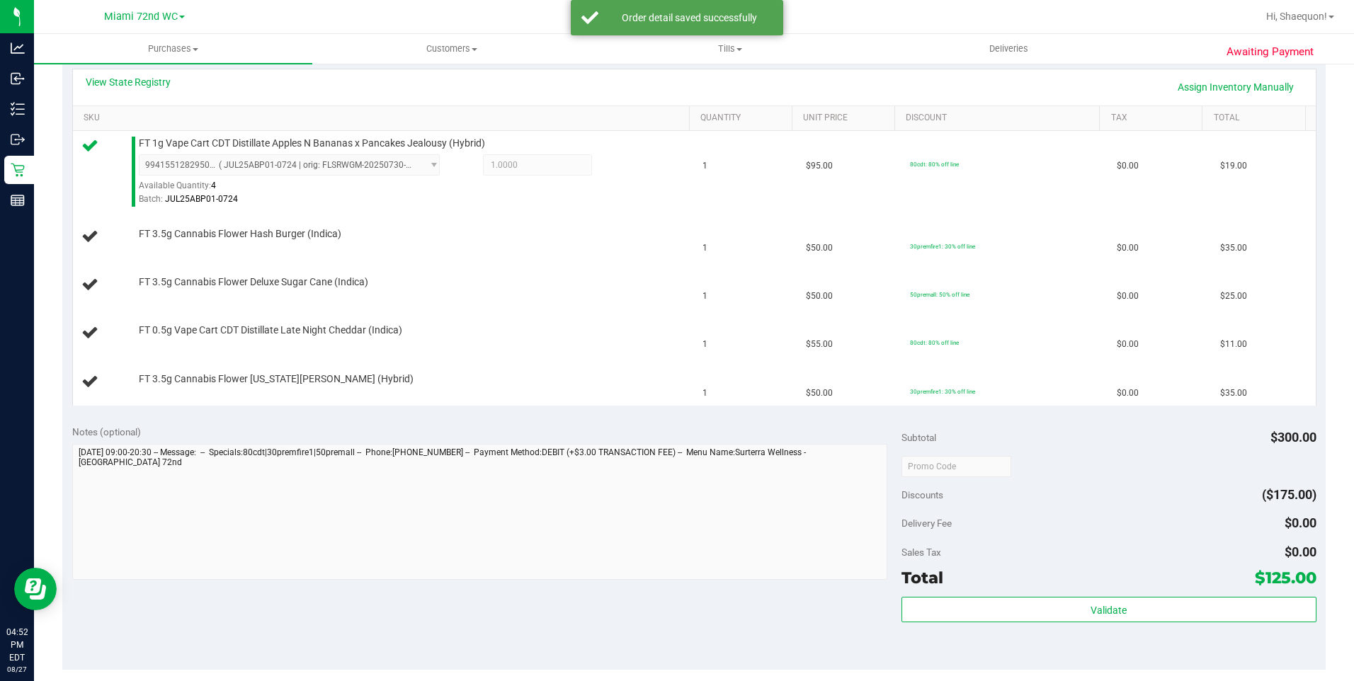
scroll to position [322, 0]
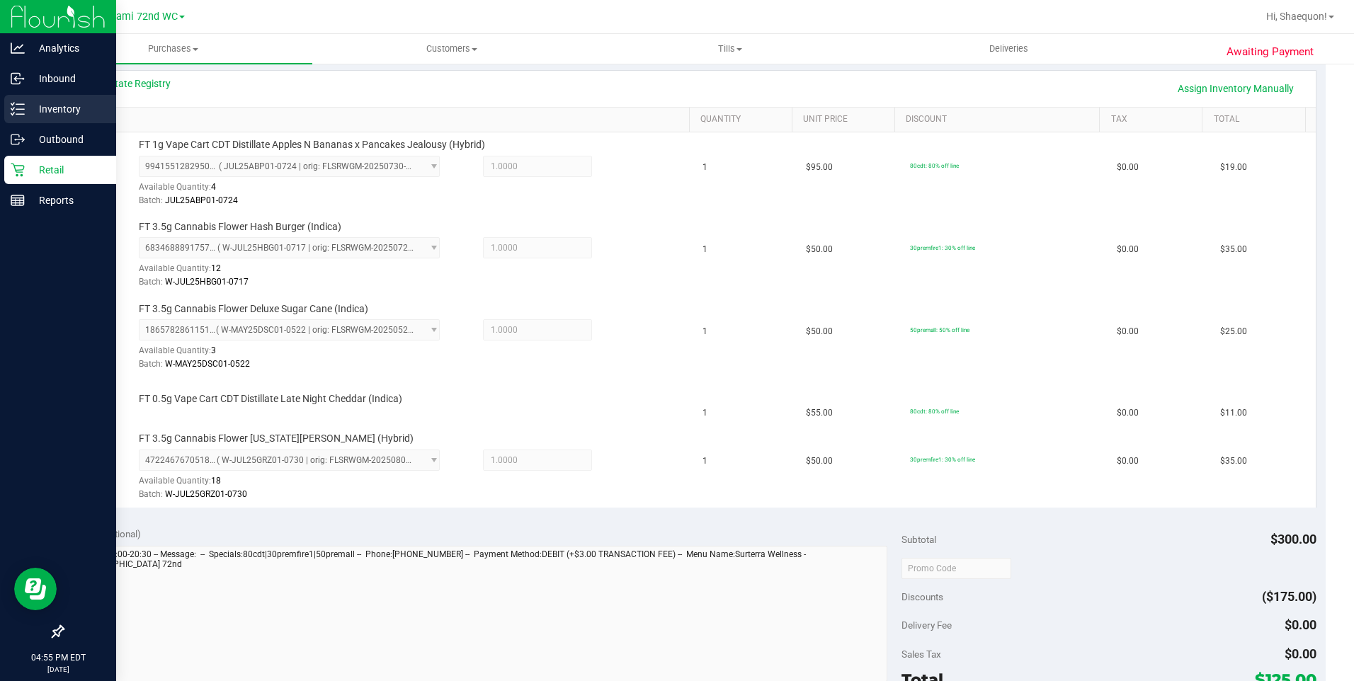
click at [42, 101] on p "Inventory" at bounding box center [67, 109] width 85 height 17
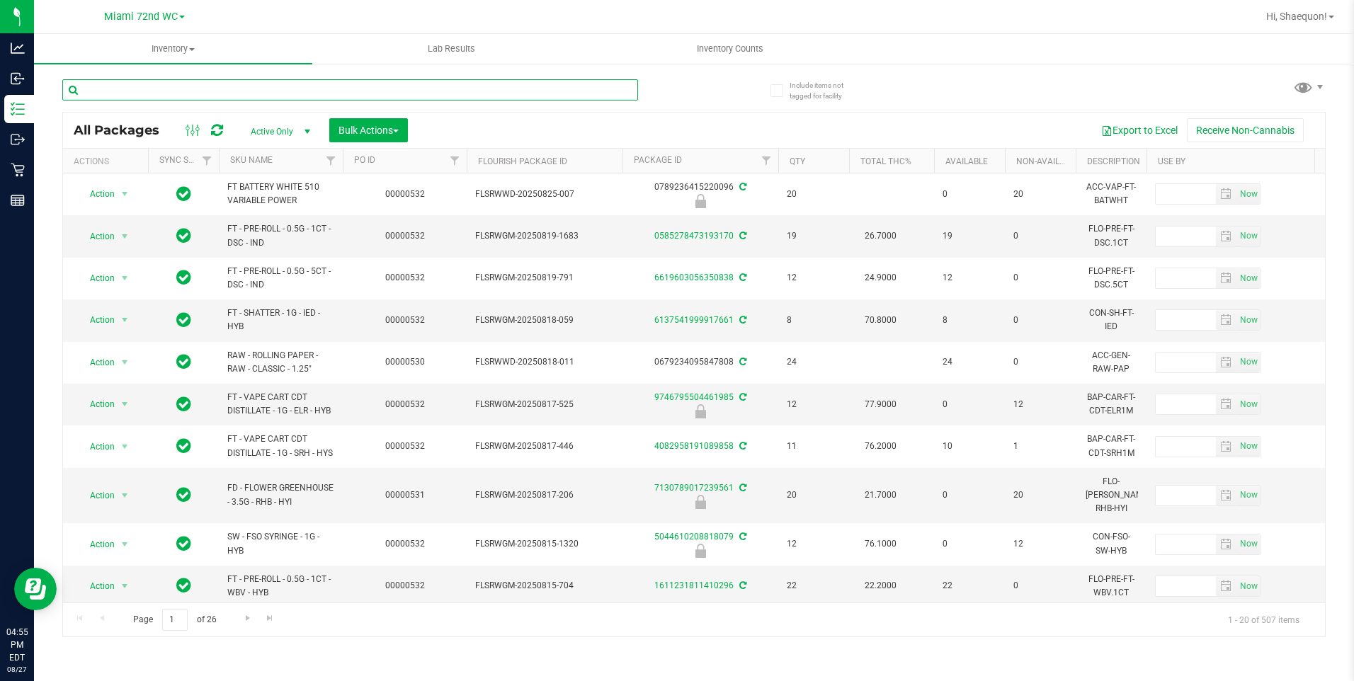
click at [170, 92] on input "text" at bounding box center [350, 89] width 576 height 21
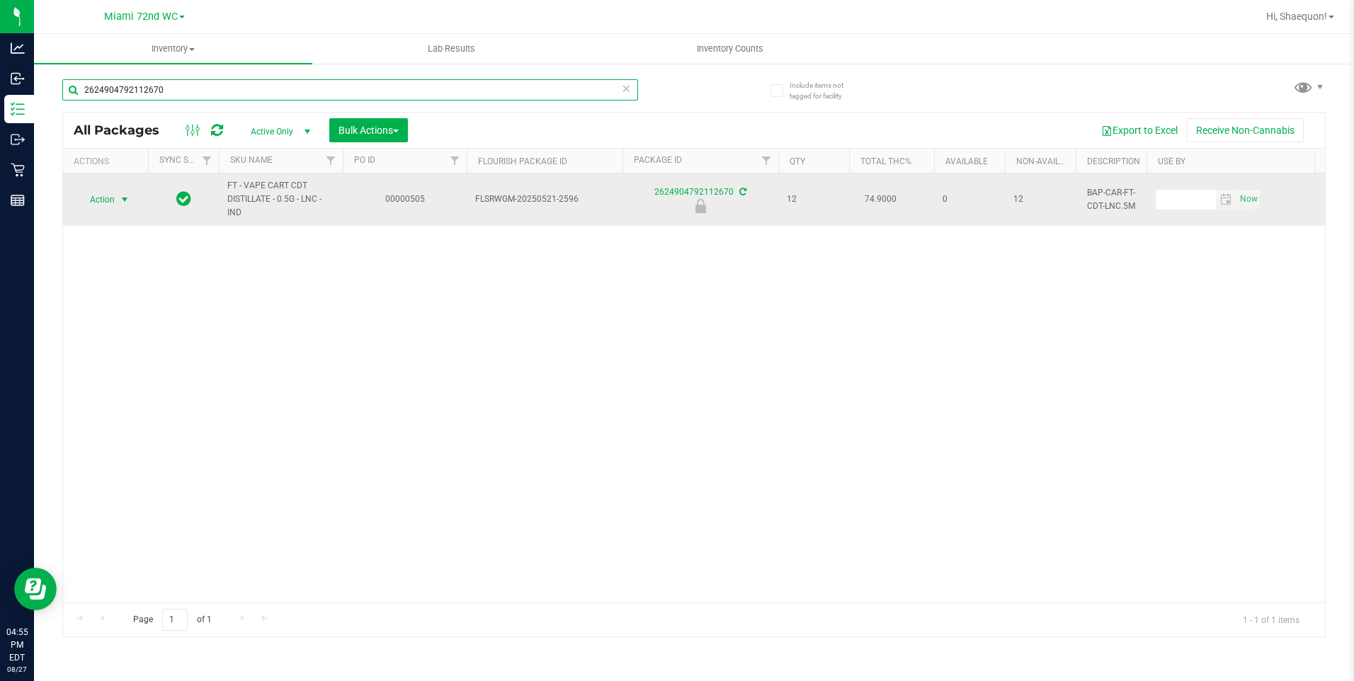
type input "2624904792112670"
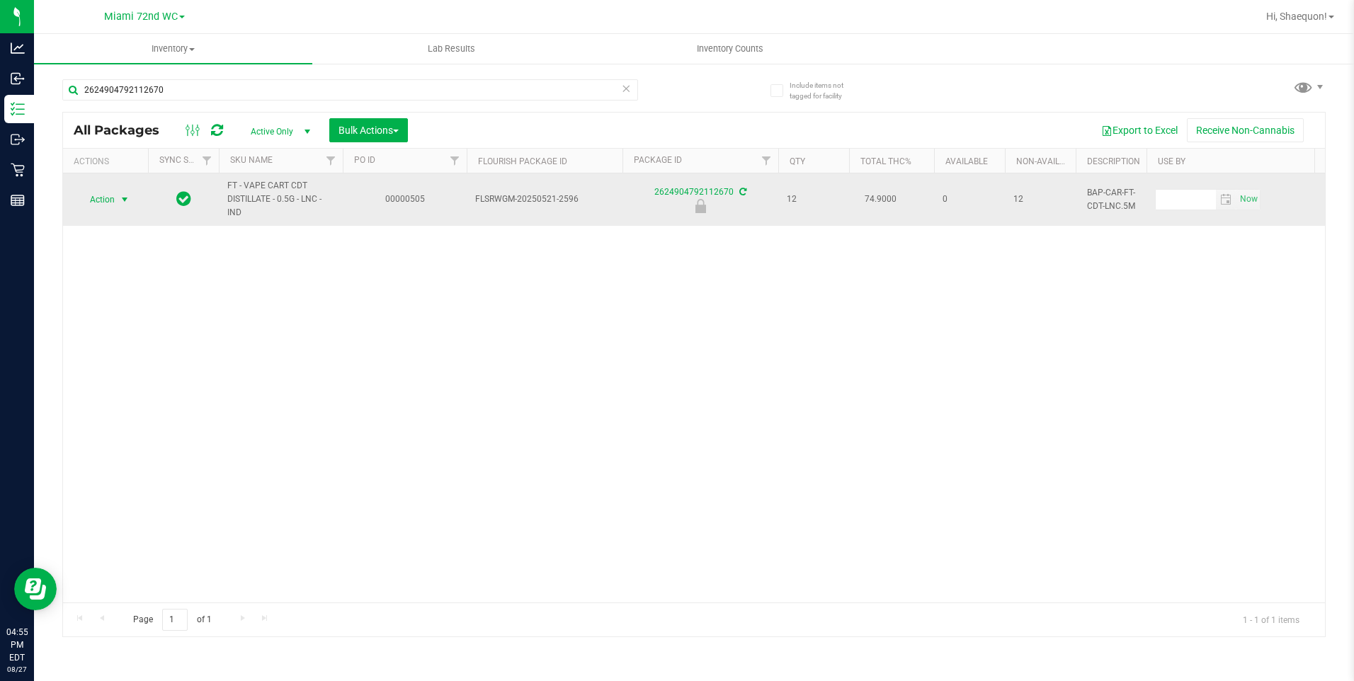
click at [126, 198] on span "select" at bounding box center [124, 199] width 11 height 11
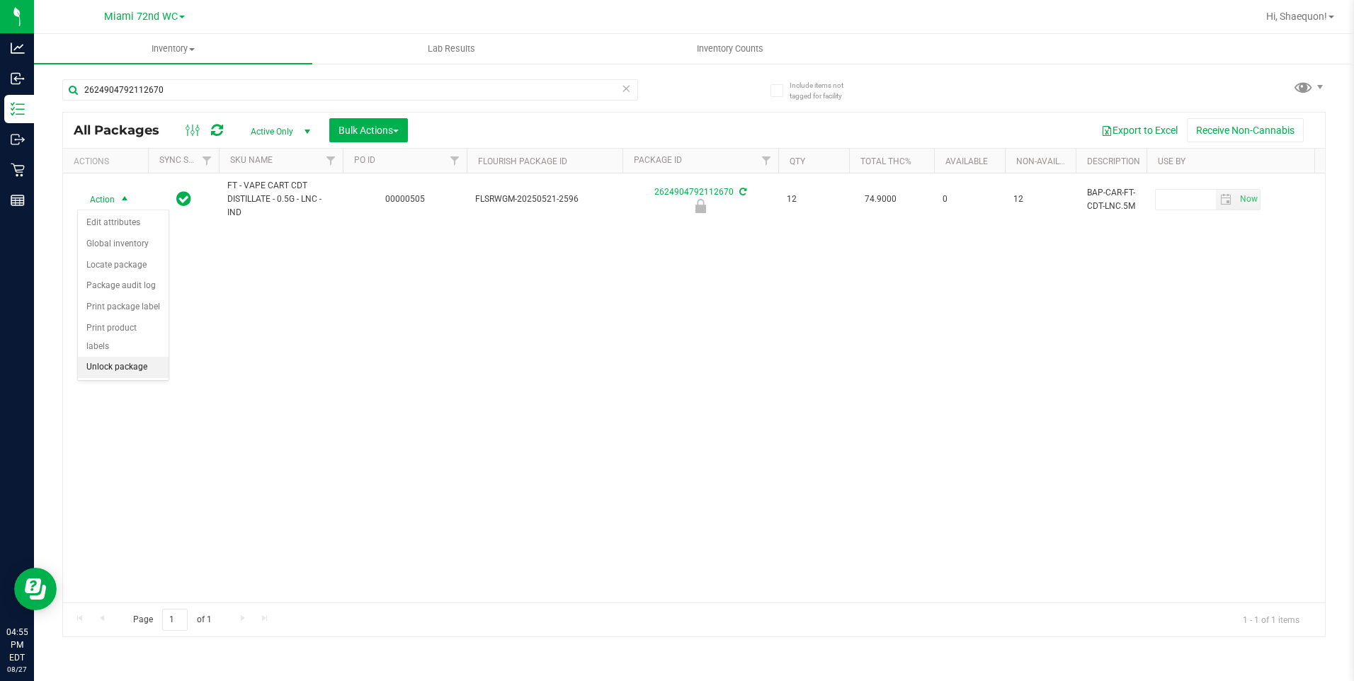
click at [152, 357] on li "Unlock package" at bounding box center [123, 367] width 91 height 21
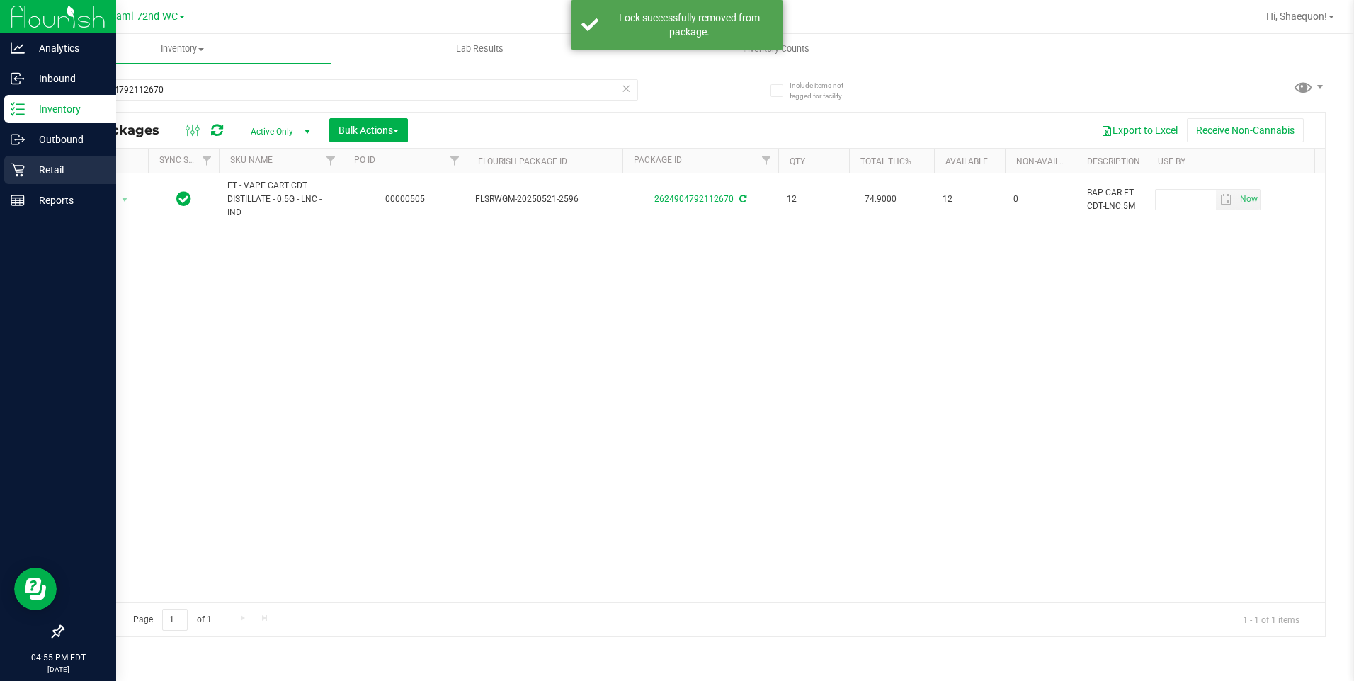
click at [16, 168] on icon at bounding box center [18, 170] width 14 height 14
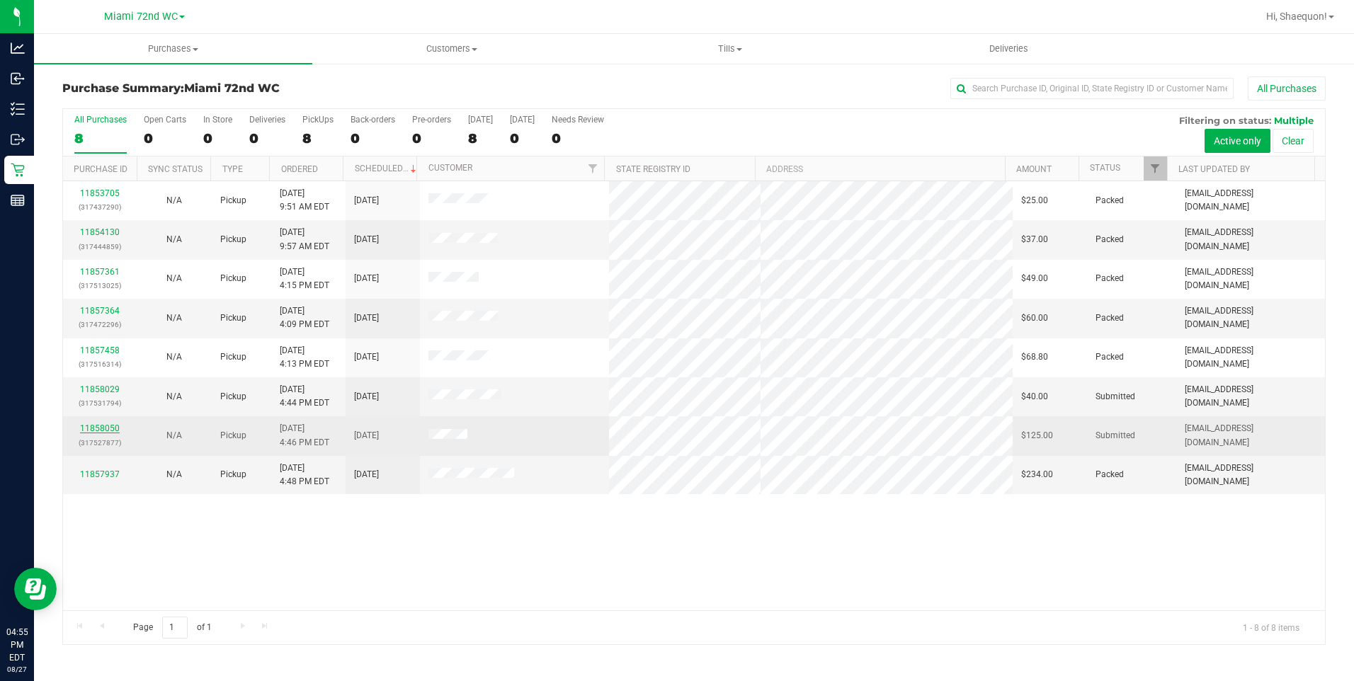
click at [98, 424] on link "11858050" at bounding box center [100, 429] width 40 height 10
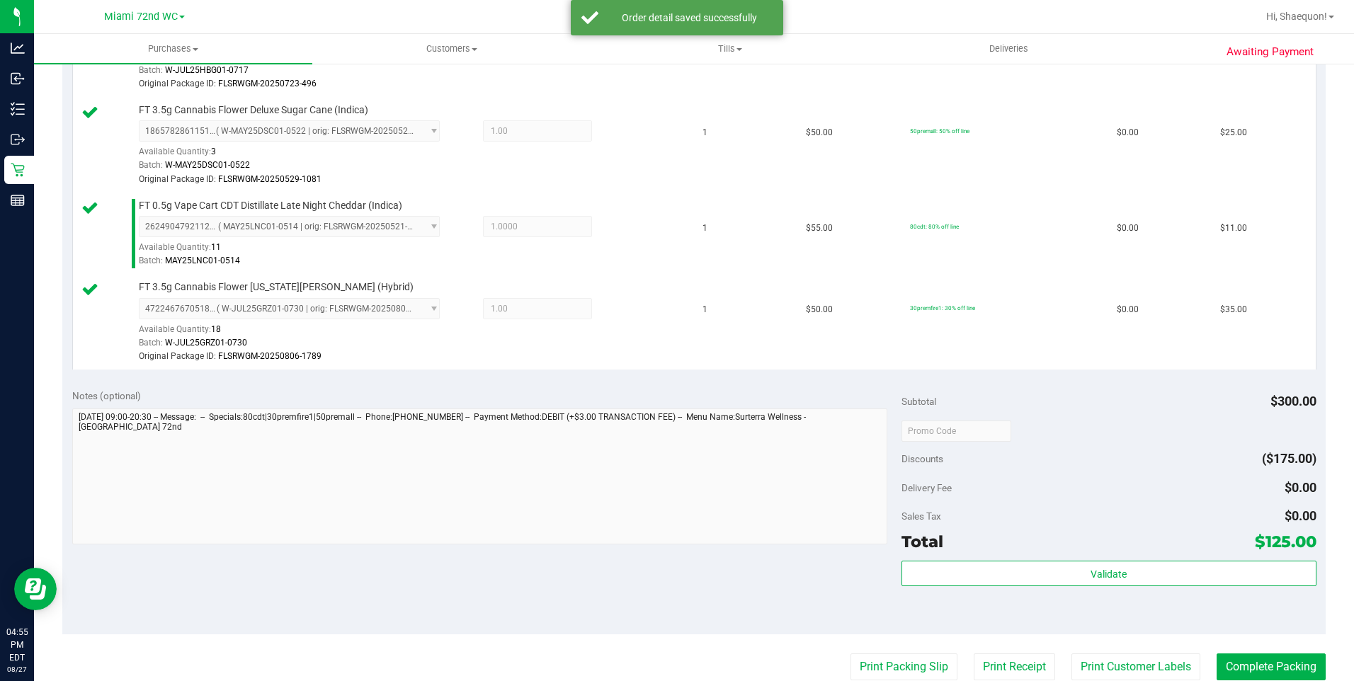
scroll to position [637, 0]
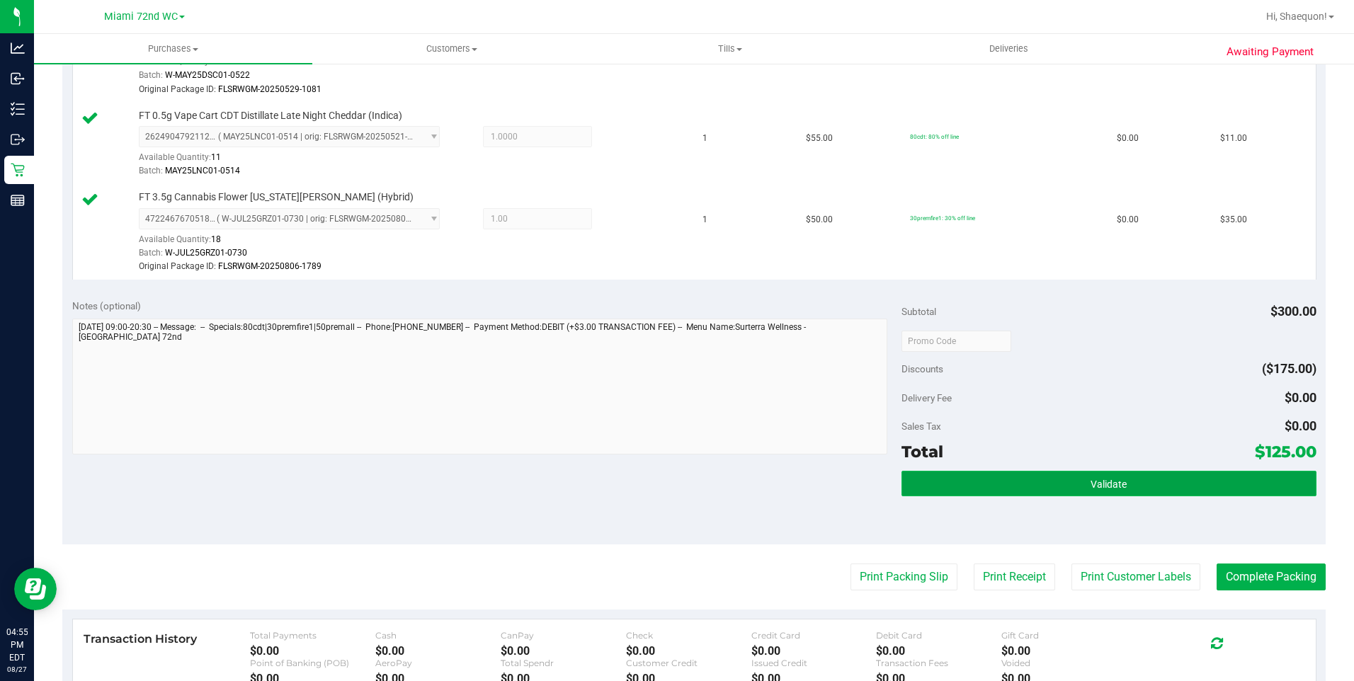
click at [1071, 485] on button "Validate" at bounding box center [1109, 483] width 415 height 25
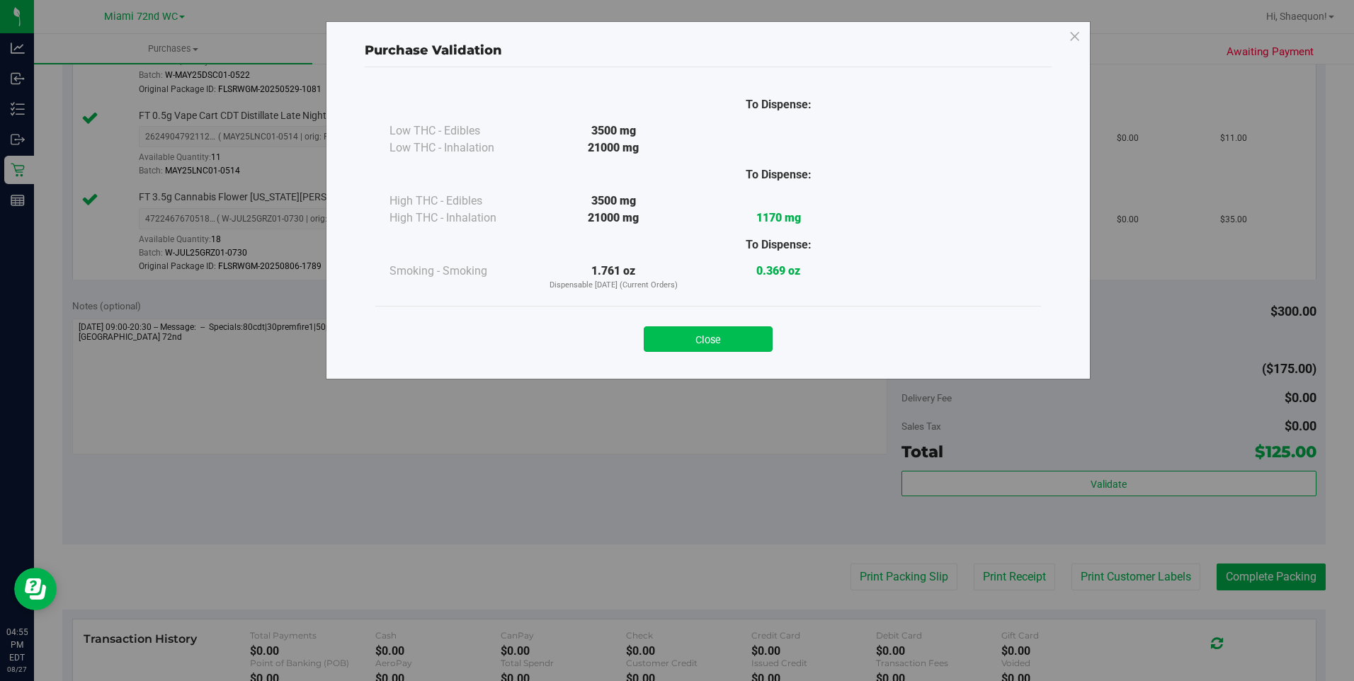
click at [708, 338] on button "Close" at bounding box center [708, 338] width 129 height 25
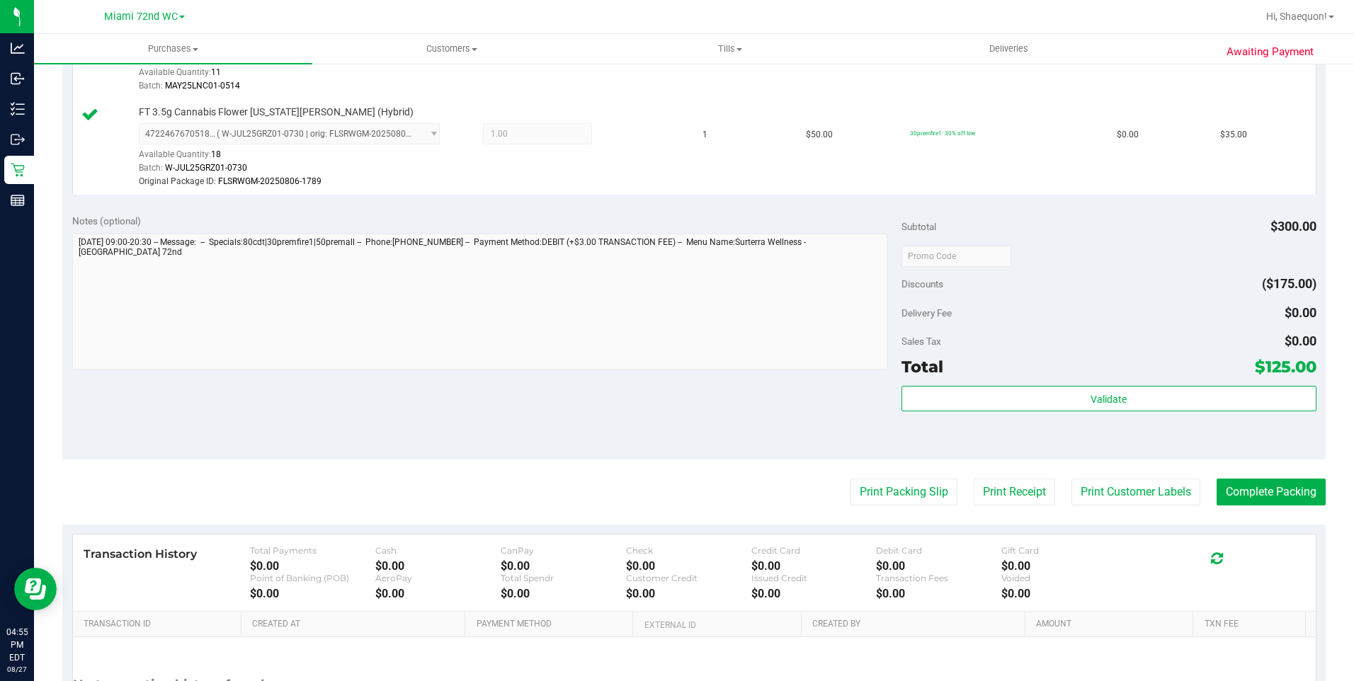
scroll to position [850, 0]
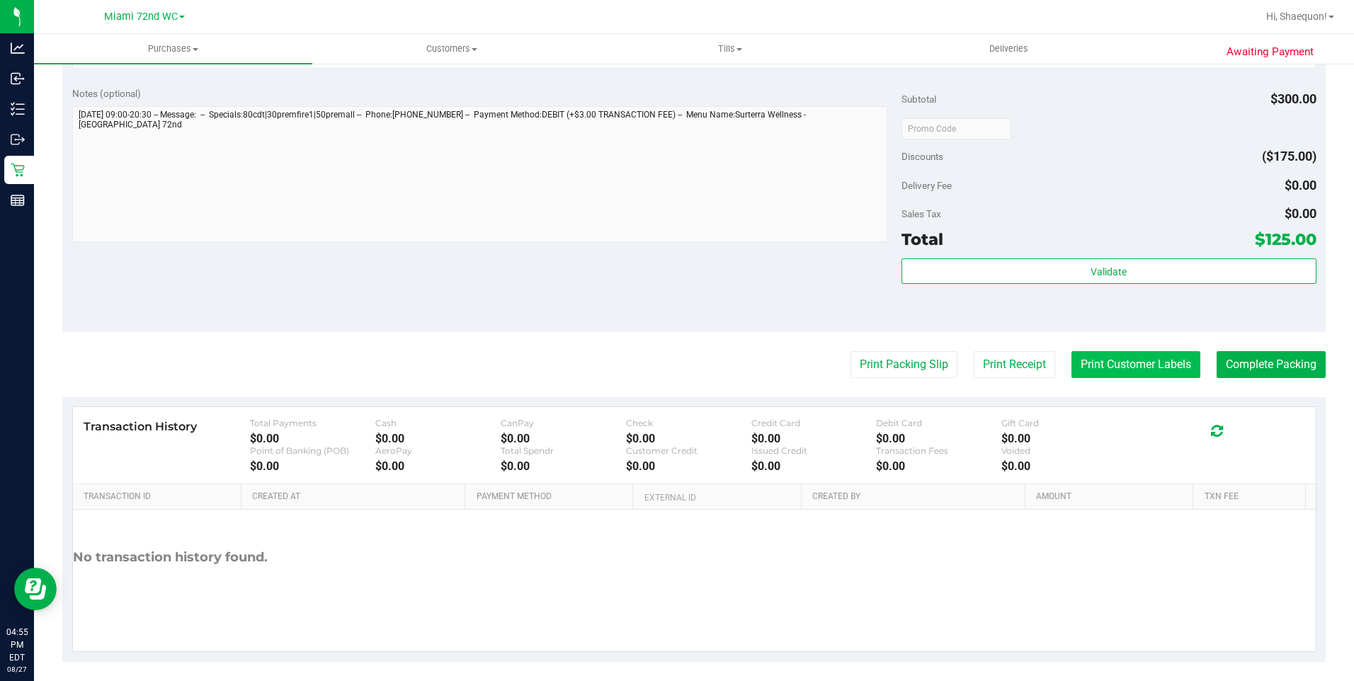
click at [1105, 365] on button "Print Customer Labels" at bounding box center [1136, 364] width 129 height 27
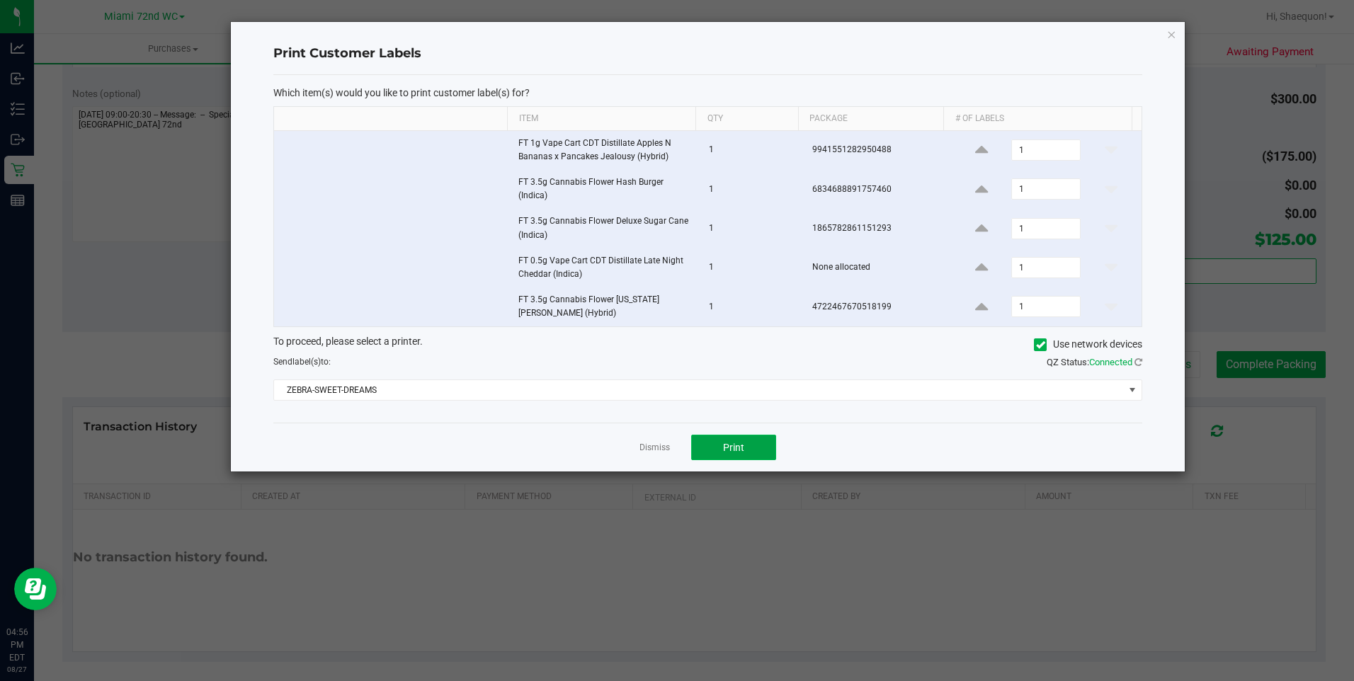
click at [726, 450] on span "Print" at bounding box center [733, 447] width 21 height 11
click at [653, 445] on link "Dismiss" at bounding box center [655, 448] width 30 height 12
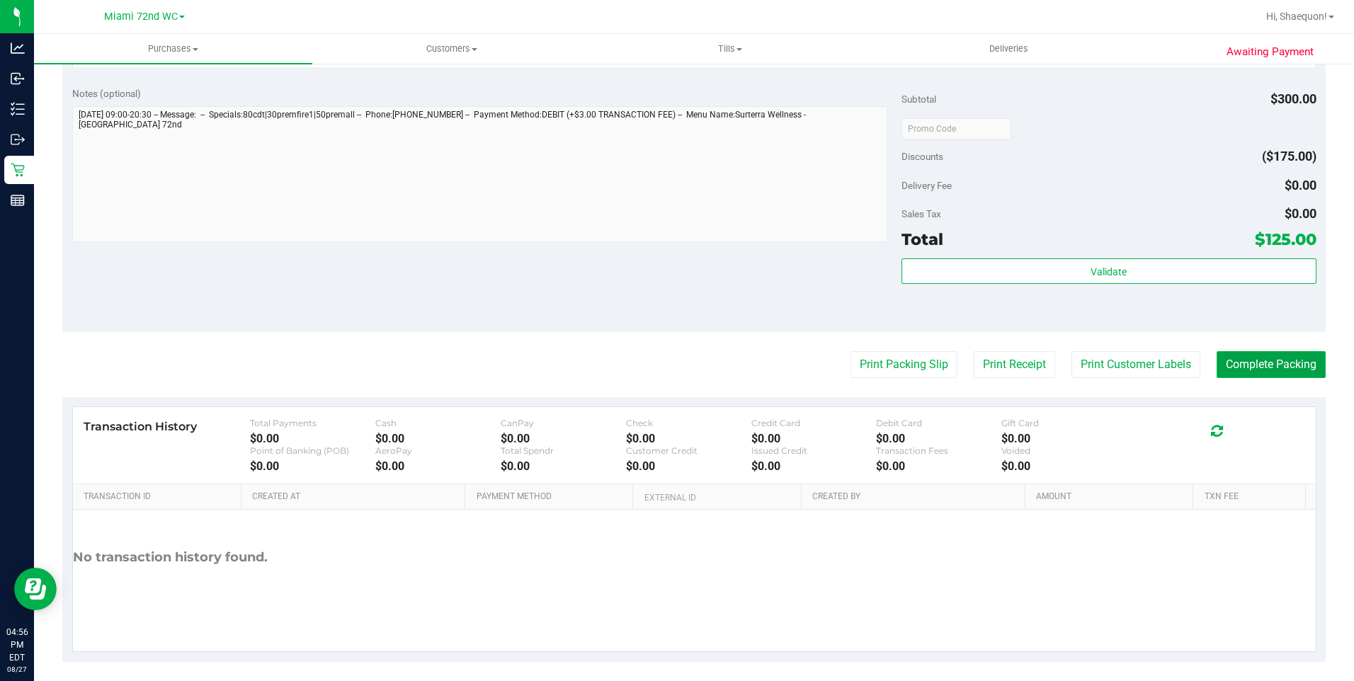
click at [1239, 364] on button "Complete Packing" at bounding box center [1271, 364] width 109 height 27
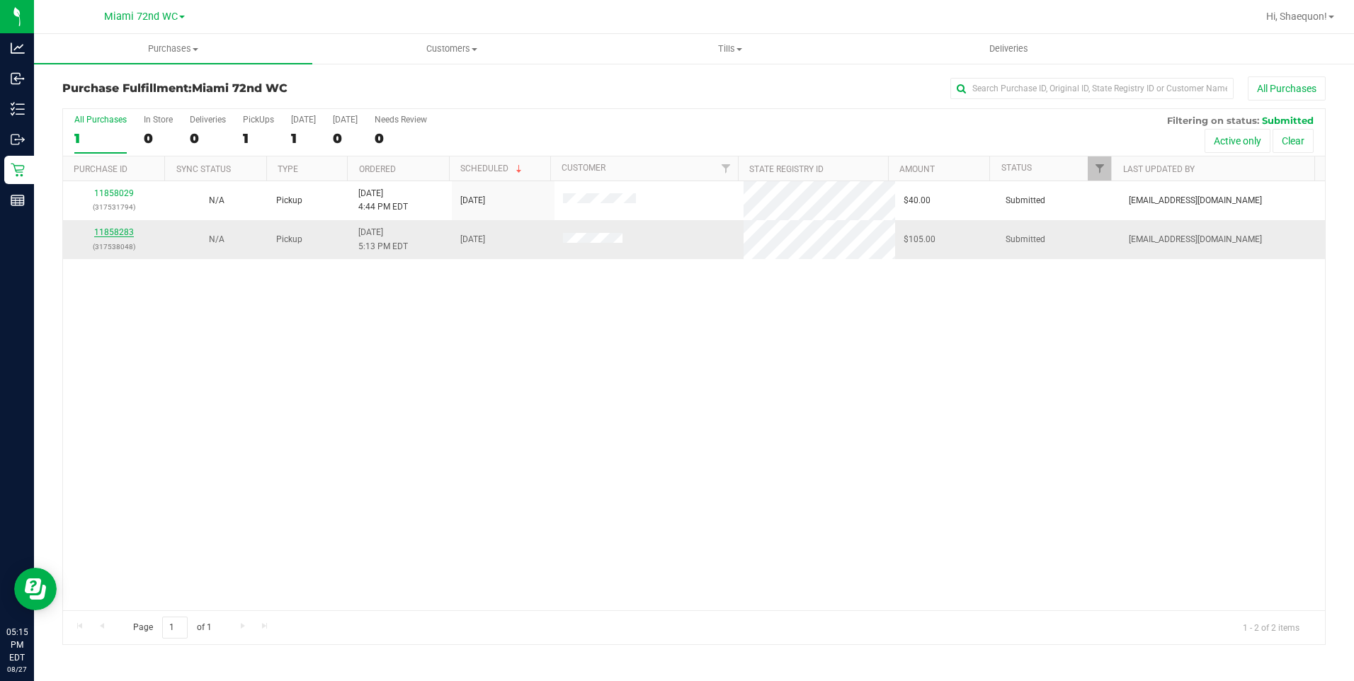
click at [126, 230] on link "11858283" at bounding box center [114, 232] width 40 height 10
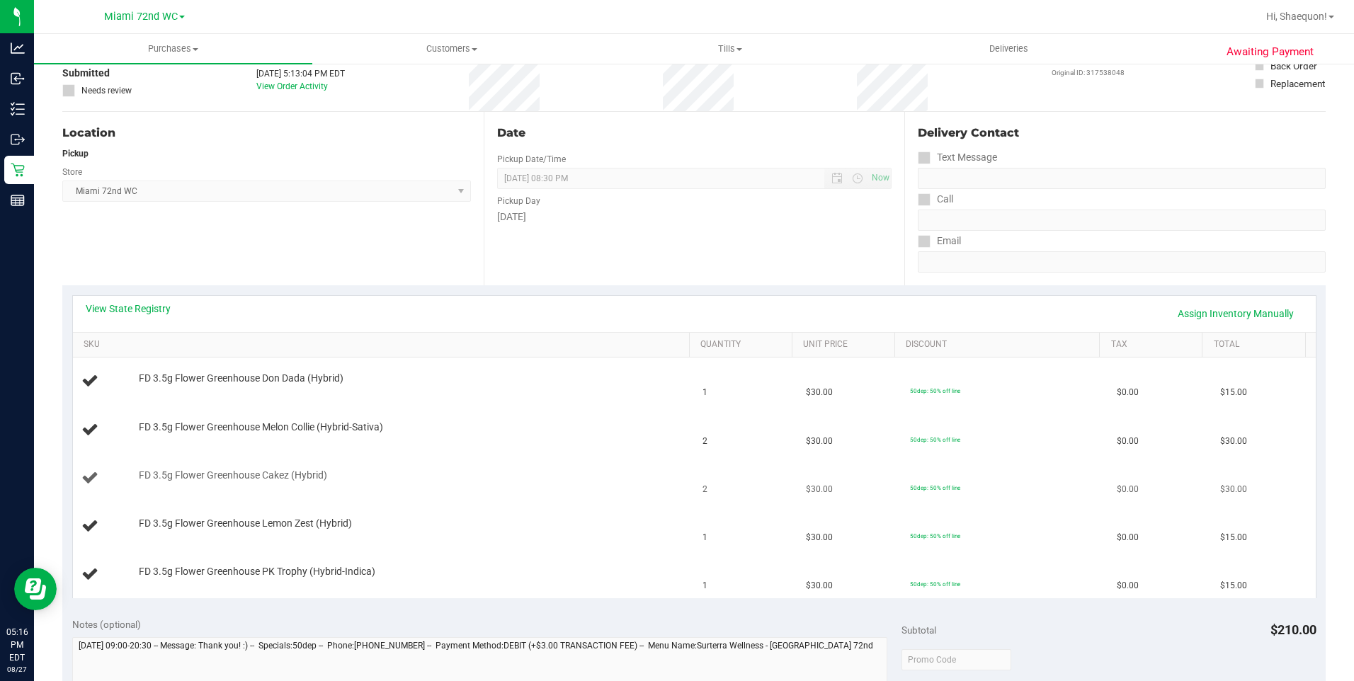
scroll to position [71, 0]
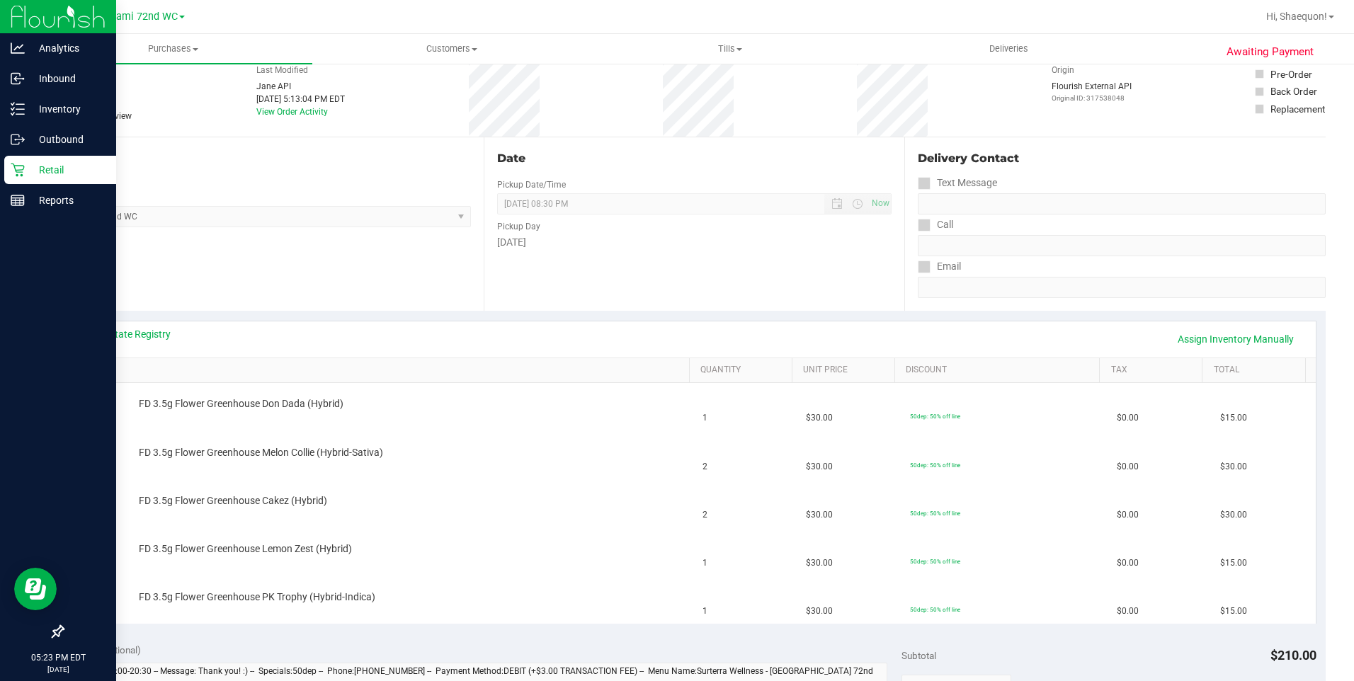
click at [30, 175] on p "Retail" at bounding box center [67, 169] width 85 height 17
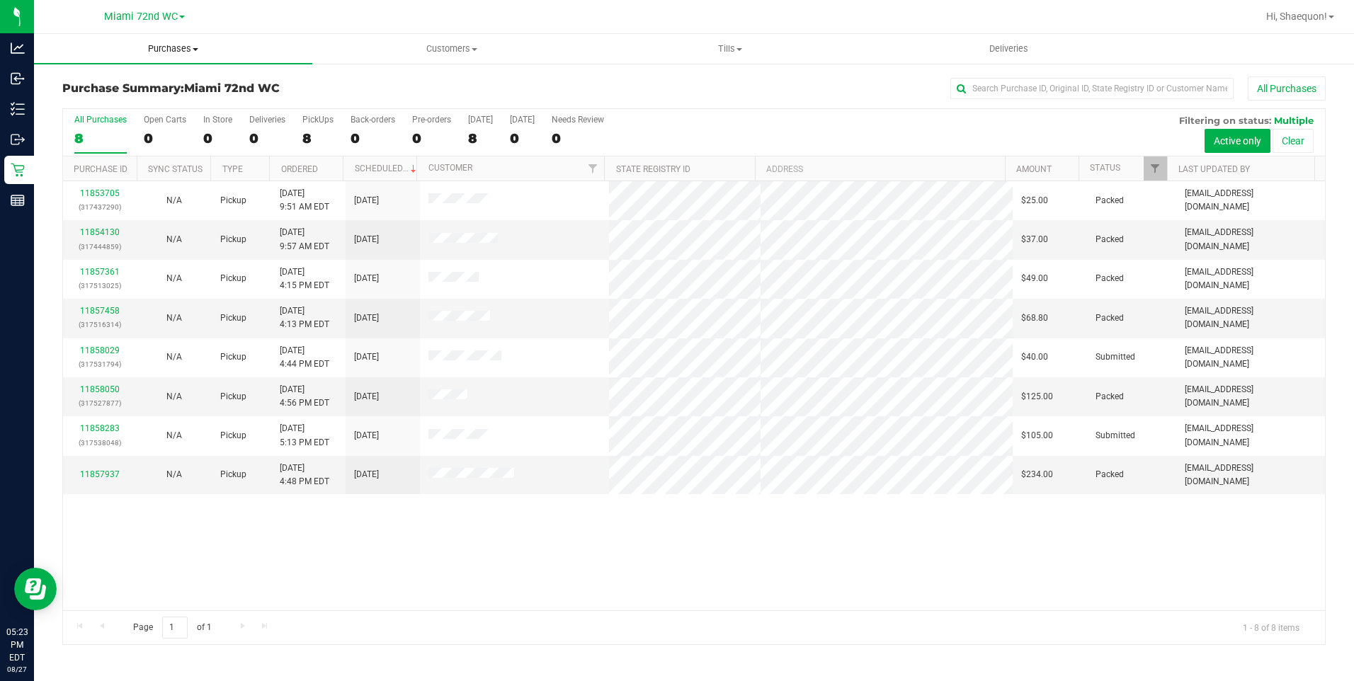
click at [192, 46] on span "Purchases" at bounding box center [173, 48] width 278 height 13
click at [200, 39] on uib-tab-heading "Purchases Summary of purchases Fulfillment All purchases" at bounding box center [173, 49] width 278 height 30
click at [197, 47] on span "Purchases" at bounding box center [173, 48] width 278 height 13
click at [160, 107] on li "Fulfillment" at bounding box center [173, 102] width 278 height 17
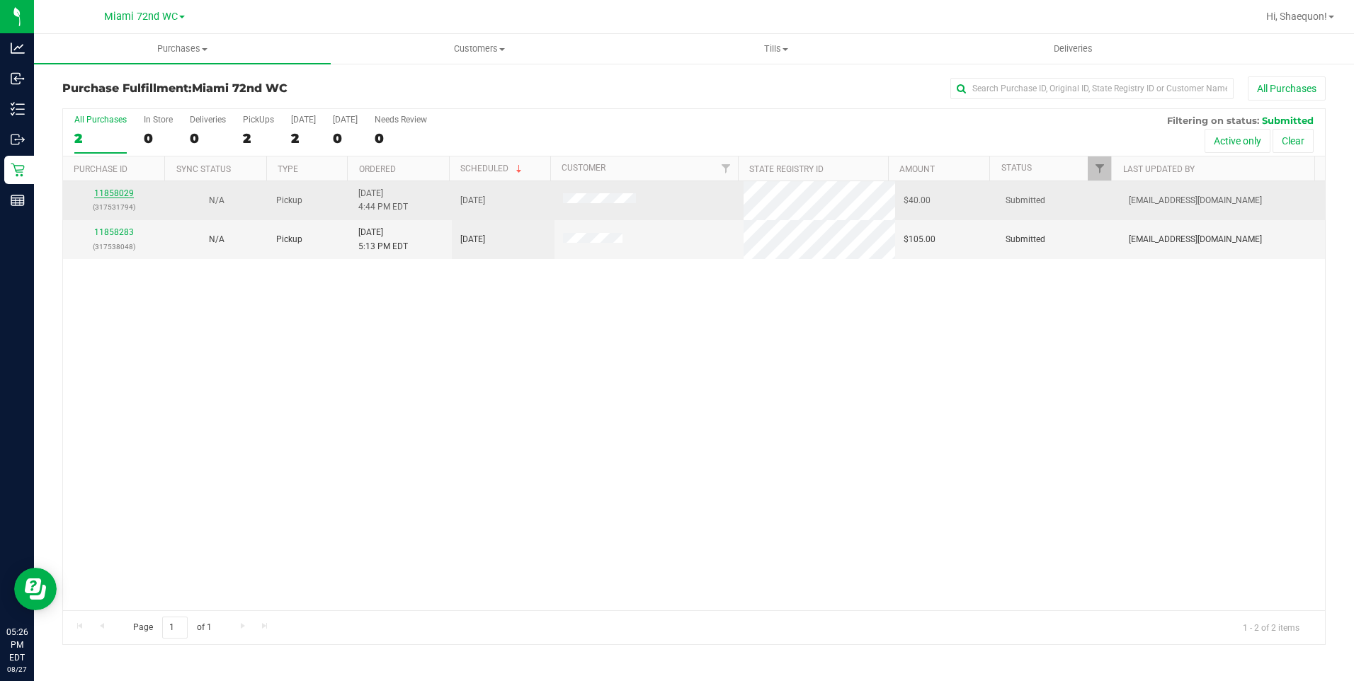
click at [116, 193] on link "11858029" at bounding box center [114, 193] width 40 height 10
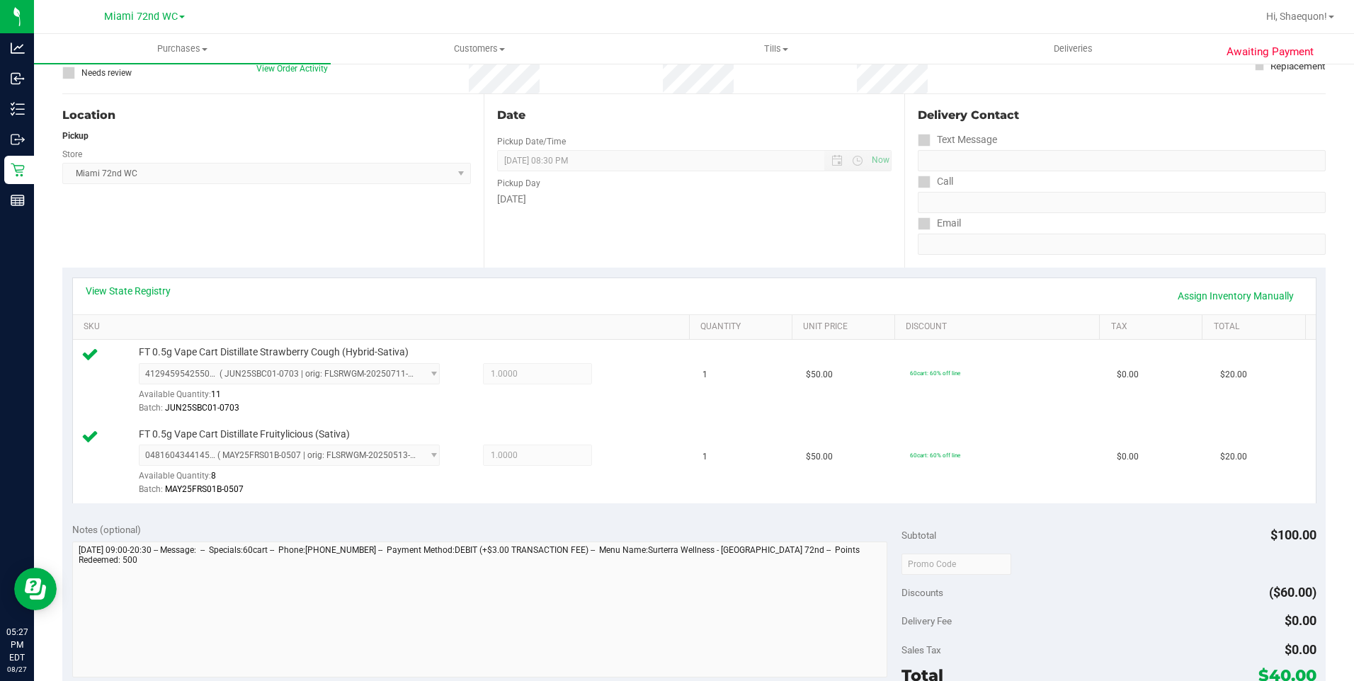
scroll to position [212, 0]
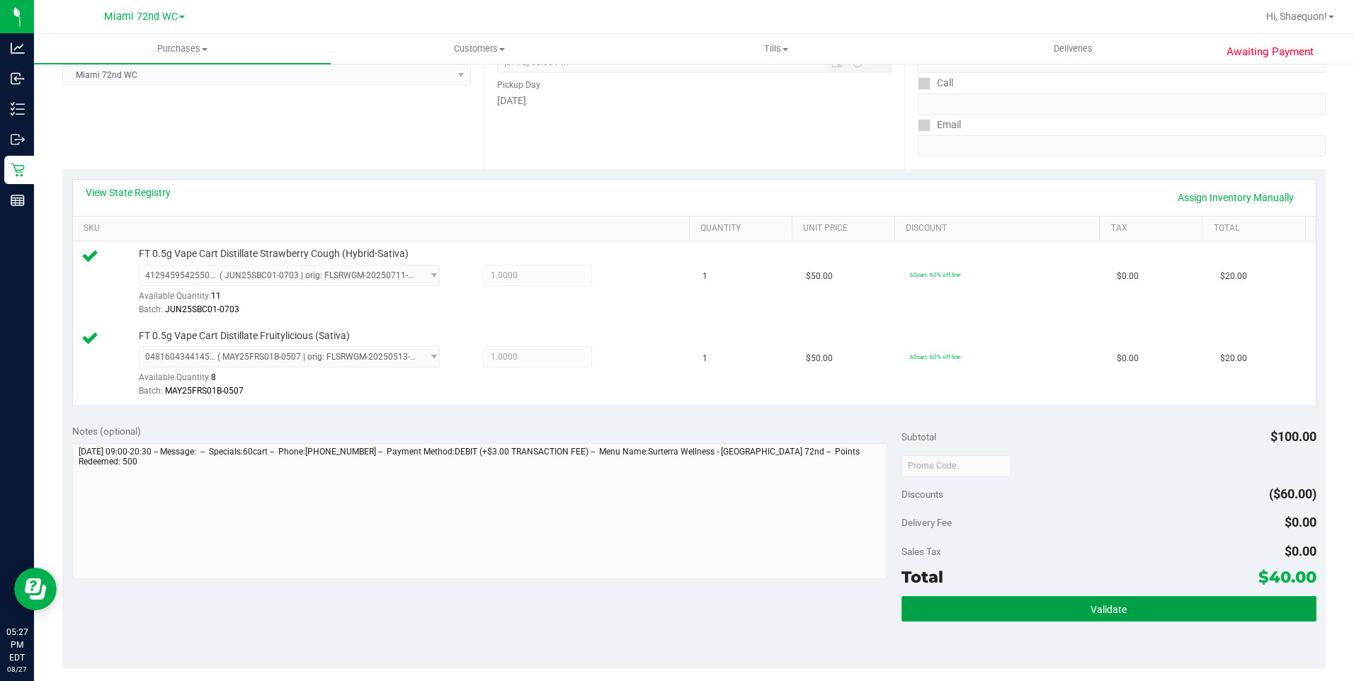
click at [1192, 615] on button "Validate" at bounding box center [1109, 608] width 415 height 25
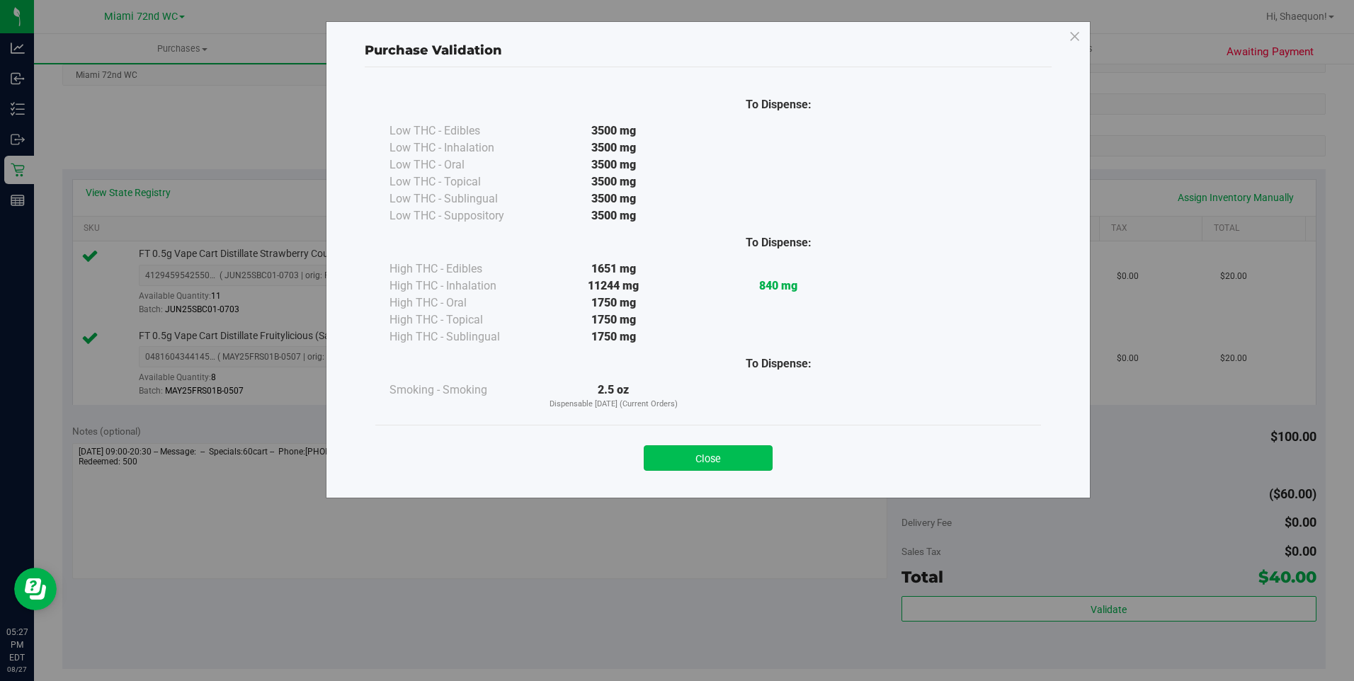
click at [748, 458] on button "Close" at bounding box center [708, 457] width 129 height 25
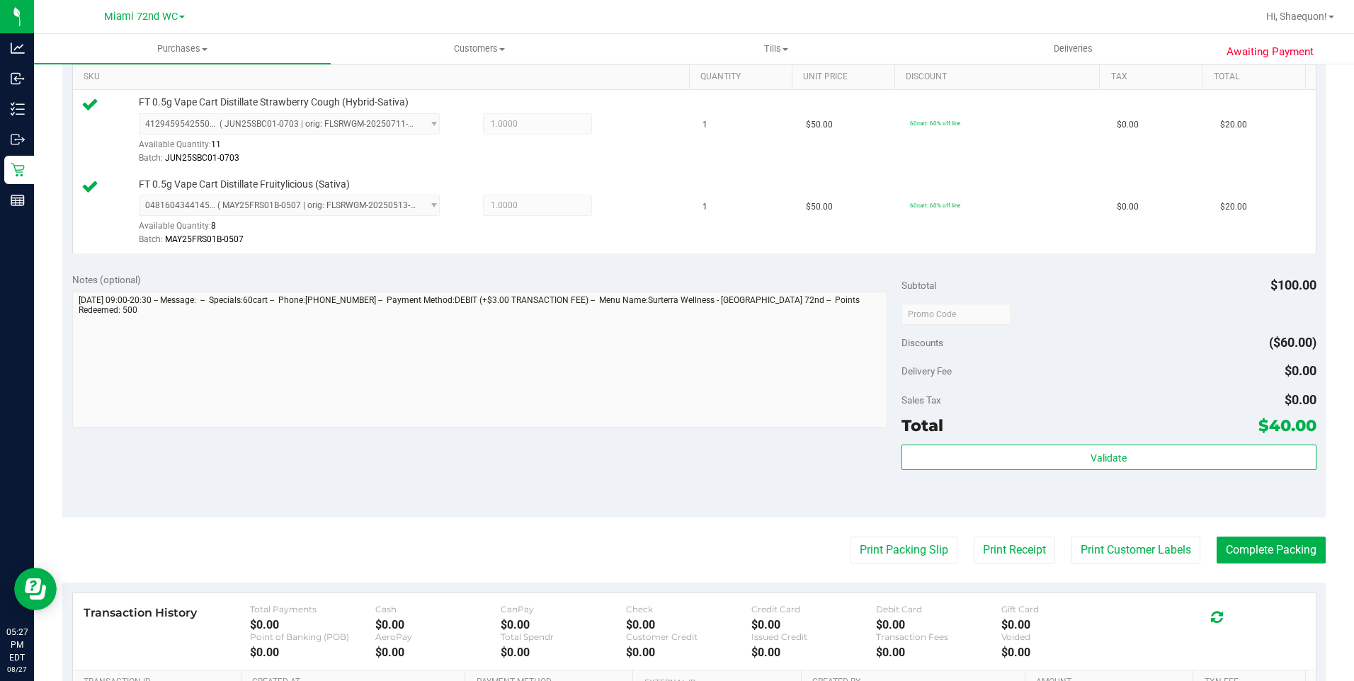
scroll to position [425, 0]
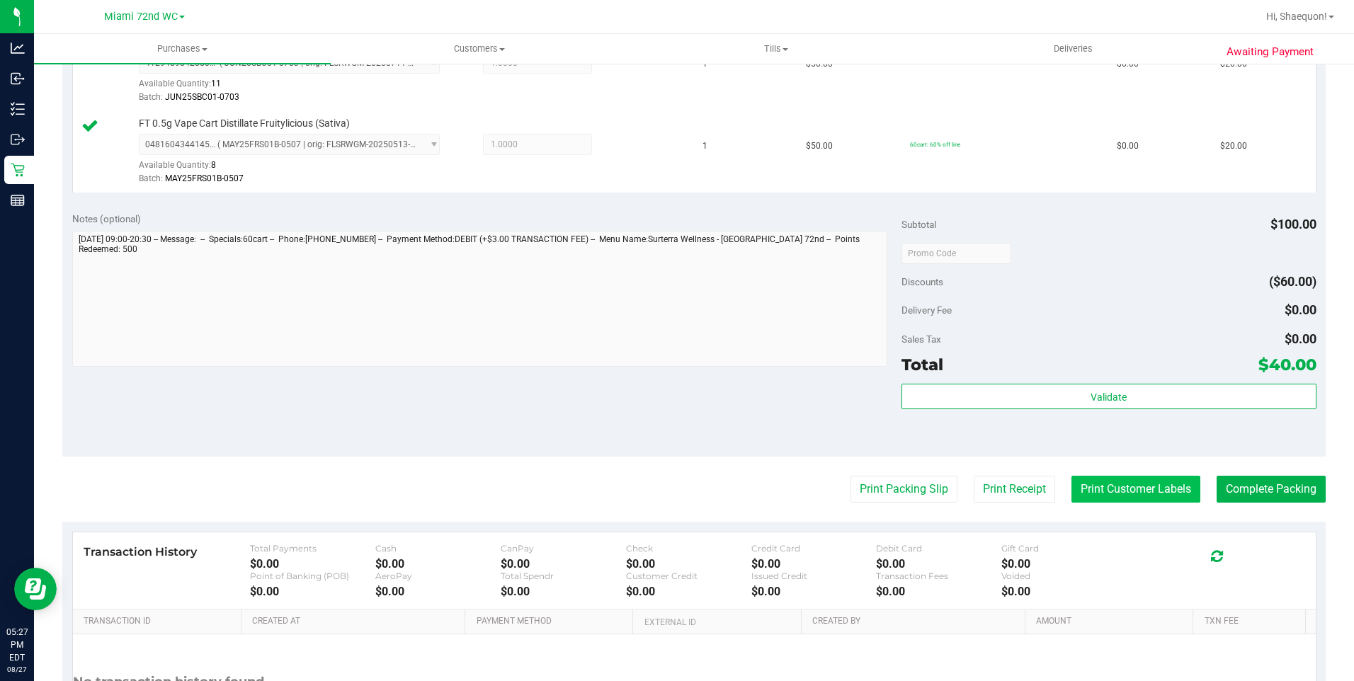
click at [1167, 501] on button "Print Customer Labels" at bounding box center [1136, 489] width 129 height 27
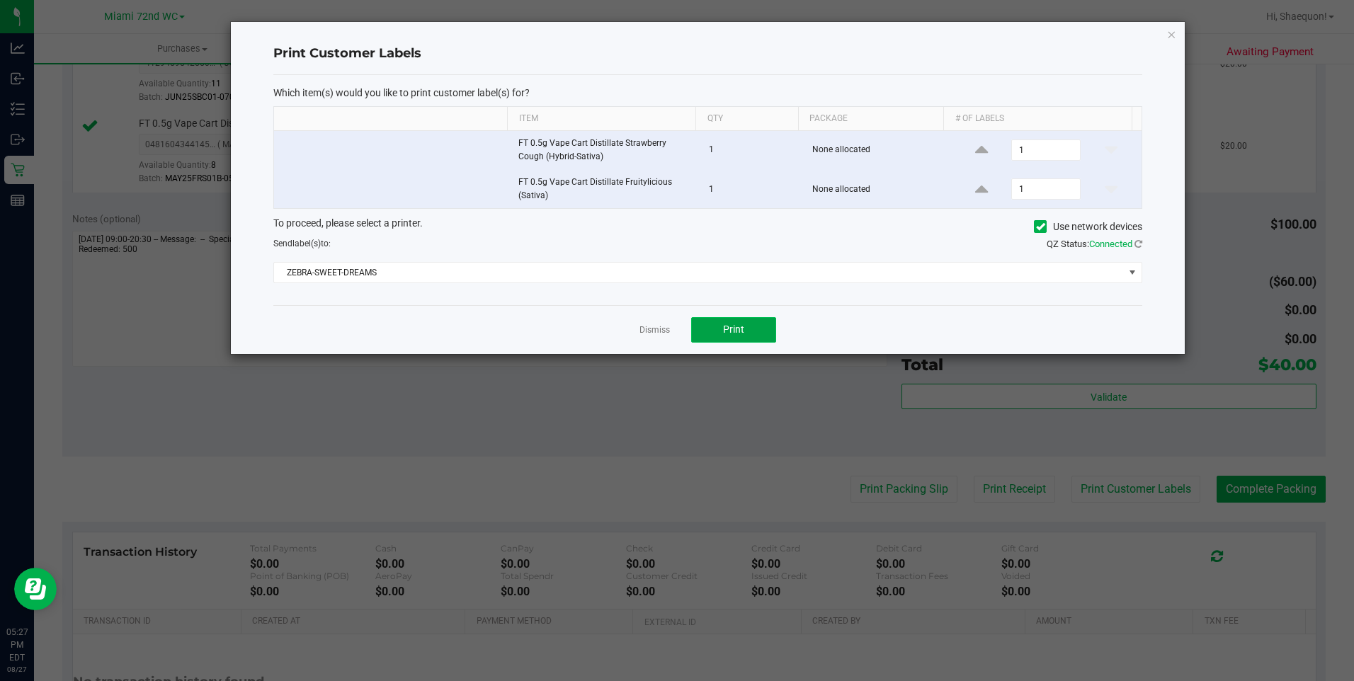
click at [751, 335] on button "Print" at bounding box center [733, 329] width 85 height 25
click at [662, 328] on link "Dismiss" at bounding box center [655, 330] width 30 height 12
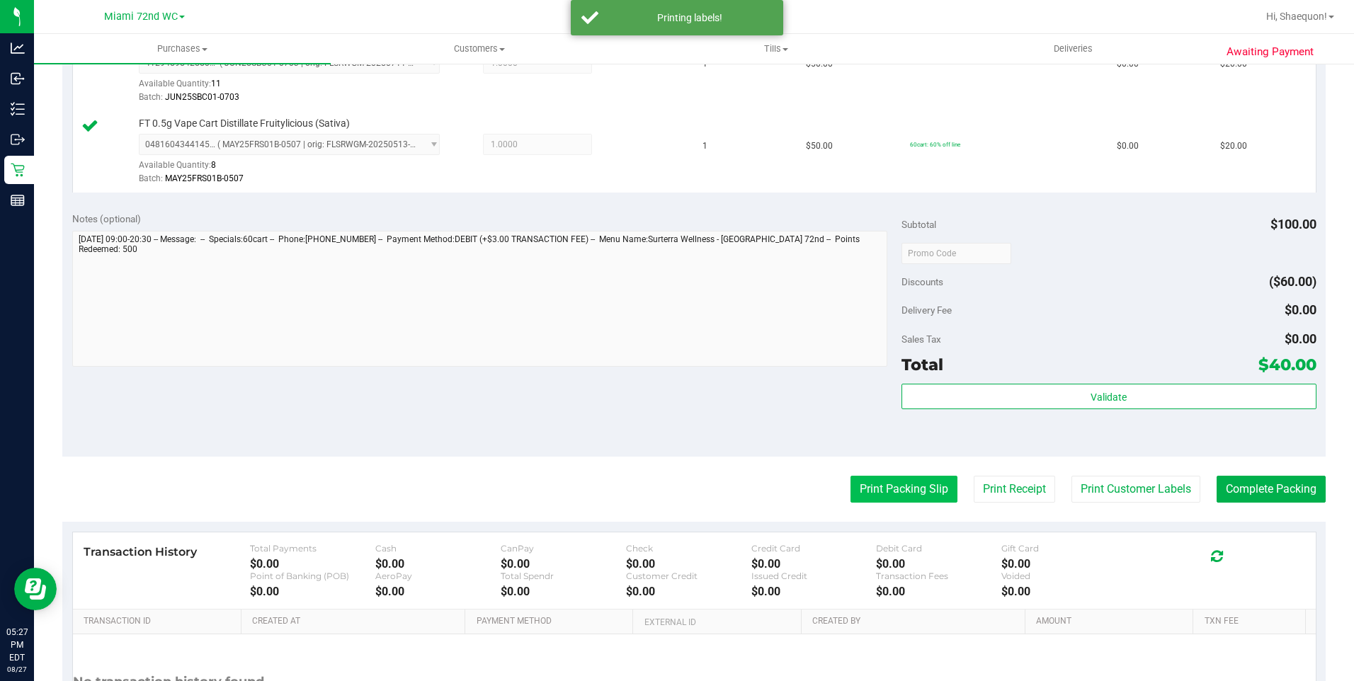
click at [870, 492] on button "Print Packing Slip" at bounding box center [904, 489] width 107 height 27
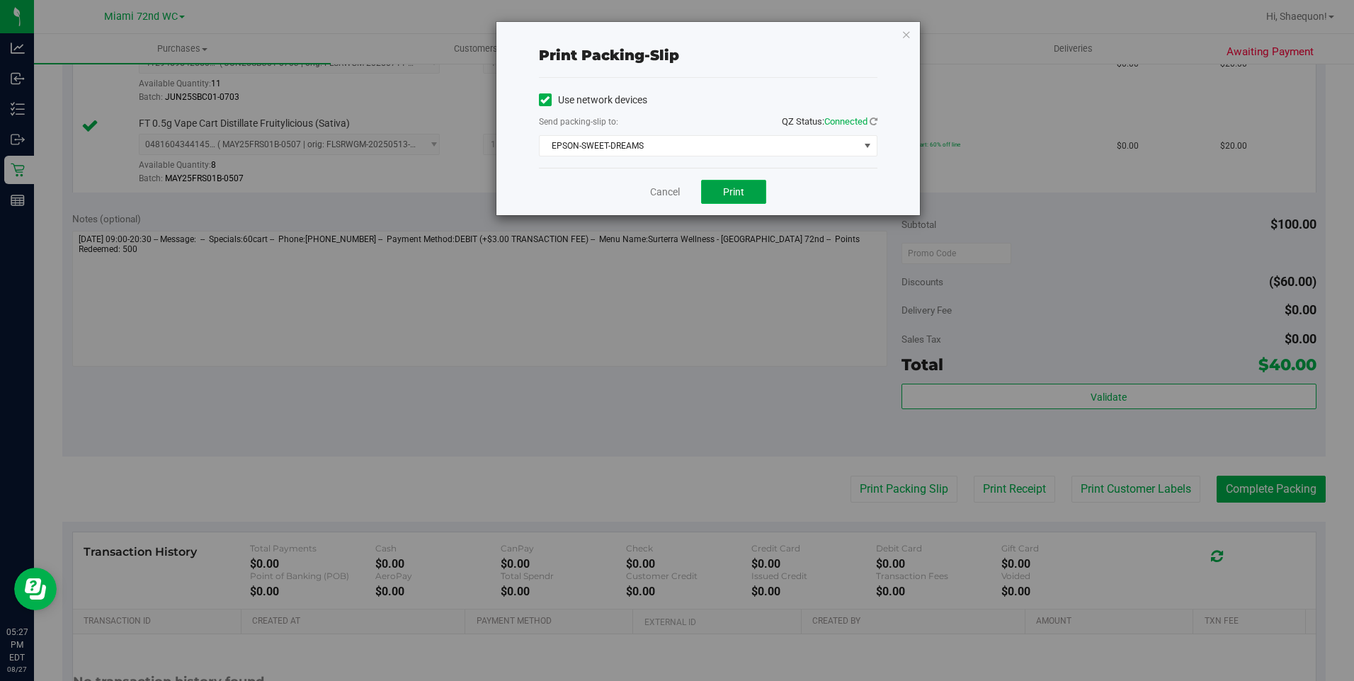
click at [748, 192] on button "Print" at bounding box center [733, 192] width 65 height 24
click at [664, 189] on link "Cancel" at bounding box center [665, 192] width 30 height 15
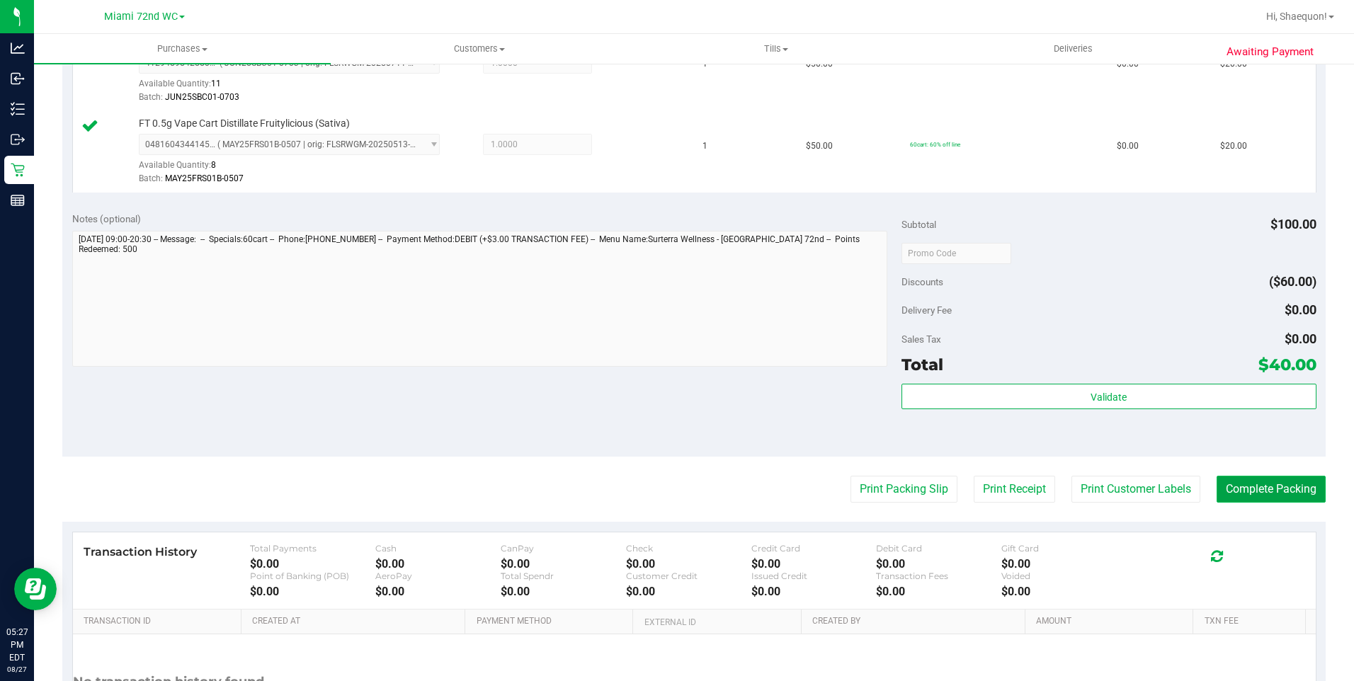
click at [1263, 492] on button "Complete Packing" at bounding box center [1271, 489] width 109 height 27
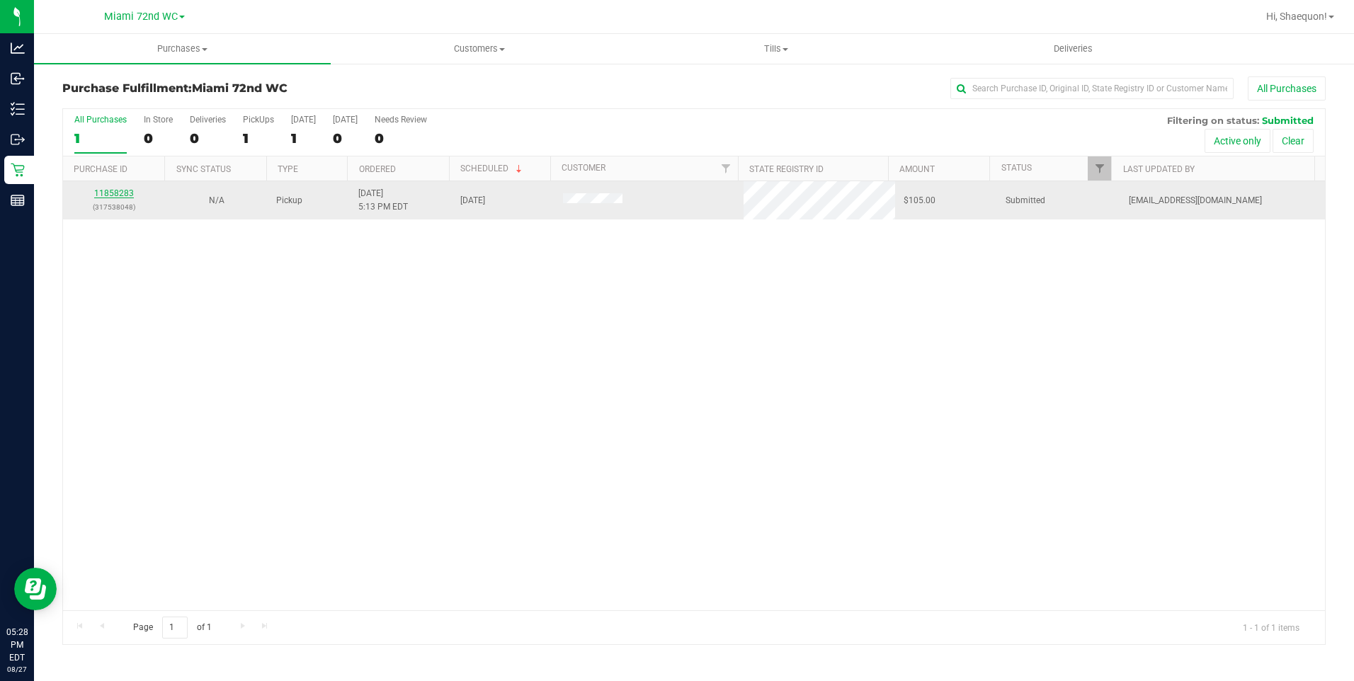
click at [114, 193] on link "11858283" at bounding box center [114, 193] width 40 height 10
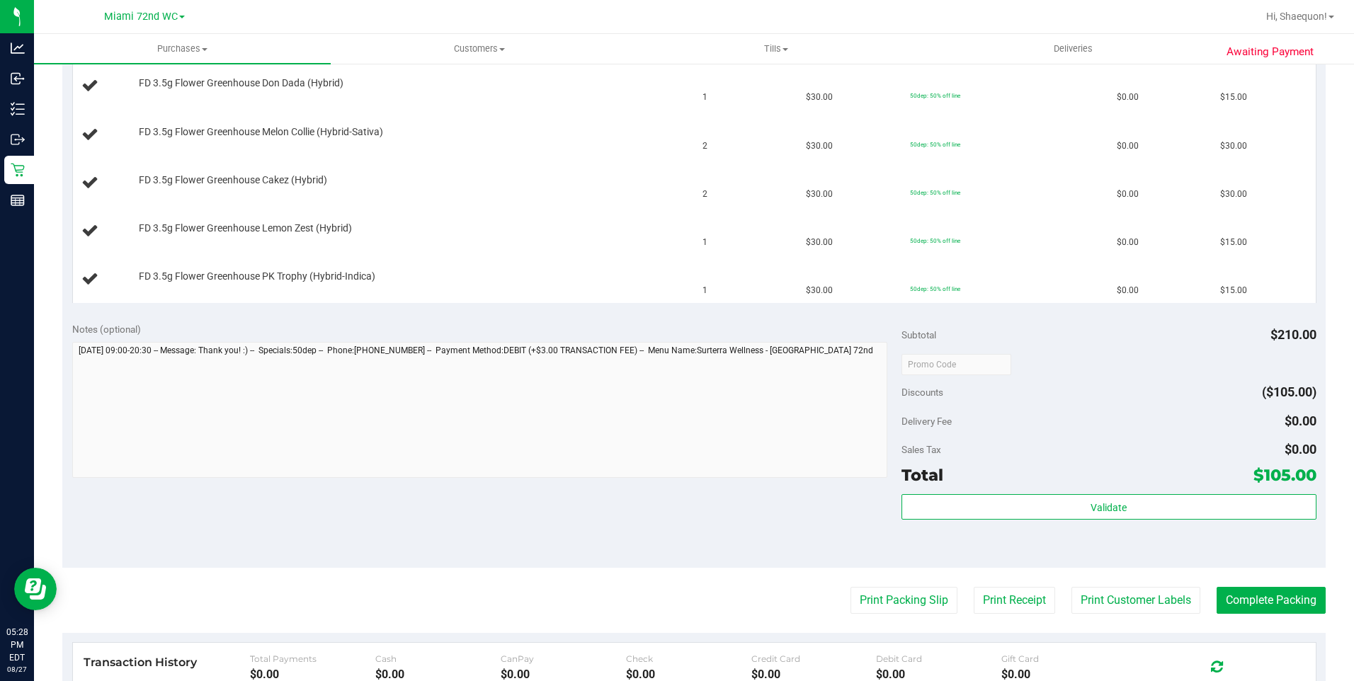
scroll to position [425, 0]
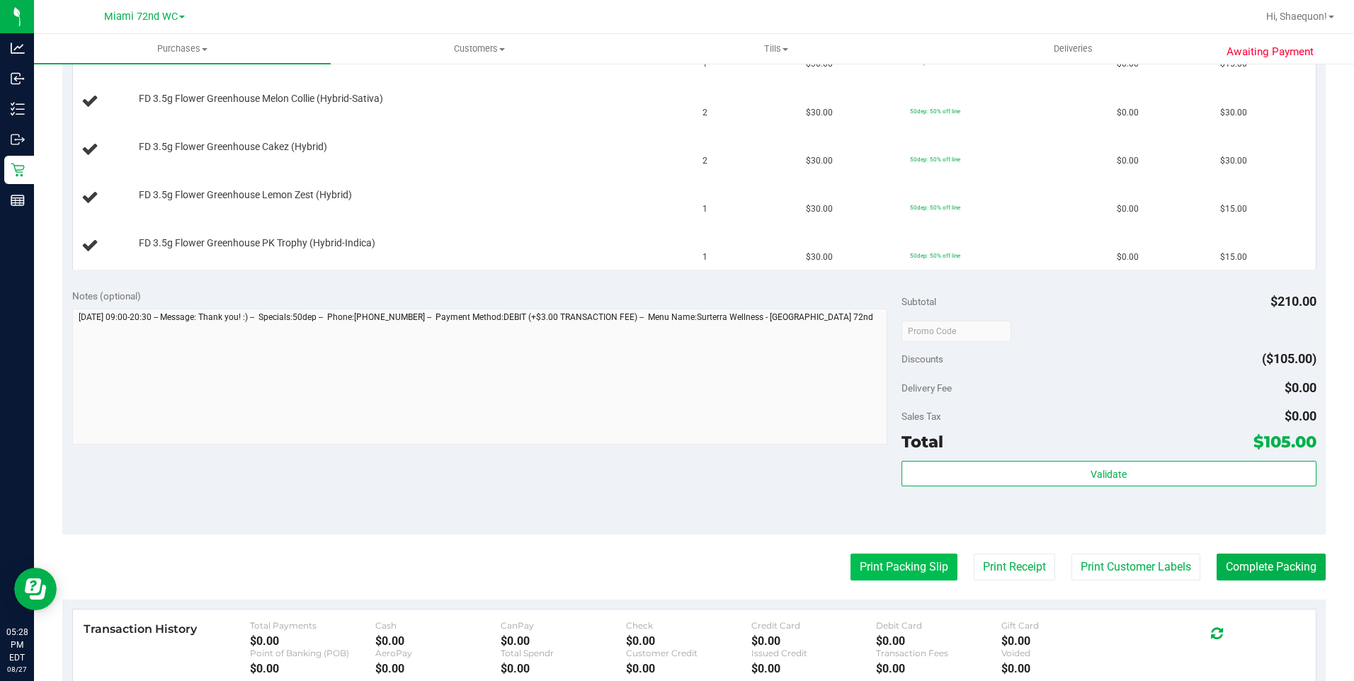
click at [908, 569] on button "Print Packing Slip" at bounding box center [904, 567] width 107 height 27
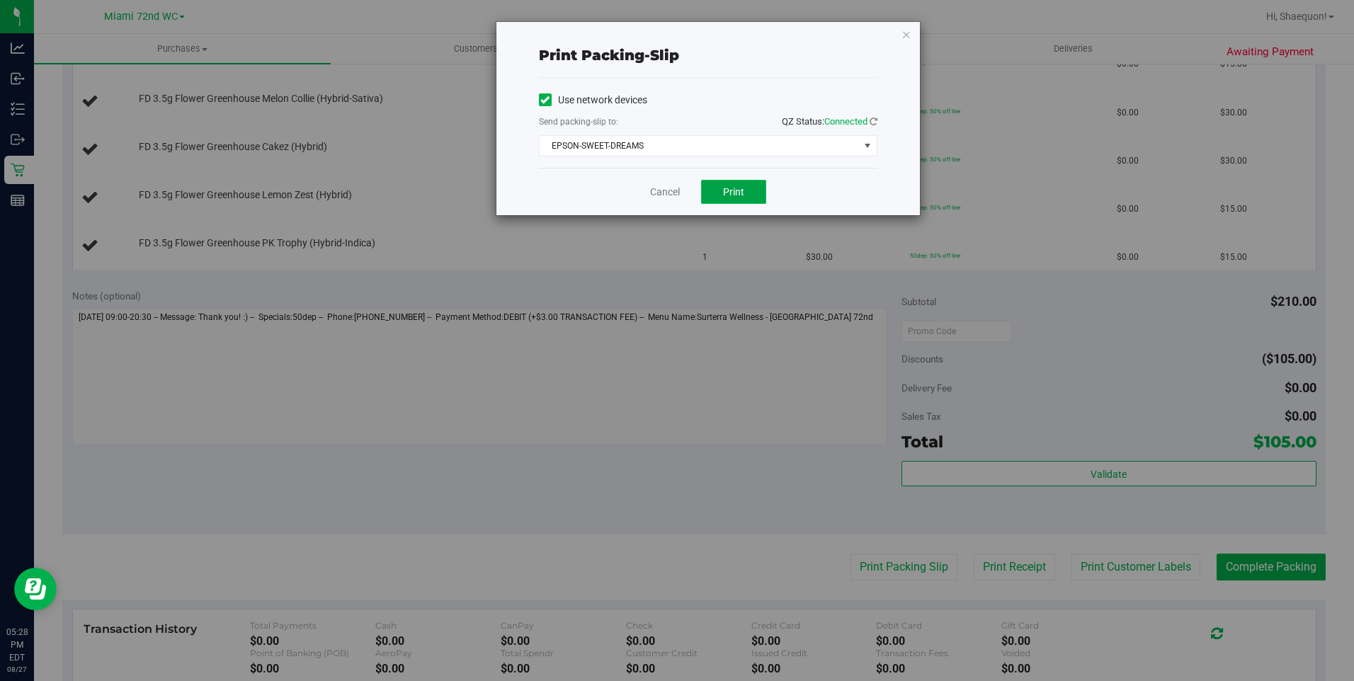
click at [732, 188] on span "Print" at bounding box center [733, 191] width 21 height 11
click at [666, 193] on link "Cancel" at bounding box center [665, 192] width 30 height 15
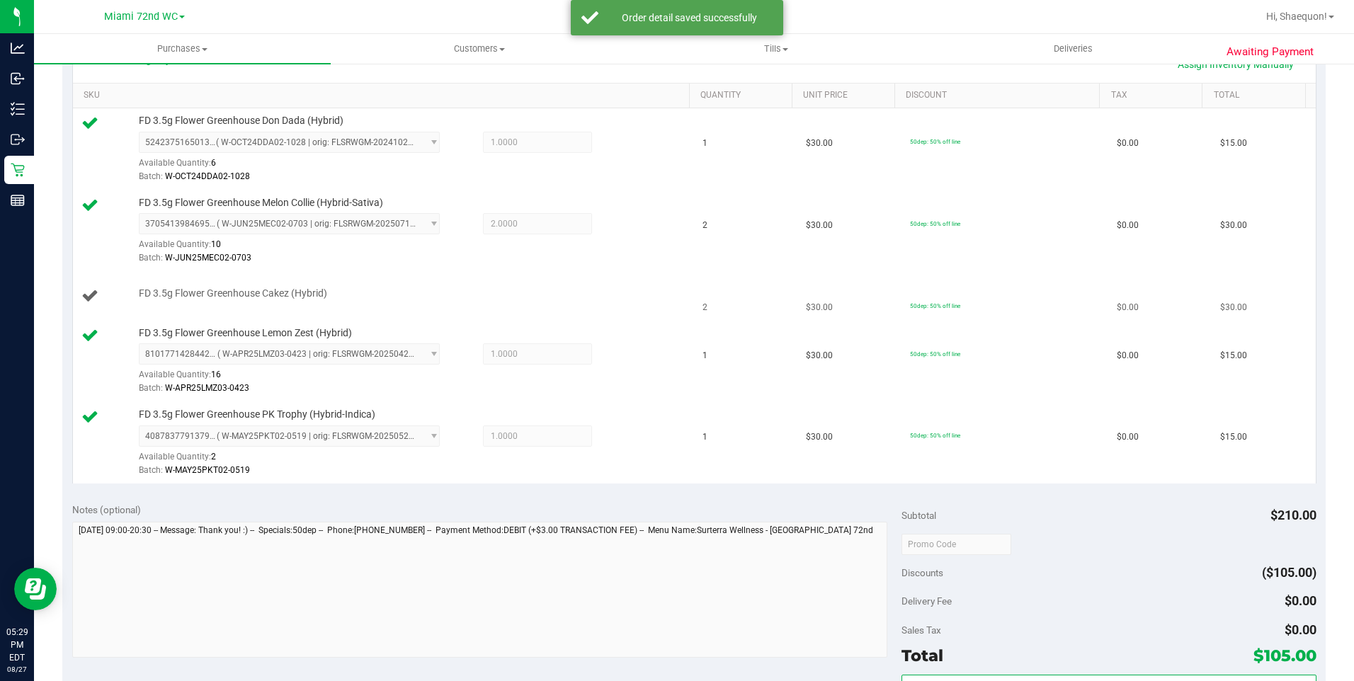
scroll to position [354, 0]
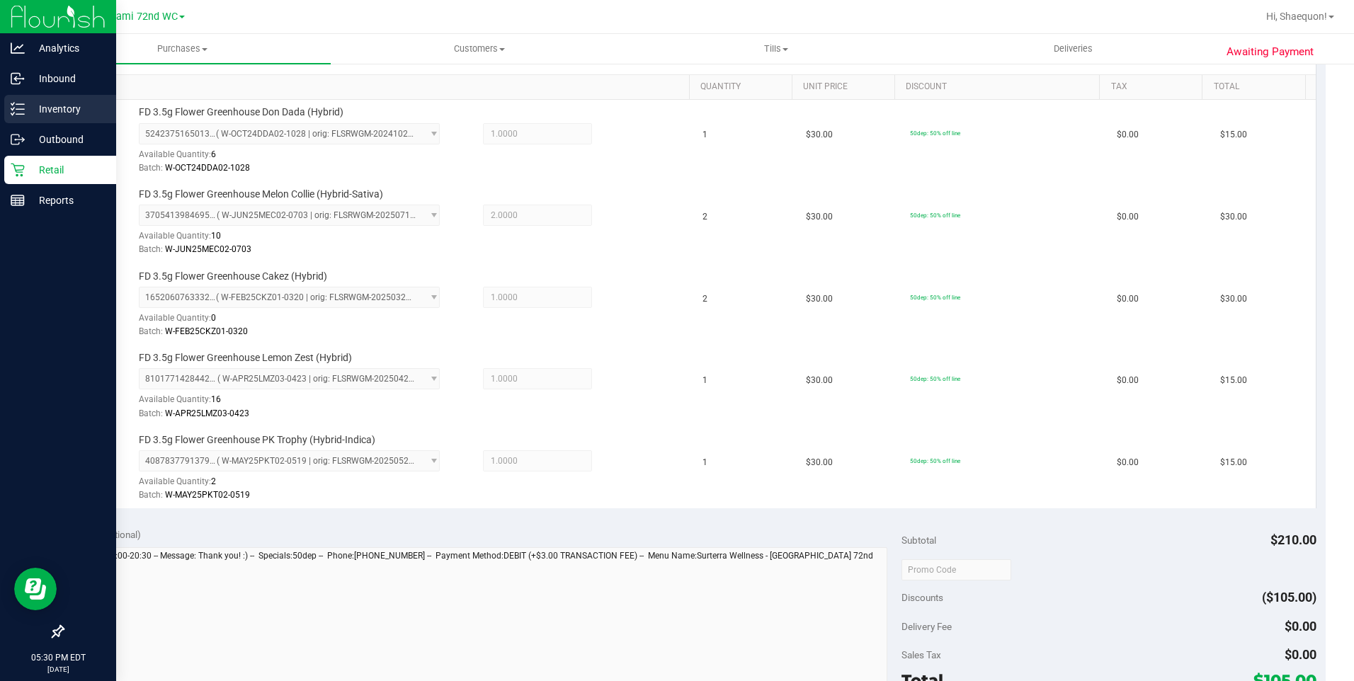
click at [38, 103] on p "Inventory" at bounding box center [67, 109] width 85 height 17
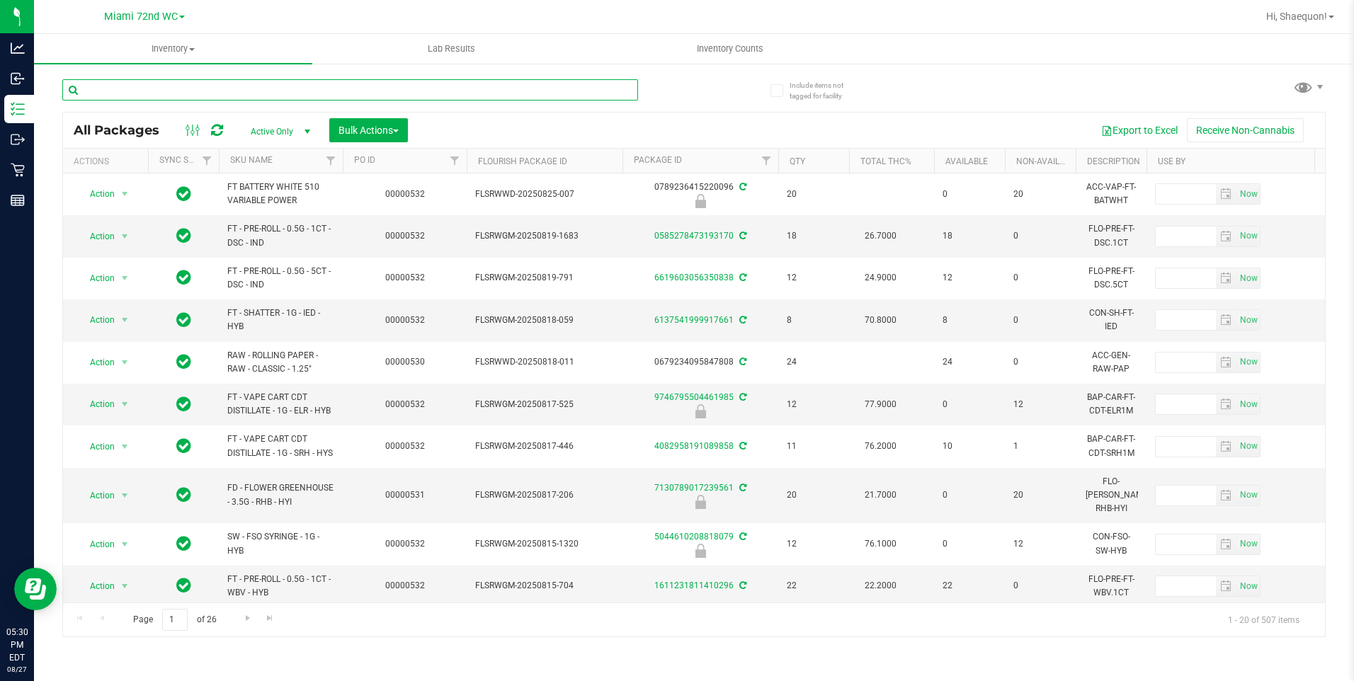
click at [317, 90] on input "text" at bounding box center [350, 89] width 576 height 21
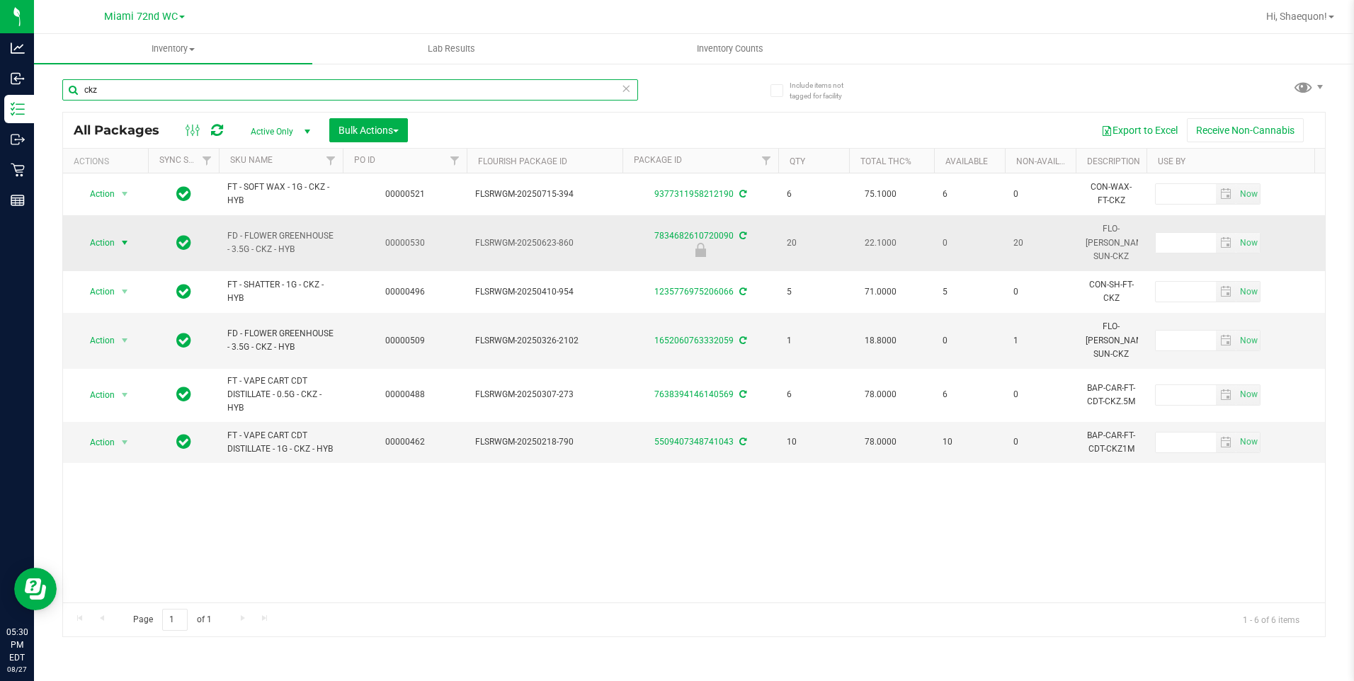
type input "ckz"
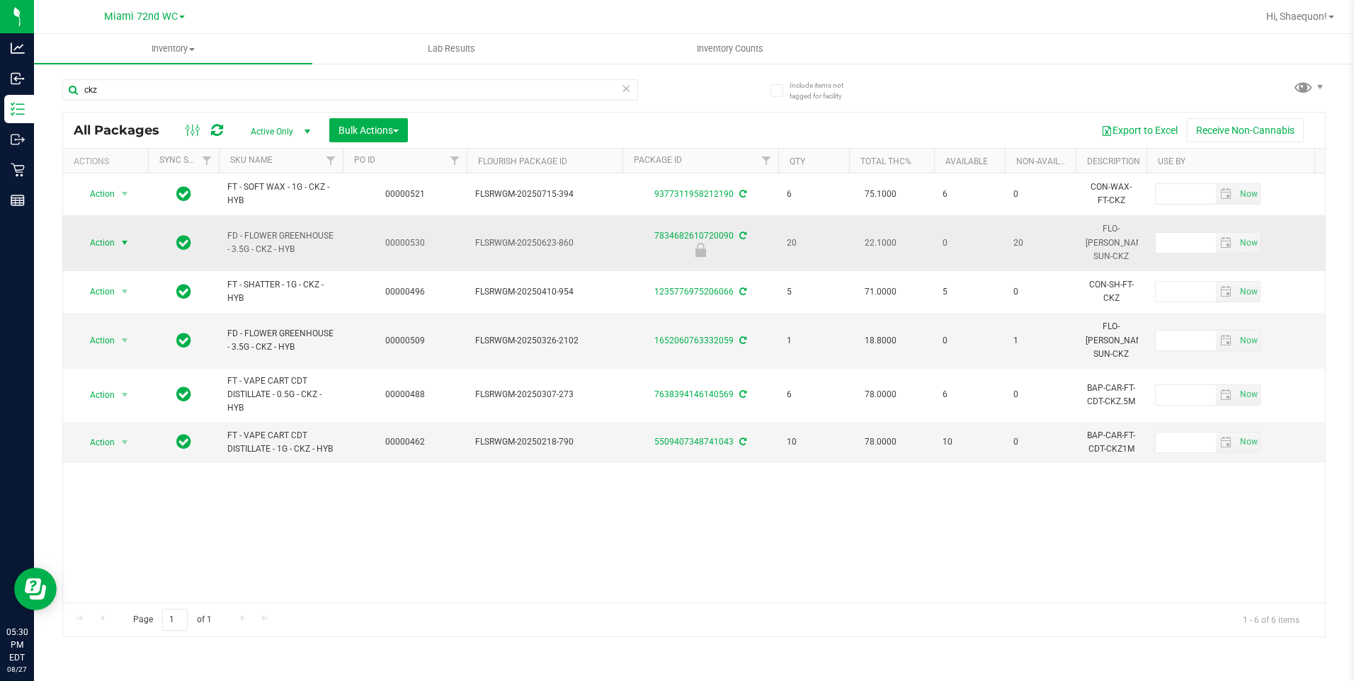
click at [129, 239] on span "select" at bounding box center [124, 242] width 11 height 11
click at [132, 394] on li "Unlock package" at bounding box center [123, 404] width 91 height 21
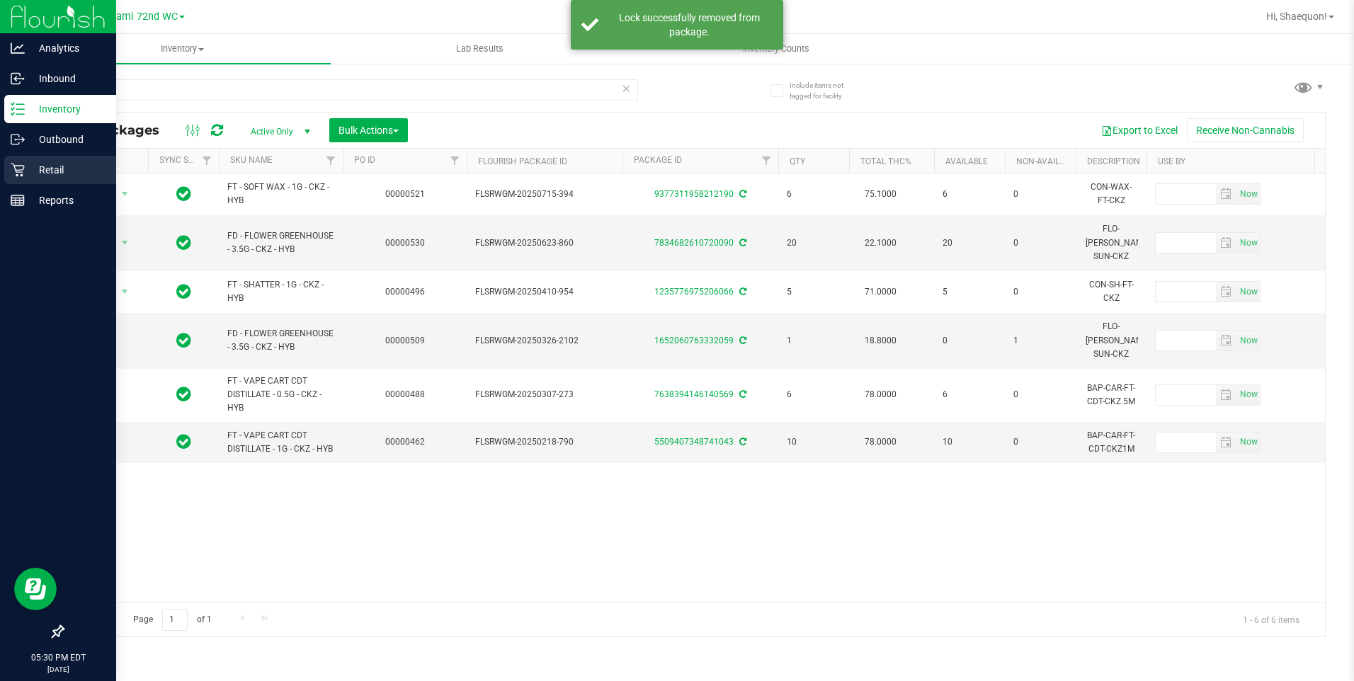
click at [21, 171] on icon at bounding box center [18, 170] width 14 height 14
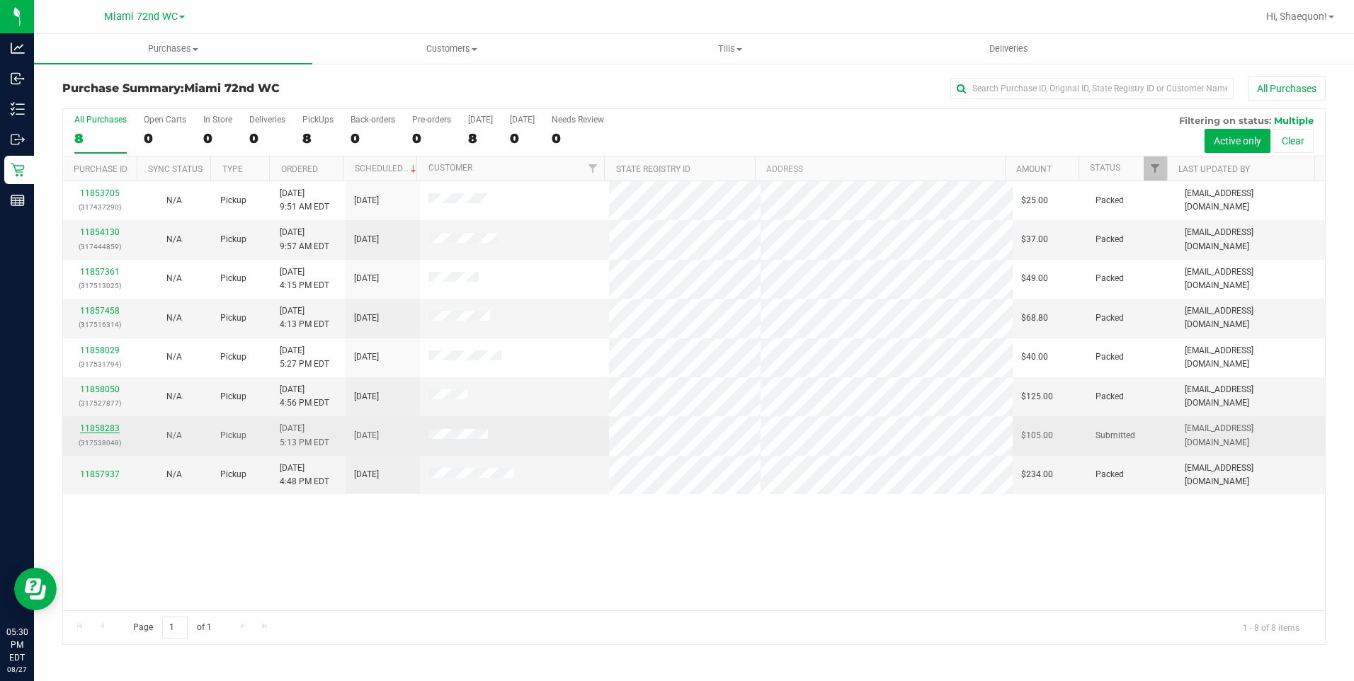
click at [103, 428] on link "11858283" at bounding box center [100, 429] width 40 height 10
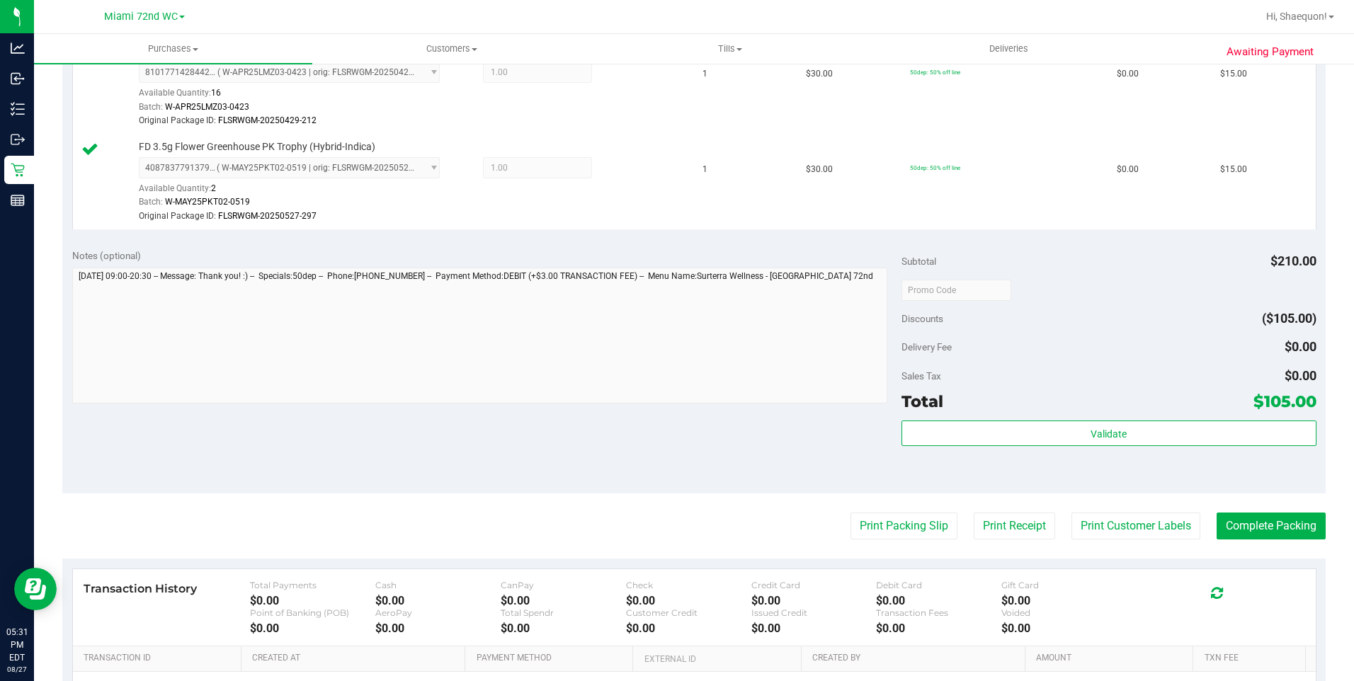
scroll to position [759, 0]
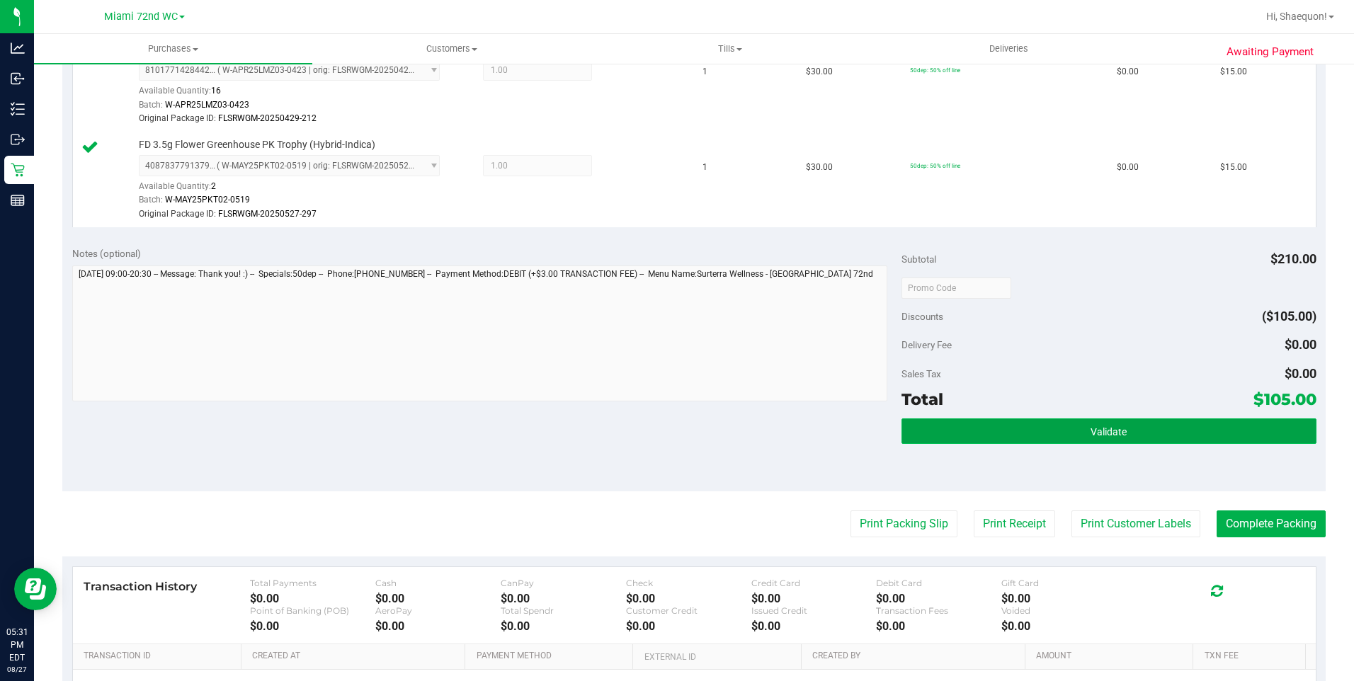
click at [1091, 428] on span "Validate" at bounding box center [1109, 431] width 36 height 11
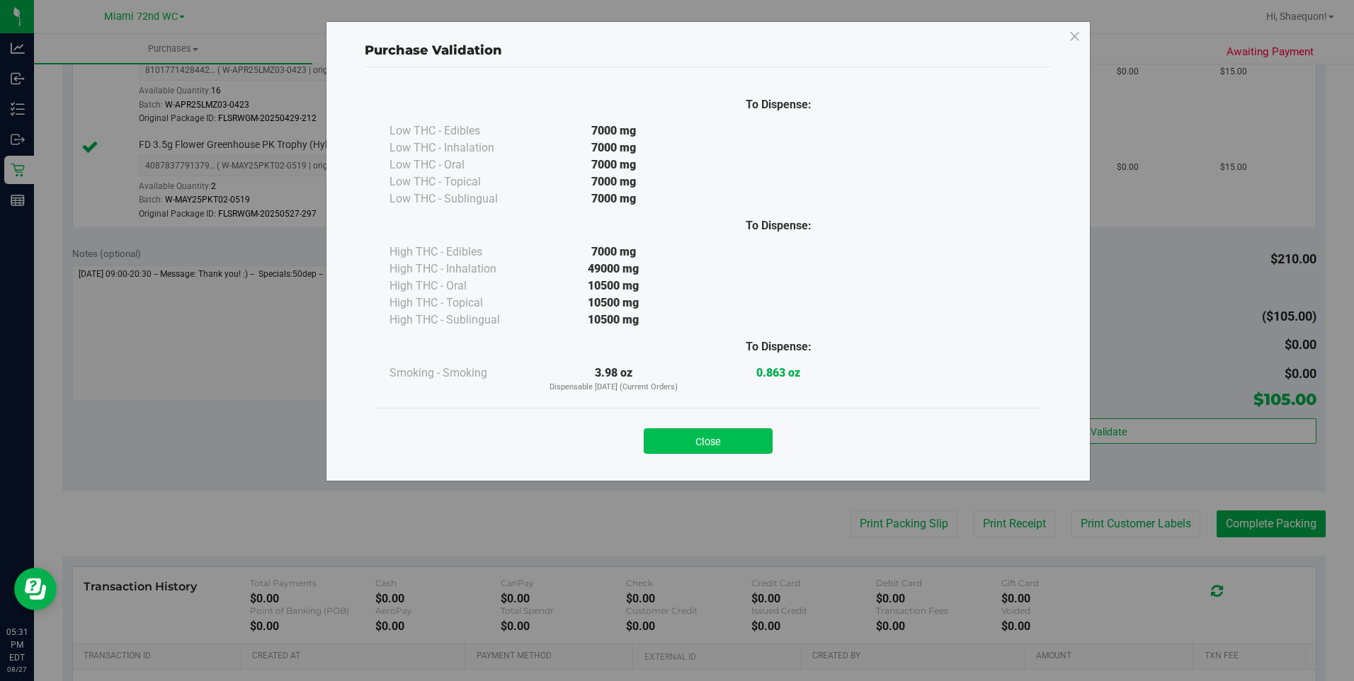
click at [704, 443] on button "Close" at bounding box center [708, 440] width 129 height 25
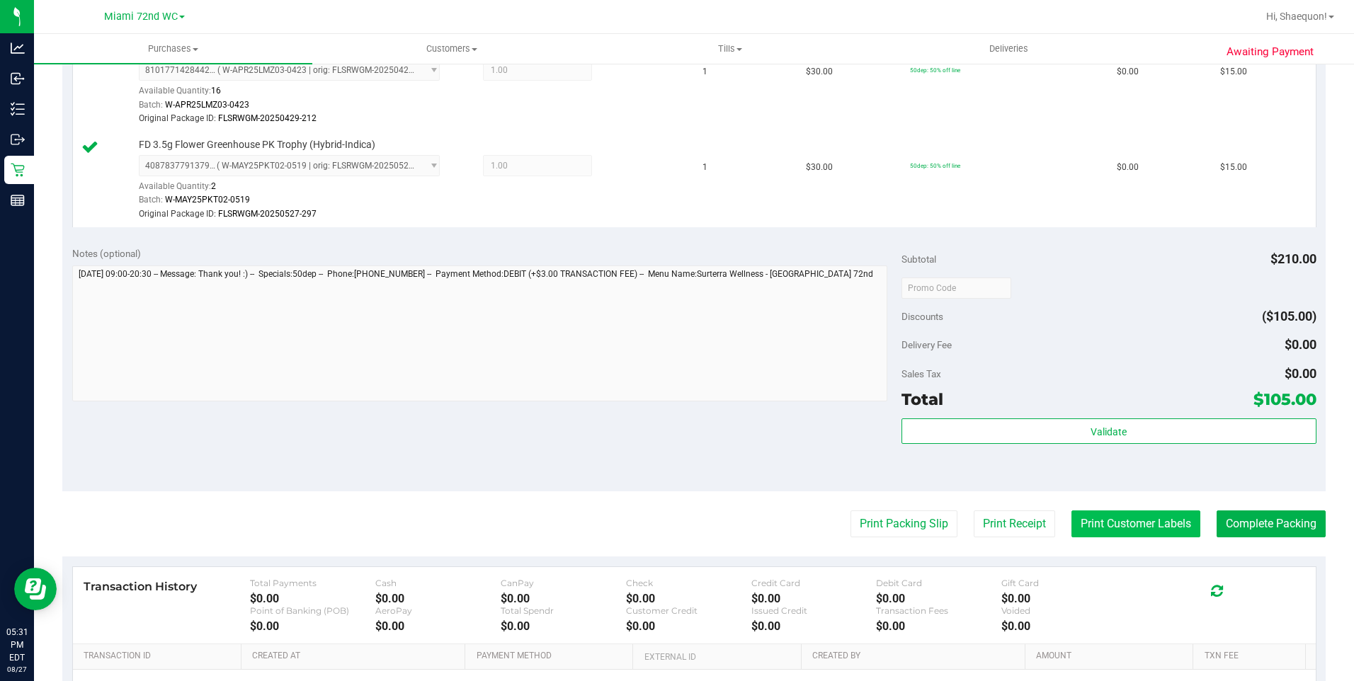
click at [1116, 523] on button "Print Customer Labels" at bounding box center [1136, 524] width 129 height 27
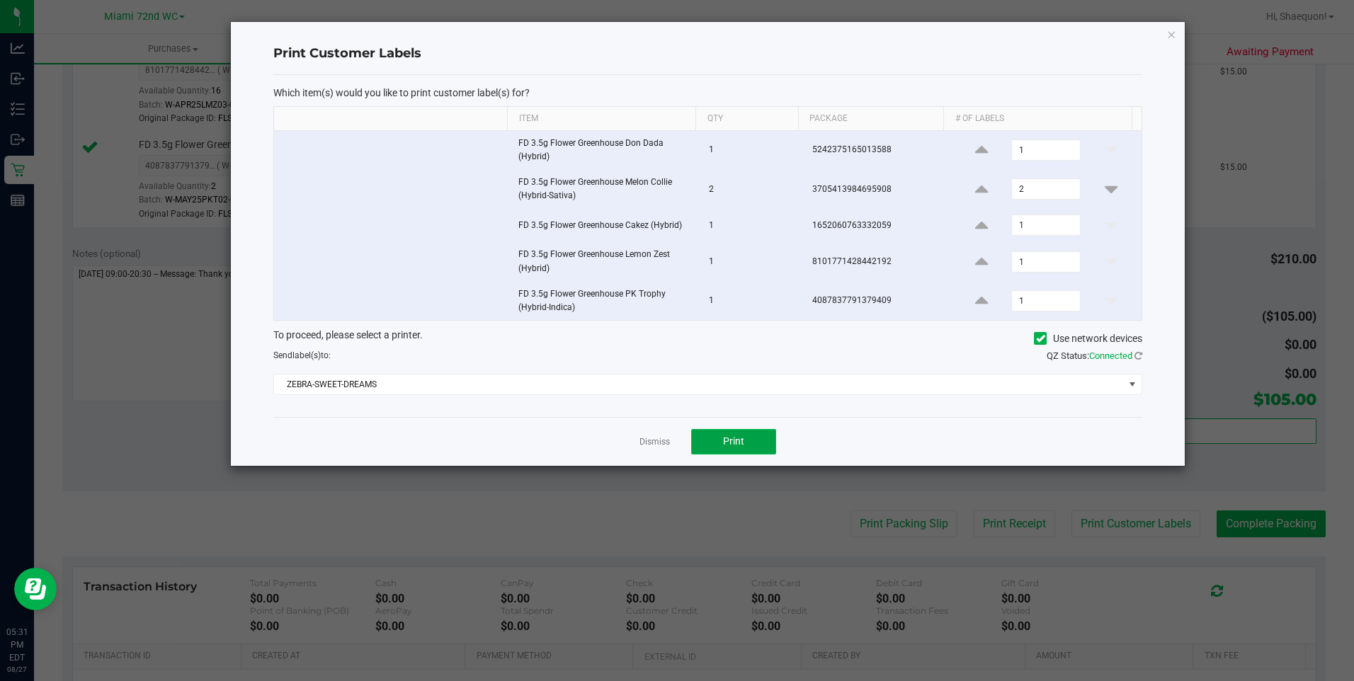
click at [739, 442] on span "Print" at bounding box center [733, 441] width 21 height 11
click at [975, 221] on icon at bounding box center [981, 226] width 13 height 18
click at [1106, 225] on icon at bounding box center [1111, 226] width 13 height 18
type input "1"
click at [652, 438] on link "Dismiss" at bounding box center [655, 442] width 30 height 12
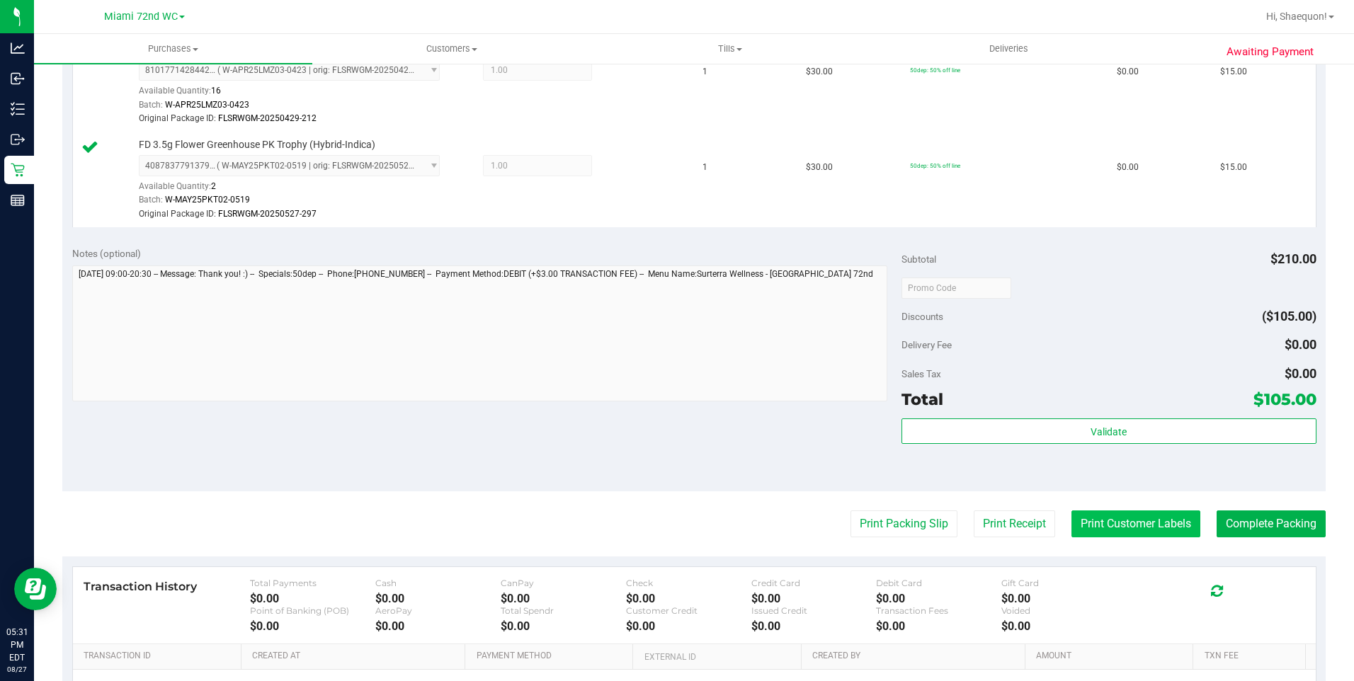
click at [1125, 521] on button "Print Customer Labels" at bounding box center [1136, 524] width 129 height 27
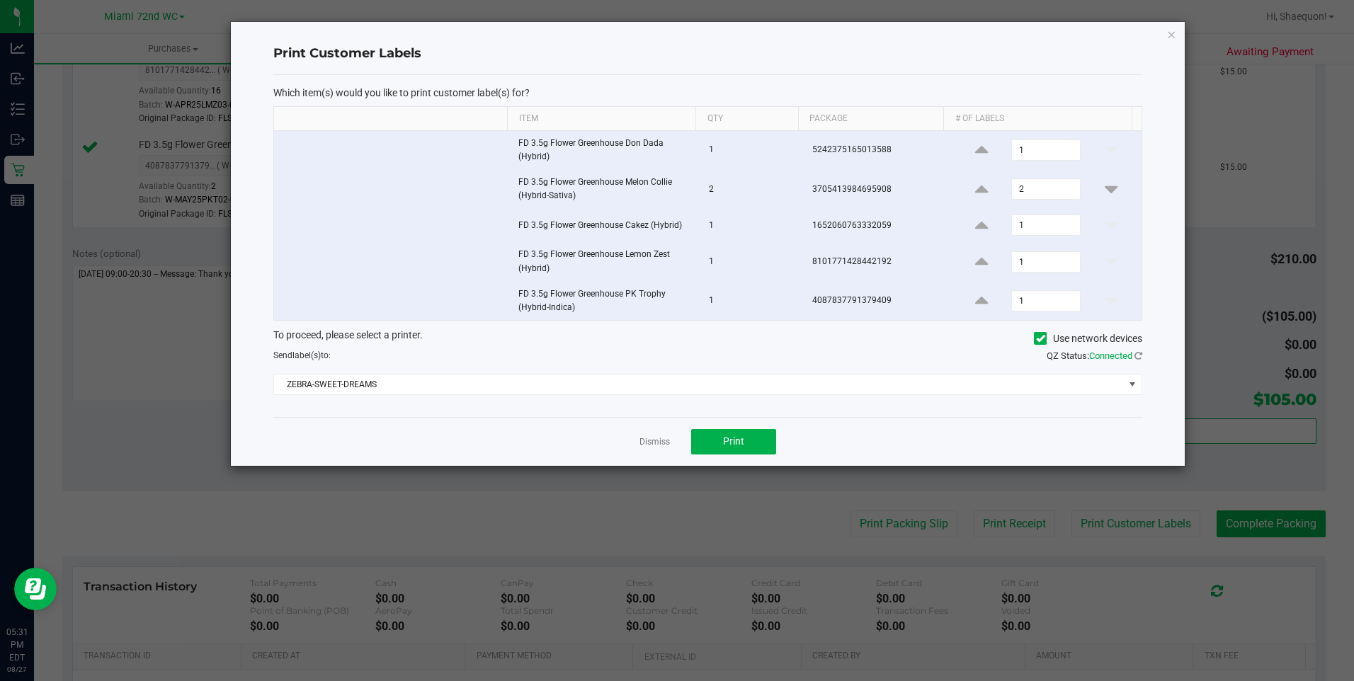
click at [293, 152] on td at bounding box center [392, 150] width 236 height 39
click at [1105, 189] on icon at bounding box center [1111, 190] width 13 height 18
type input "1"
click at [745, 452] on button "Print" at bounding box center [733, 441] width 85 height 25
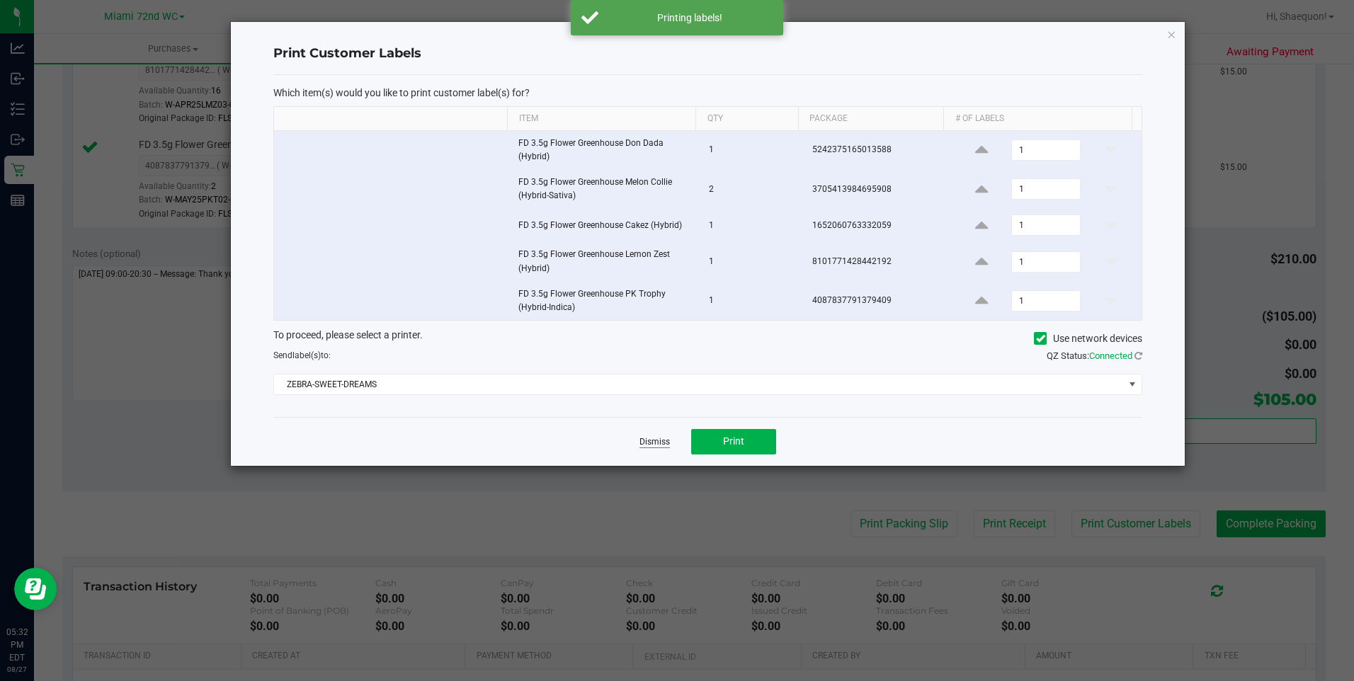
click at [661, 441] on link "Dismiss" at bounding box center [655, 442] width 30 height 12
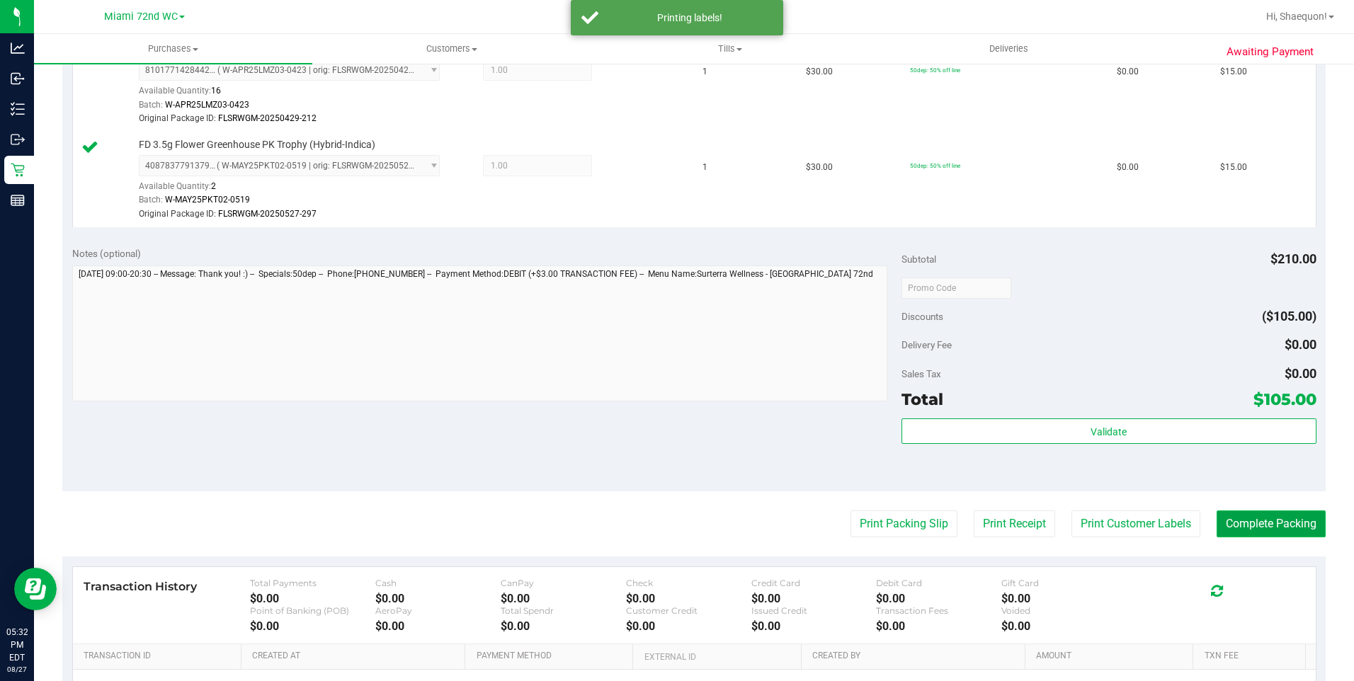
click at [1242, 525] on button "Complete Packing" at bounding box center [1271, 524] width 109 height 27
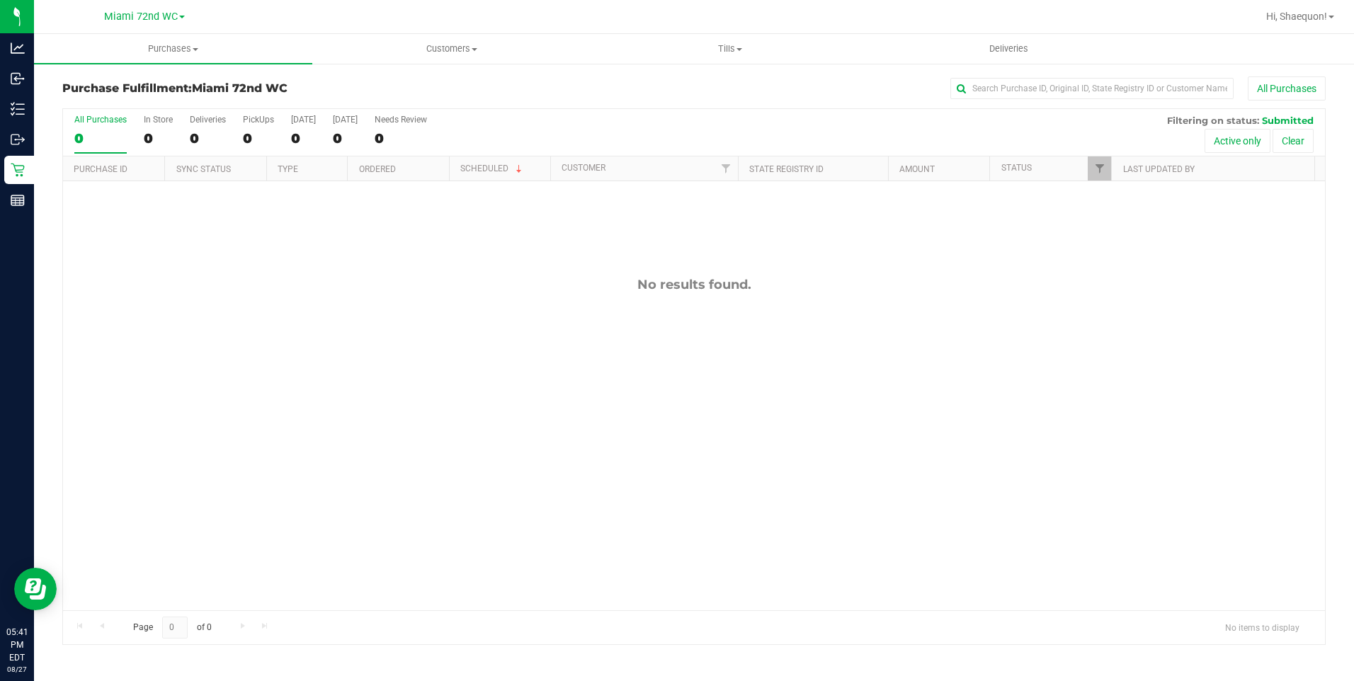
click at [258, 242] on div "No results found." at bounding box center [694, 443] width 1262 height 525
